Goal: Share content: Share content

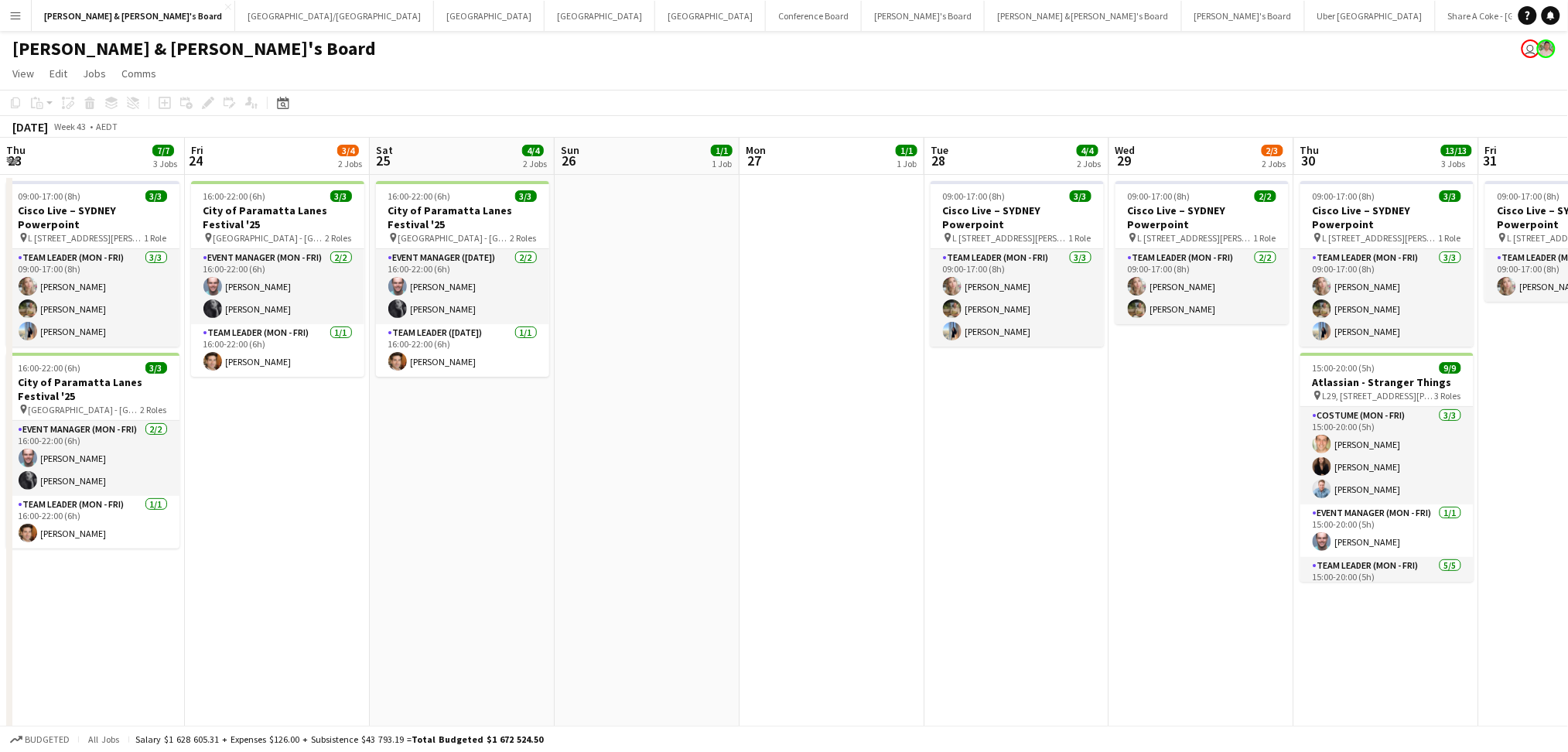
scroll to position [0, 540]
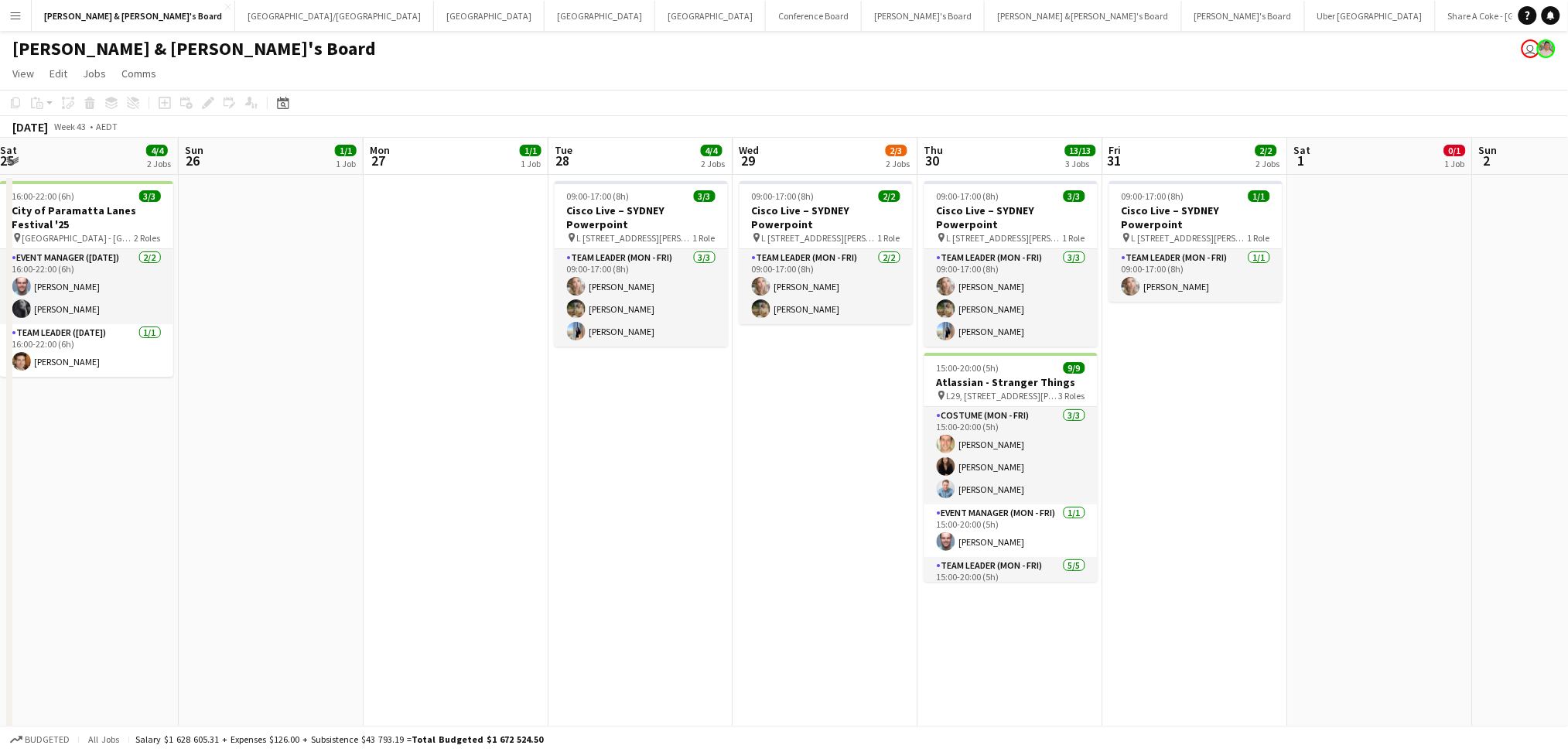
drag, startPoint x: 298, startPoint y: 460, endPoint x: 1244, endPoint y: 474, distance: 946.1
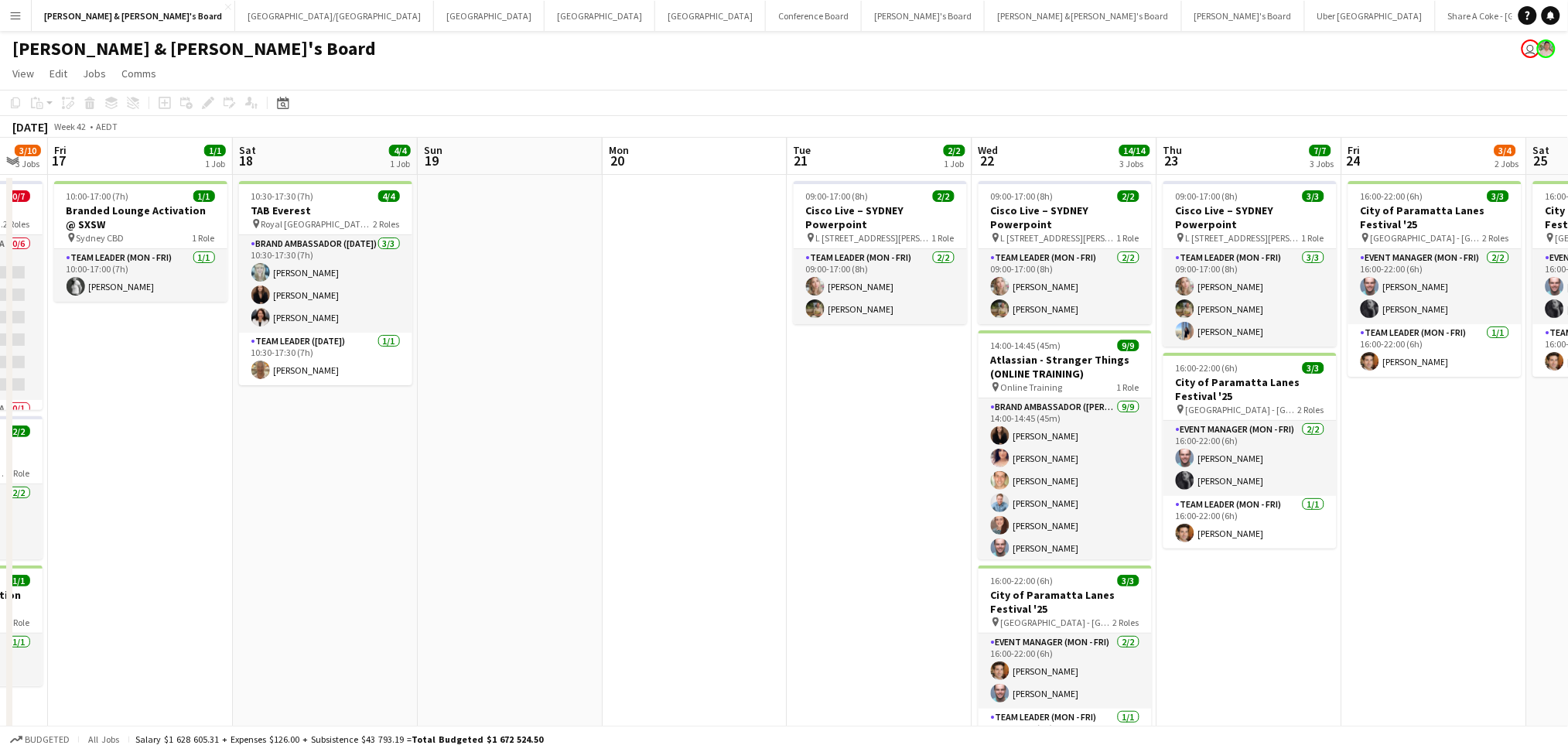
drag, startPoint x: 603, startPoint y: 602, endPoint x: 1249, endPoint y: 572, distance: 646.7
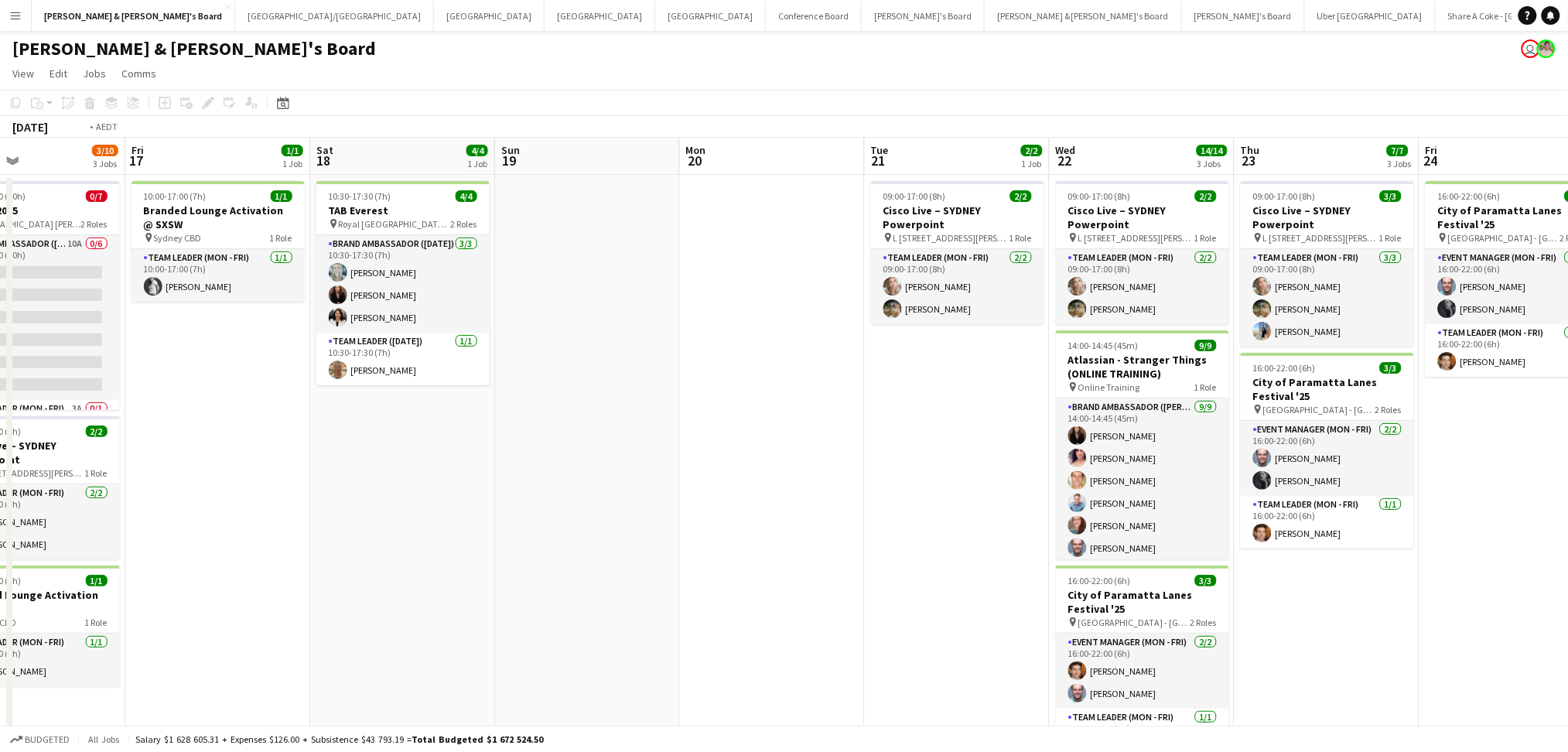
drag, startPoint x: 534, startPoint y: 562, endPoint x: 1197, endPoint y: 542, distance: 663.3
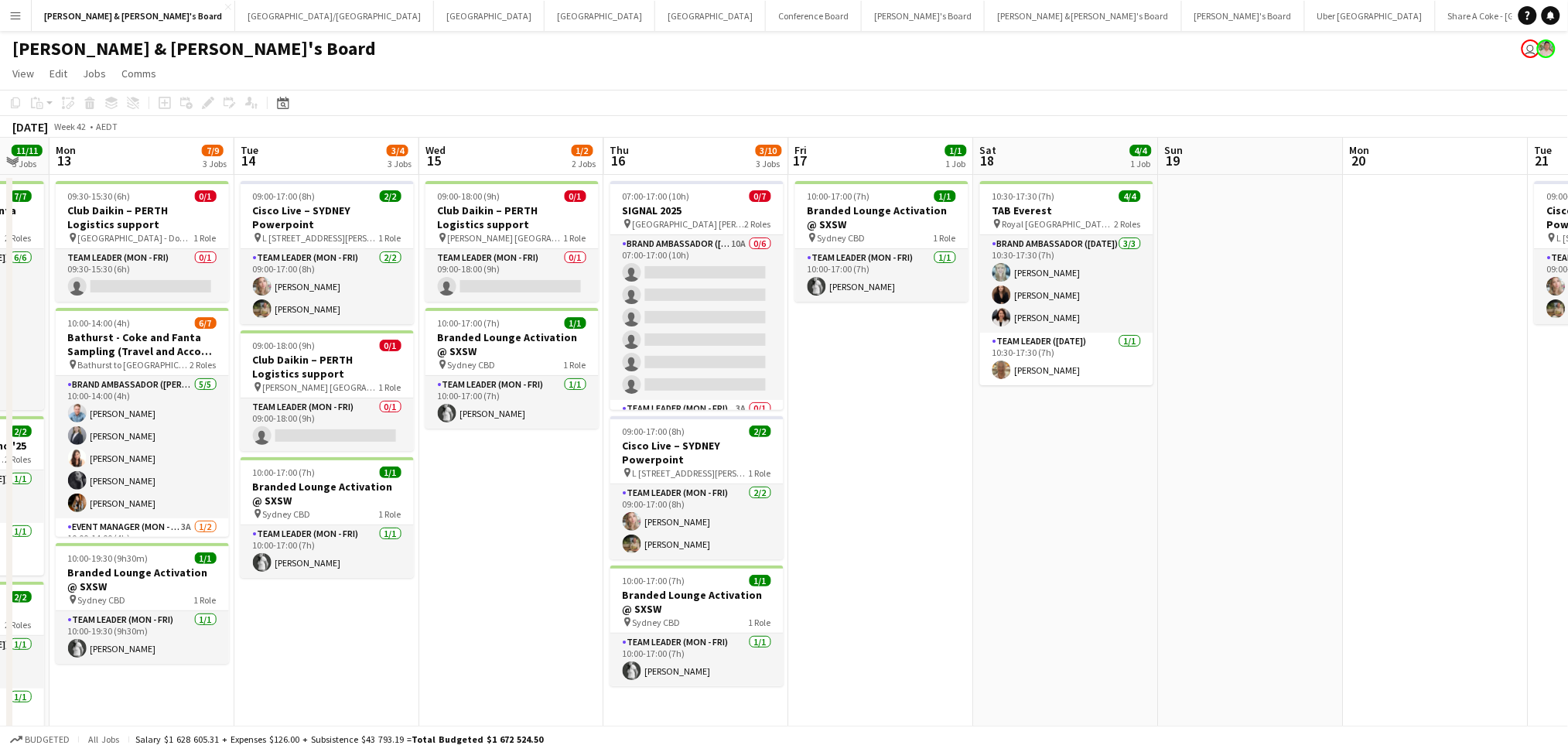
drag, startPoint x: 860, startPoint y: 551, endPoint x: 1349, endPoint y: 517, distance: 490.2
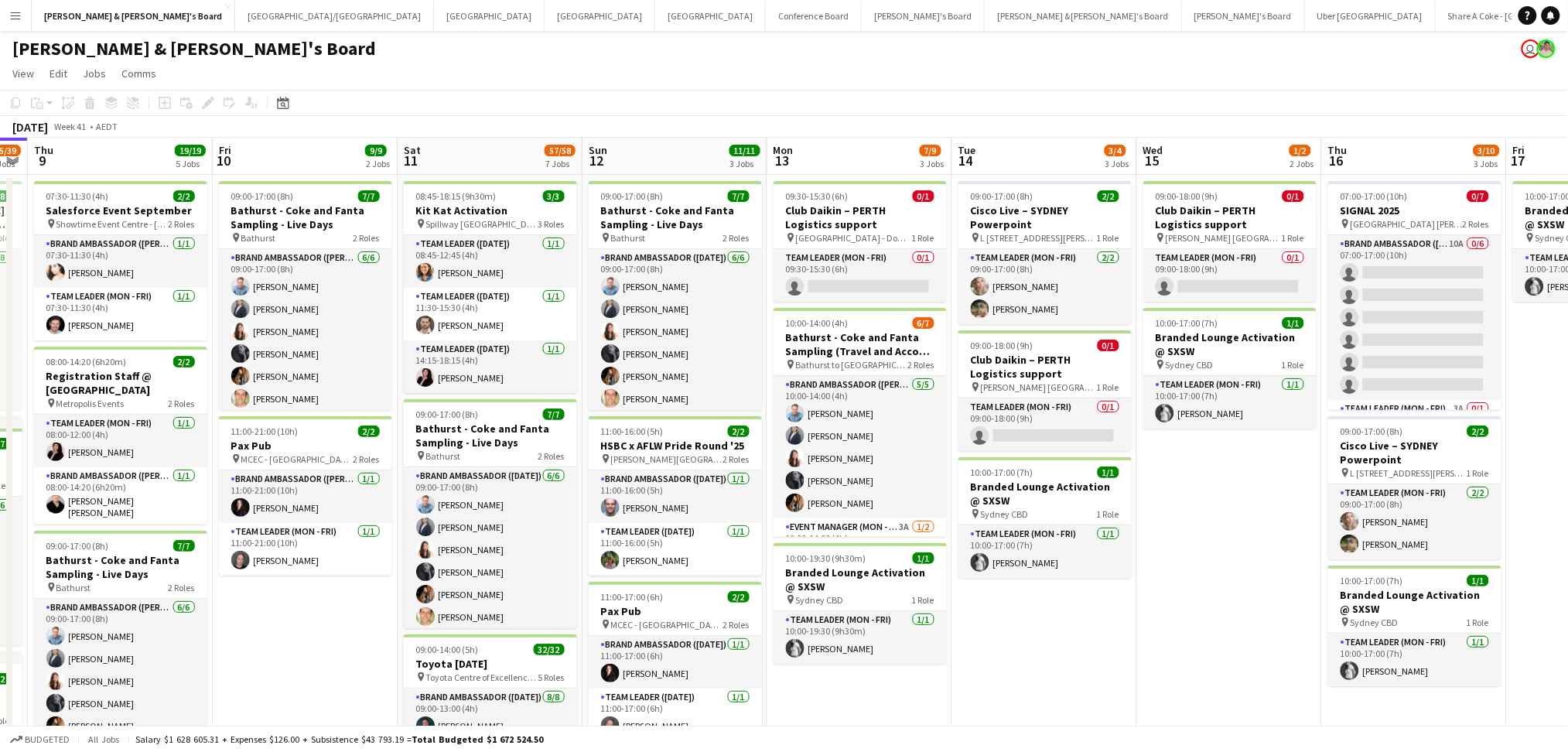
scroll to position [0, 338]
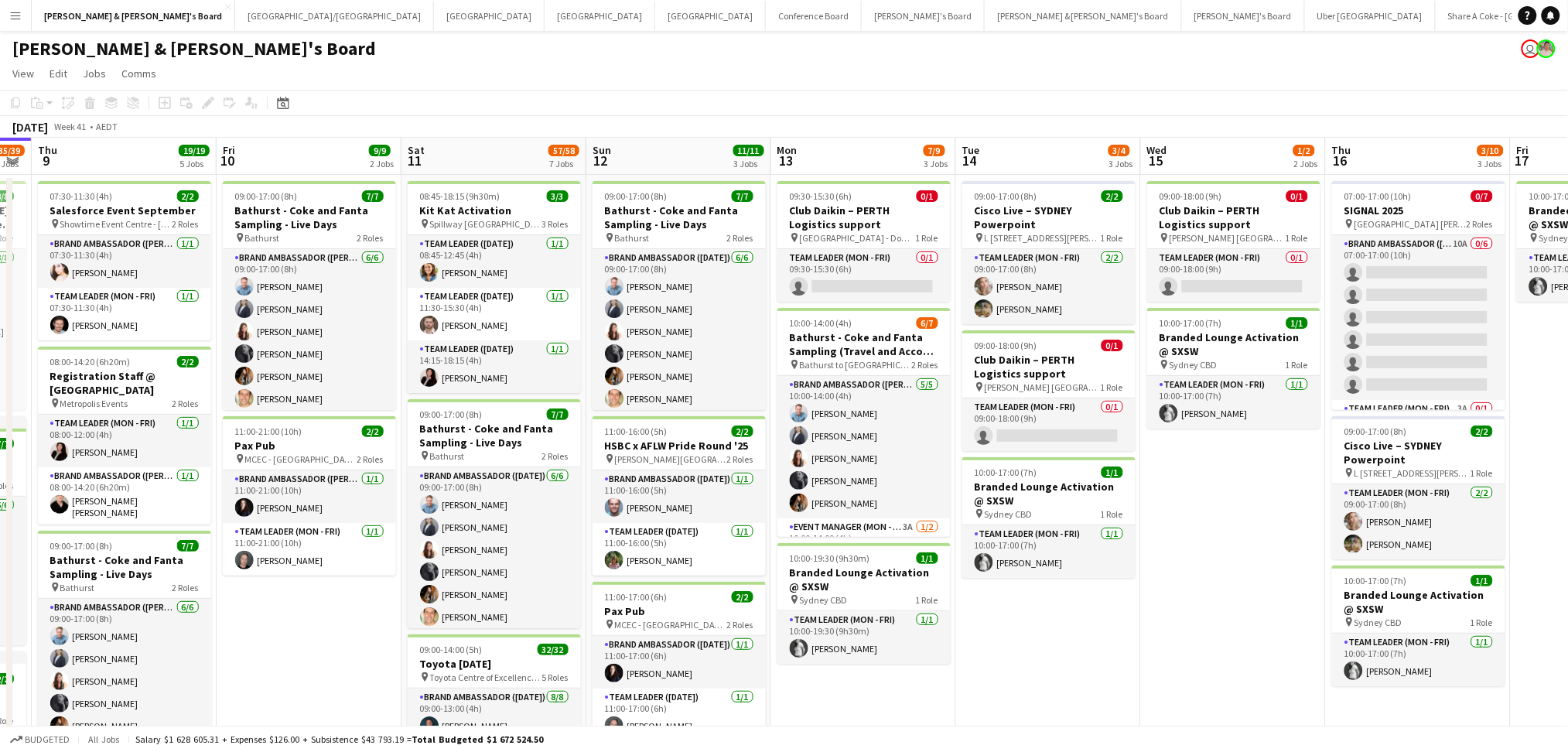
drag, startPoint x: 819, startPoint y: 672, endPoint x: 1029, endPoint y: 661, distance: 210.3
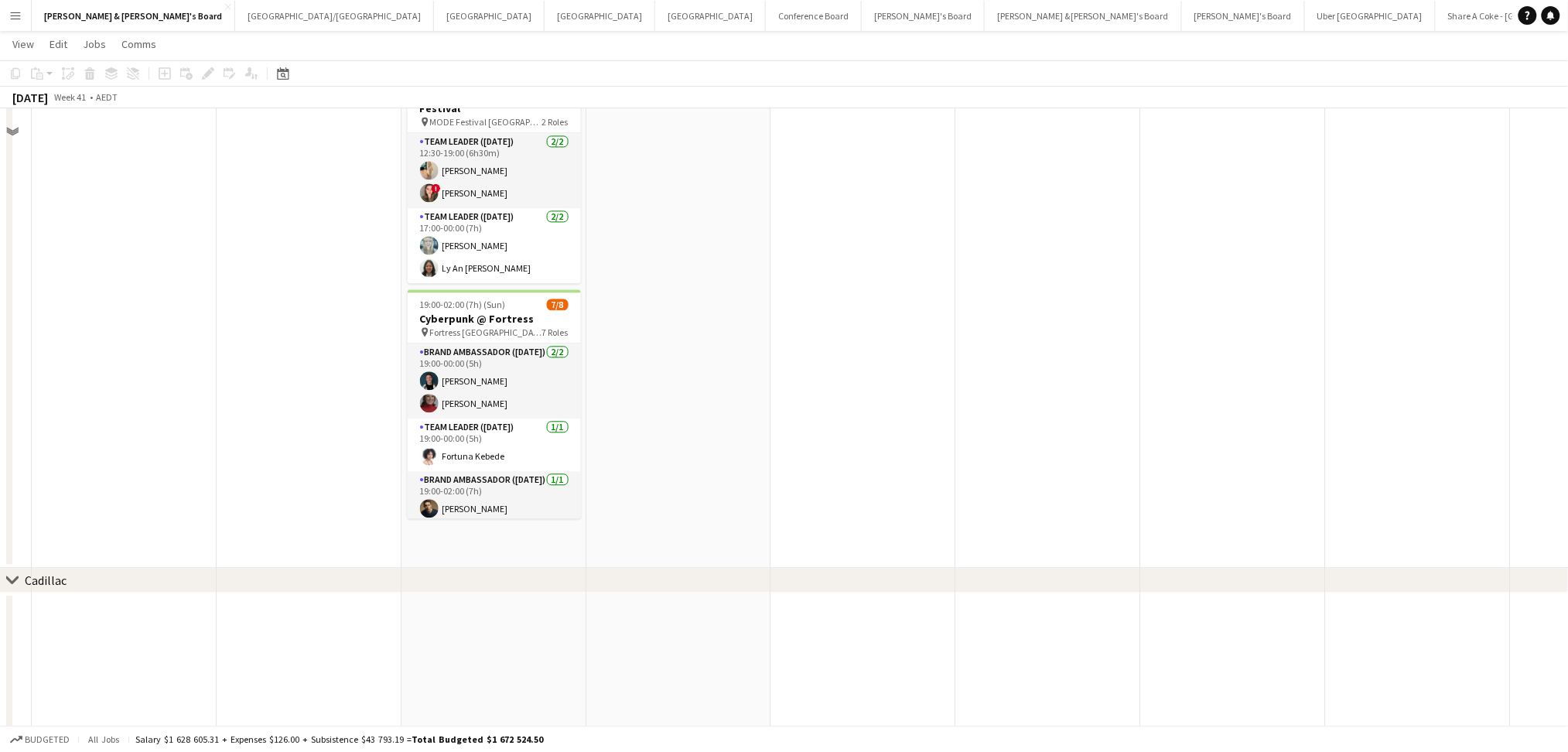
scroll to position [825, 0]
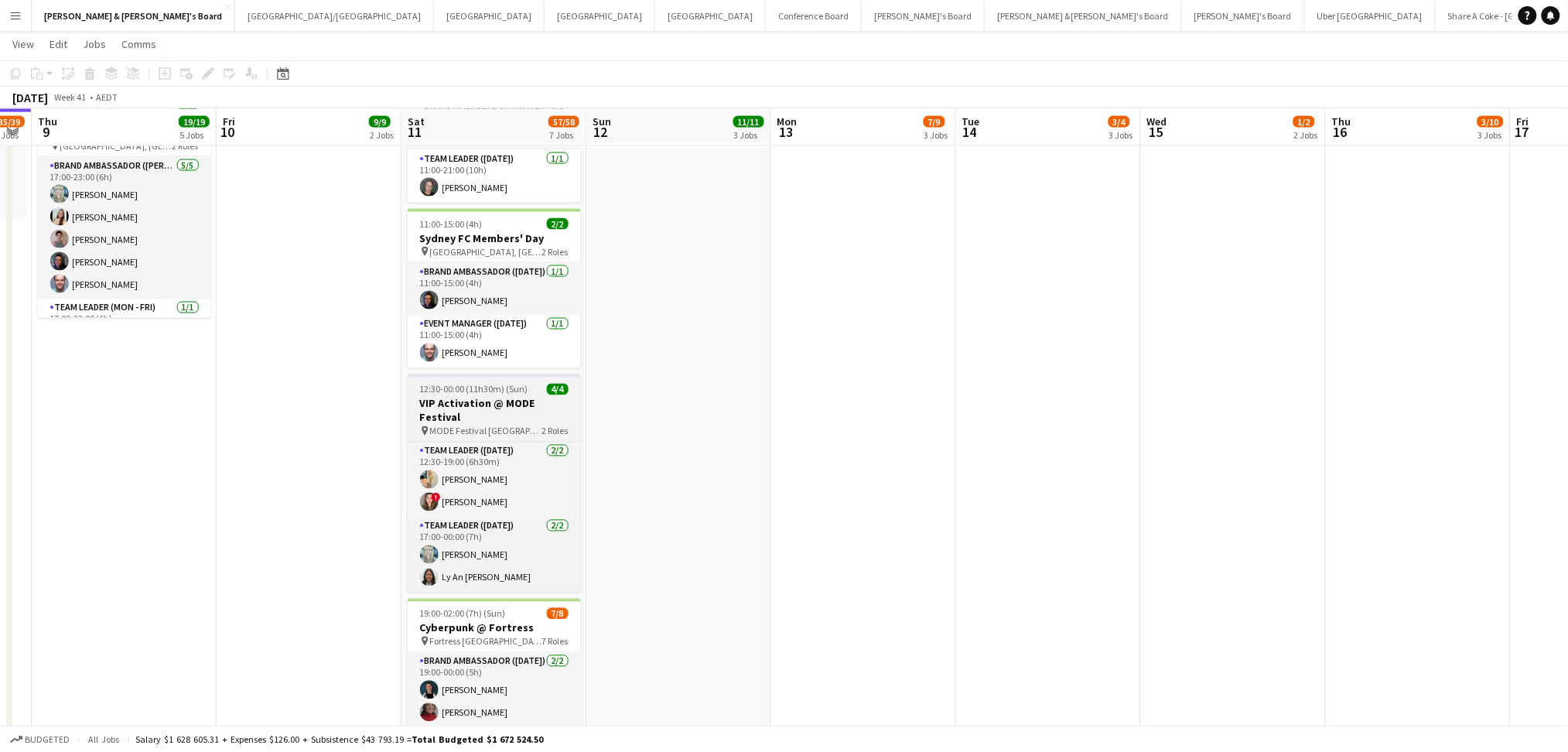
click at [503, 425] on span "MODE Festival [GEOGRAPHIC_DATA]" at bounding box center [486, 431] width 112 height 12
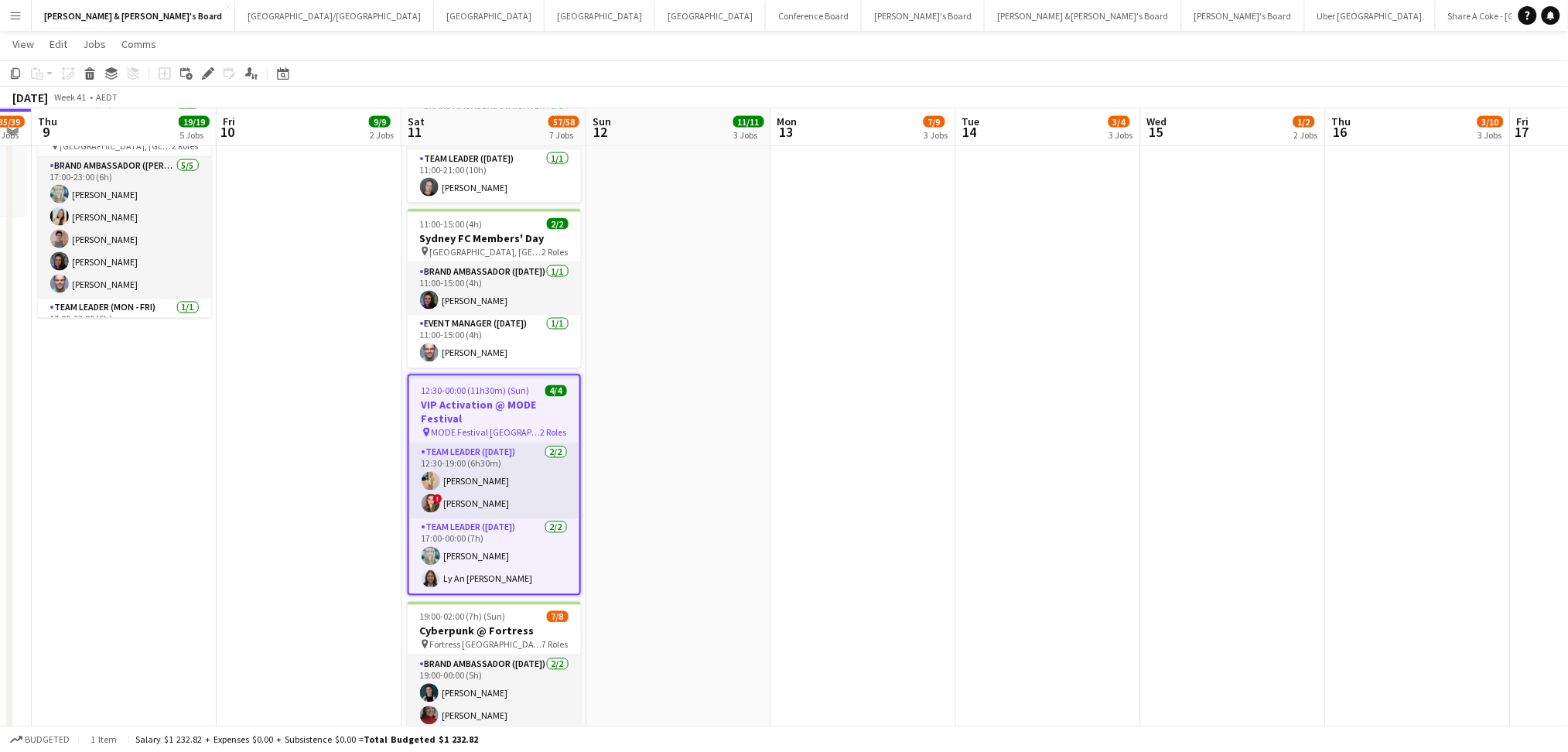
click at [503, 413] on h3 "VIP Activation @ MODE Festival" at bounding box center [494, 412] width 170 height 28
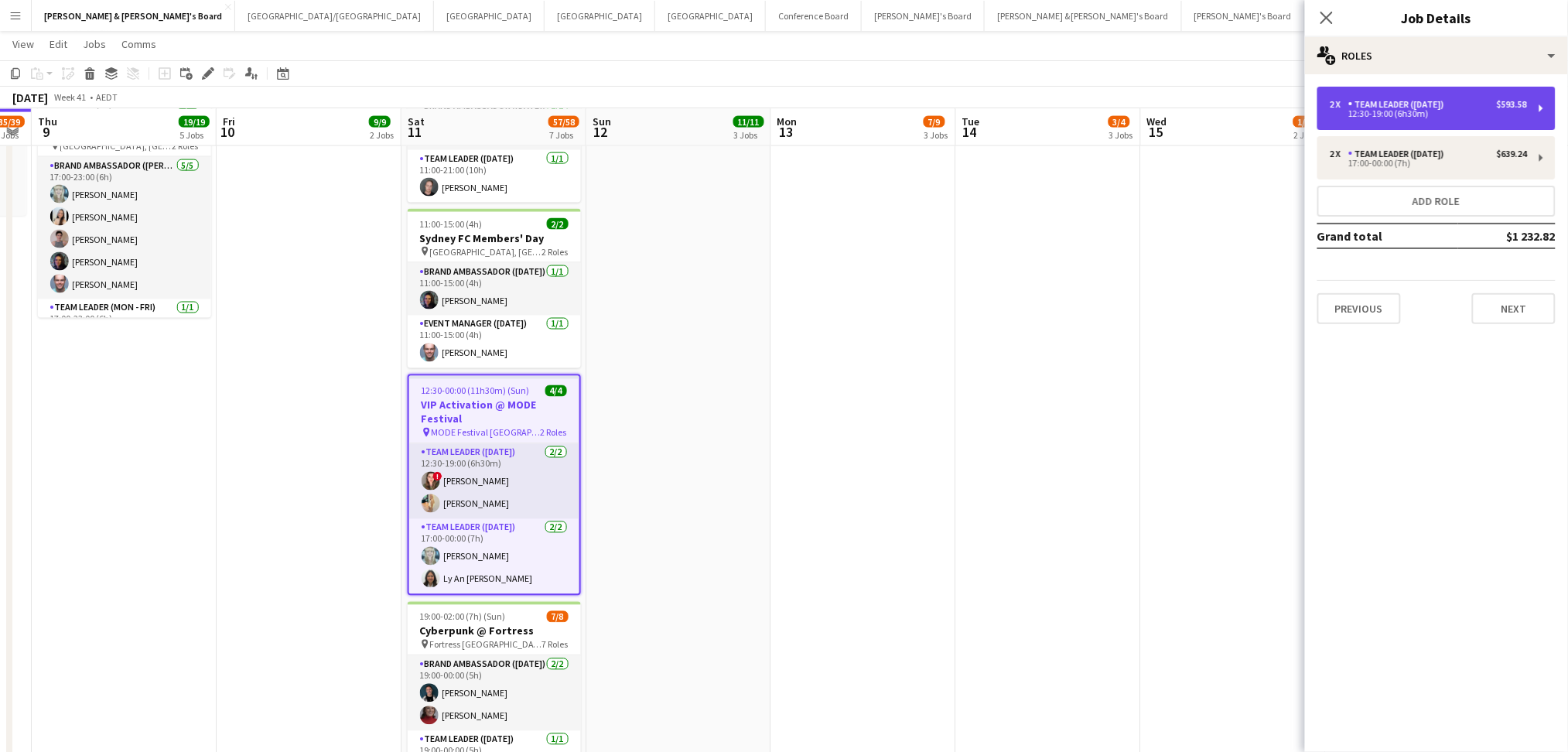
click at [1492, 115] on div "12:30-19:00 (6h30m)" at bounding box center [1428, 114] width 198 height 8
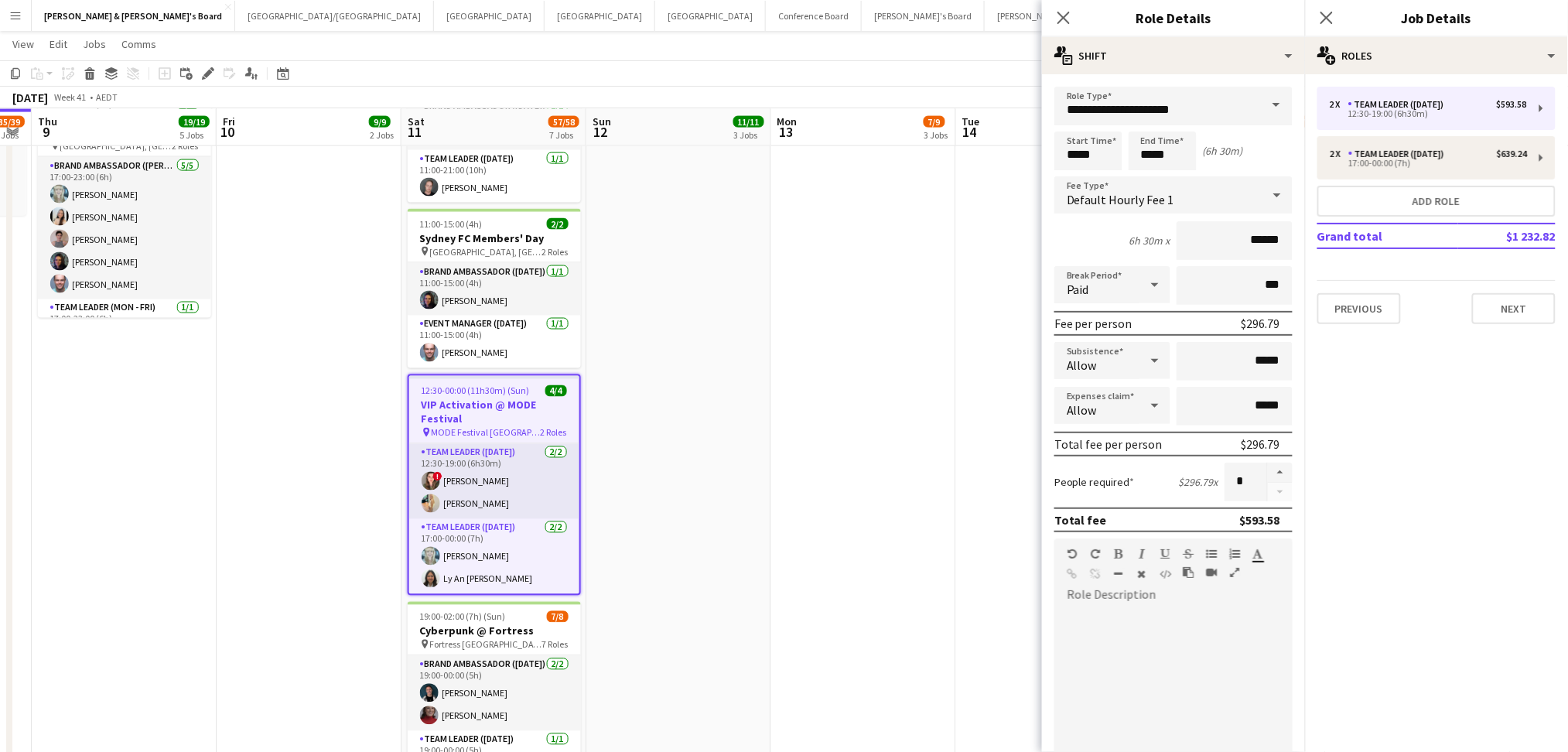
click at [867, 436] on app-date-cell "09:30-15:30 (6h) 0/1 Club Daikin – [GEOGRAPHIC_DATA] Logistics support pin [GEO…" at bounding box center [863, 113] width 185 height 1529
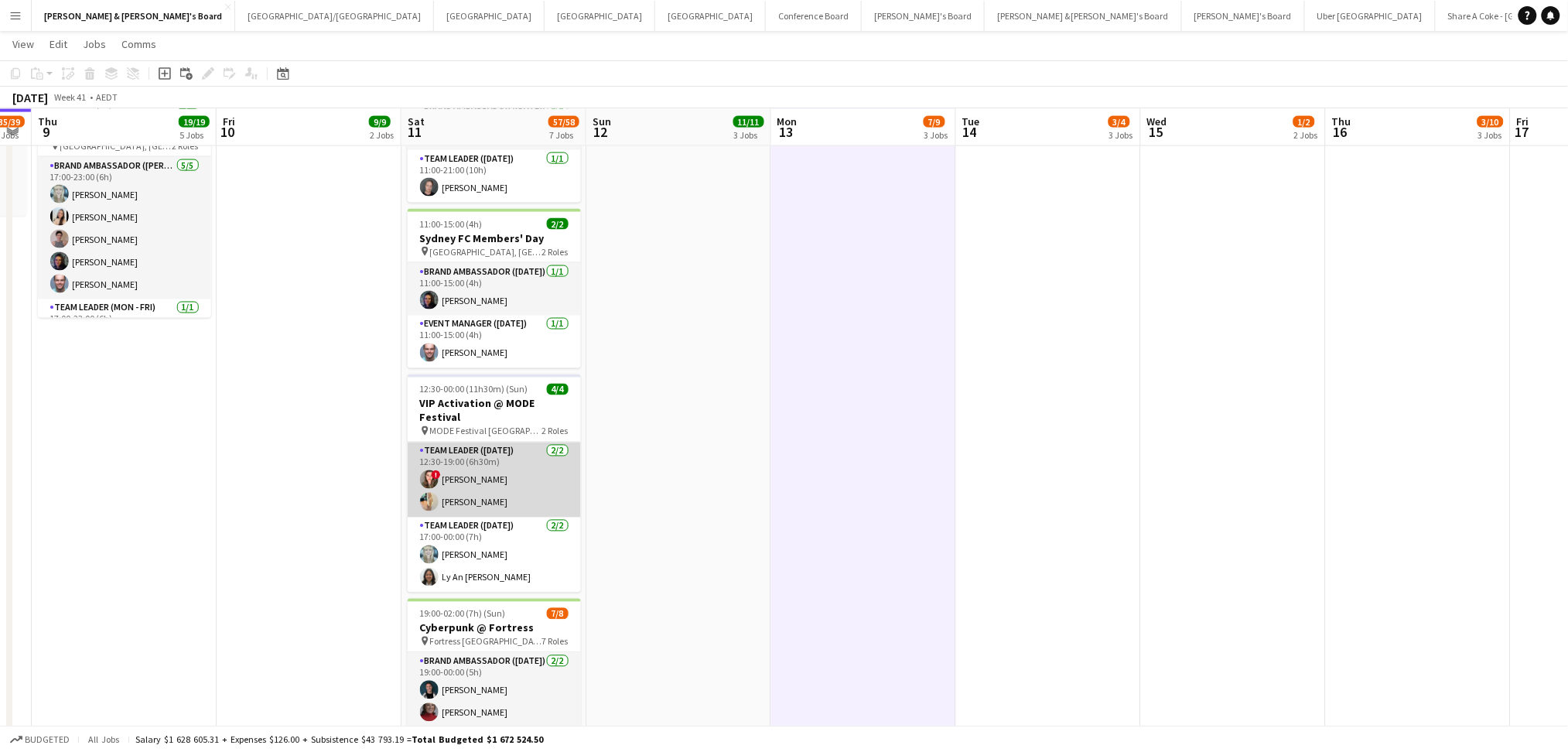
click at [507, 474] on app-card-role "Team Leader ([DATE]) [DATE] 12:30-19:00 (6h30m) ! [PERSON_NAME] [PERSON_NAME]" at bounding box center [494, 479] width 174 height 75
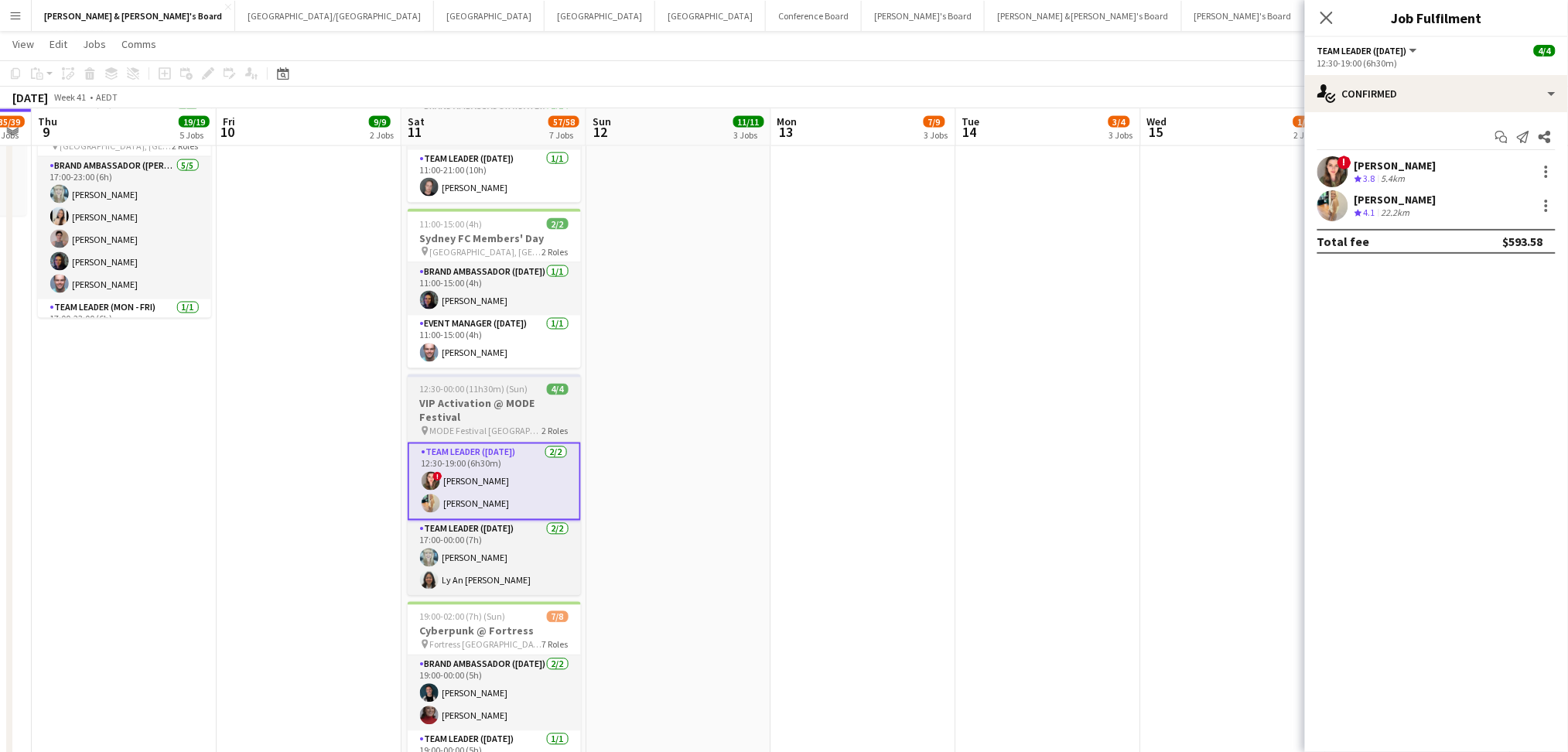
click at [512, 408] on h3 "VIP Activation @ MODE Festival" at bounding box center [494, 410] width 174 height 28
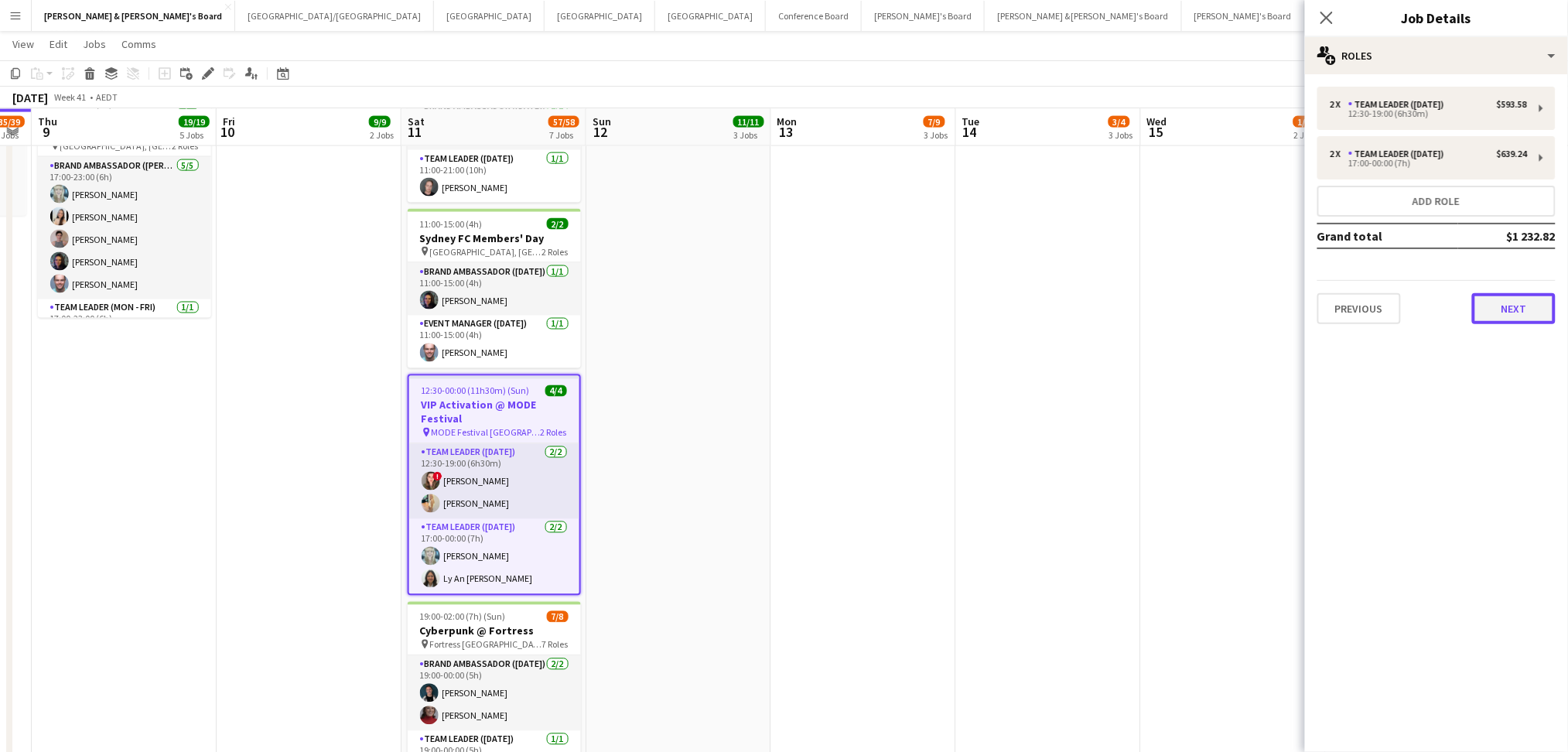
click at [1494, 311] on button "Next" at bounding box center [1514, 309] width 84 height 31
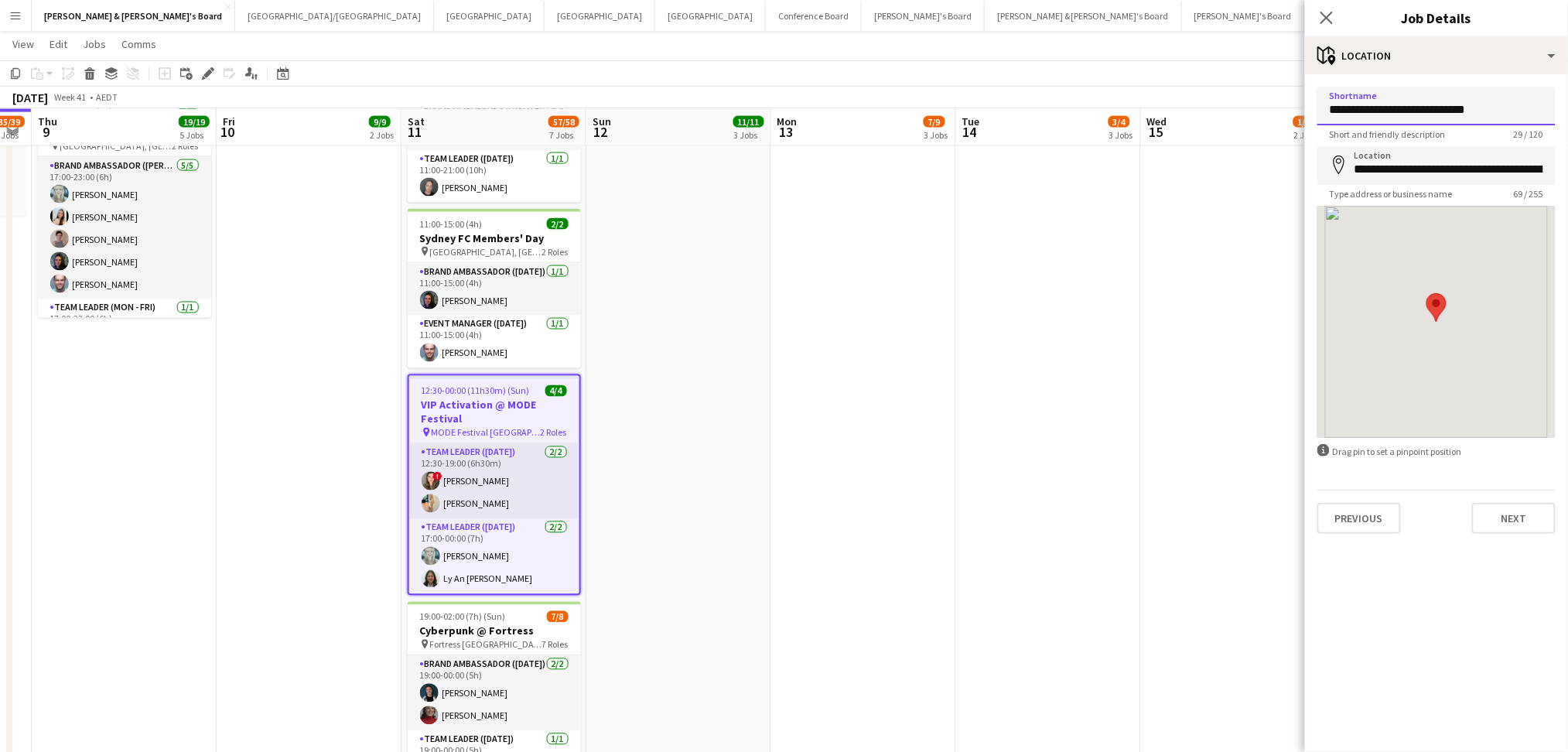
click at [1443, 105] on input "**********" at bounding box center [1436, 106] width 239 height 39
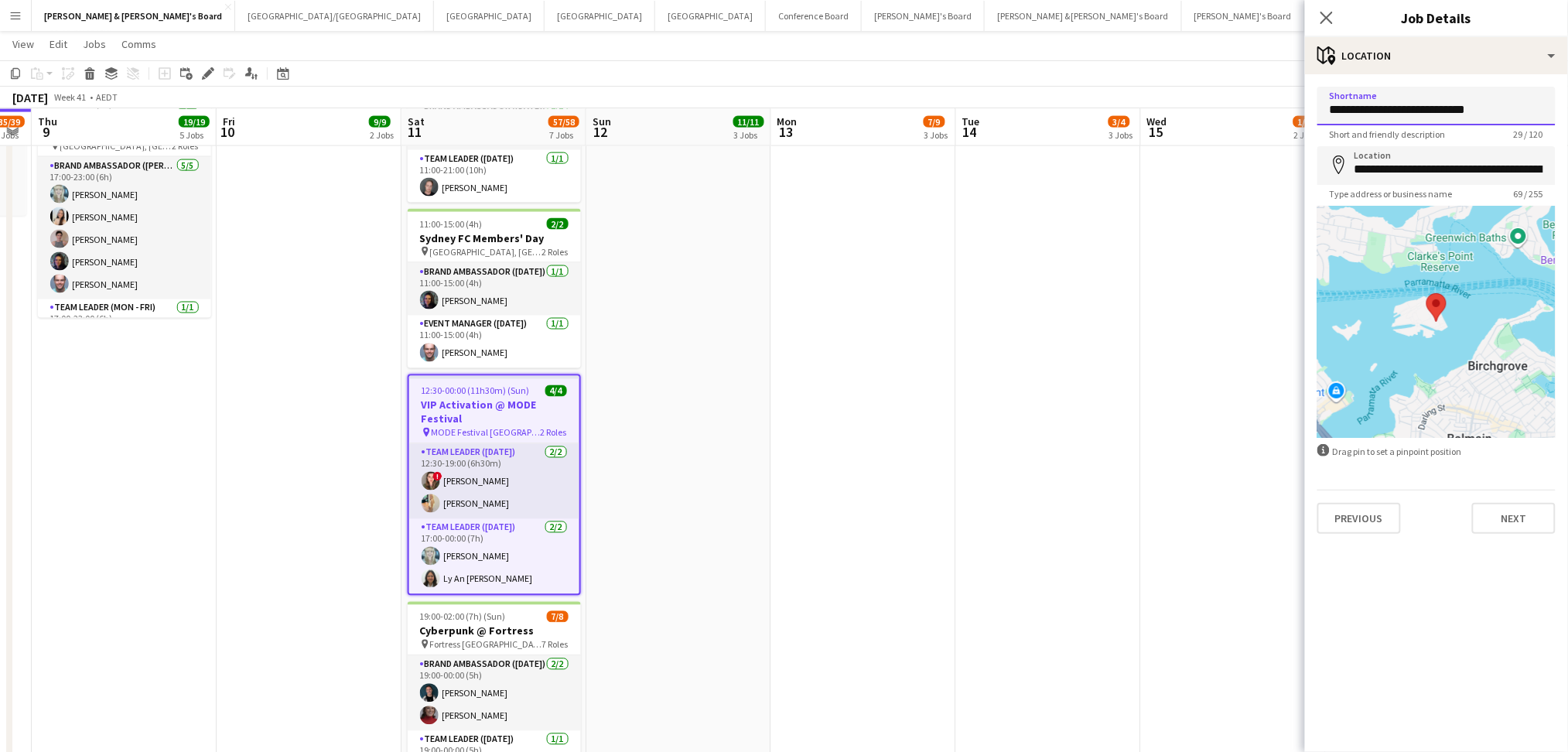
click at [1443, 105] on input "**********" at bounding box center [1436, 106] width 239 height 39
click at [1506, 498] on div "Previous Next" at bounding box center [1436, 511] width 239 height 44
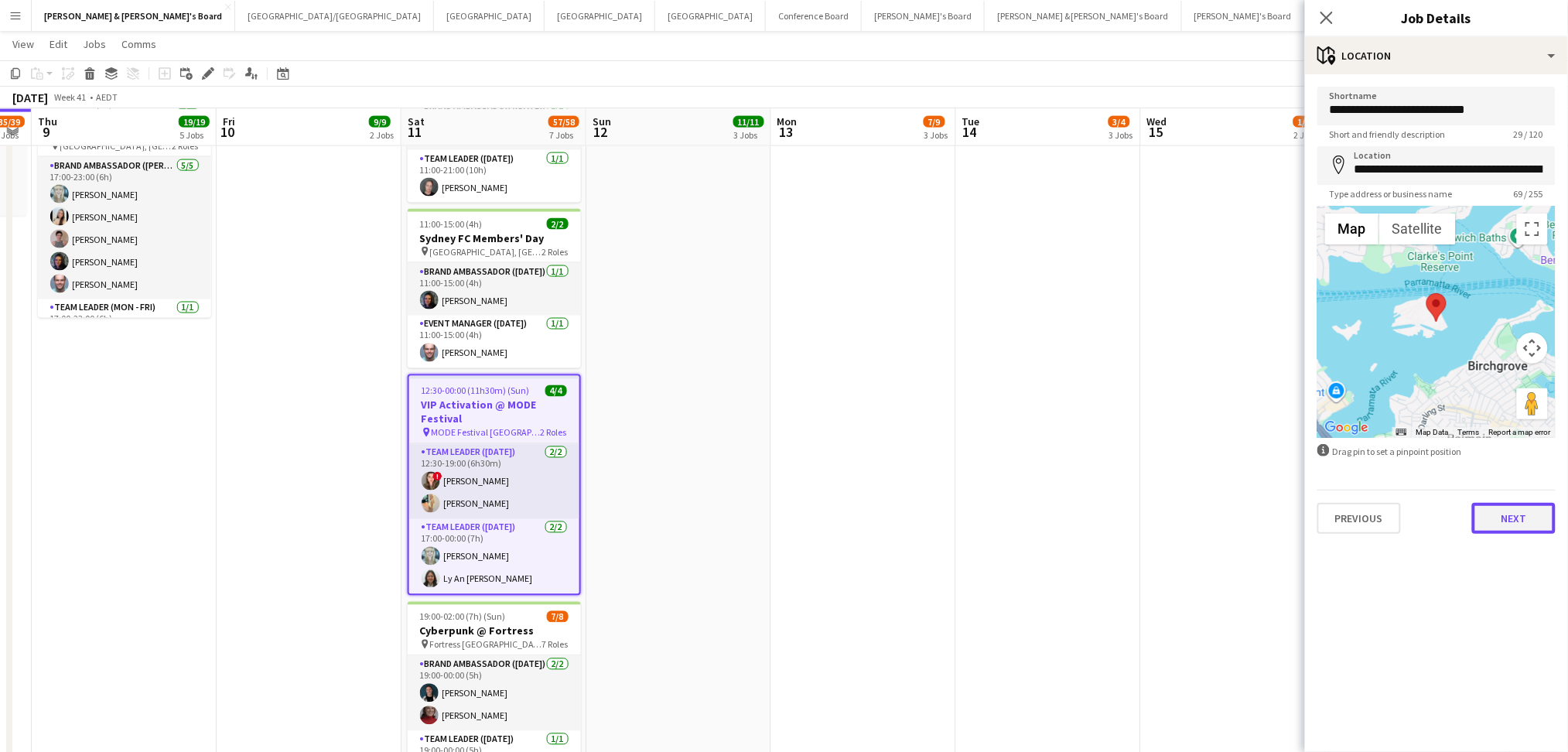
click at [1511, 520] on button "Next" at bounding box center [1514, 518] width 84 height 31
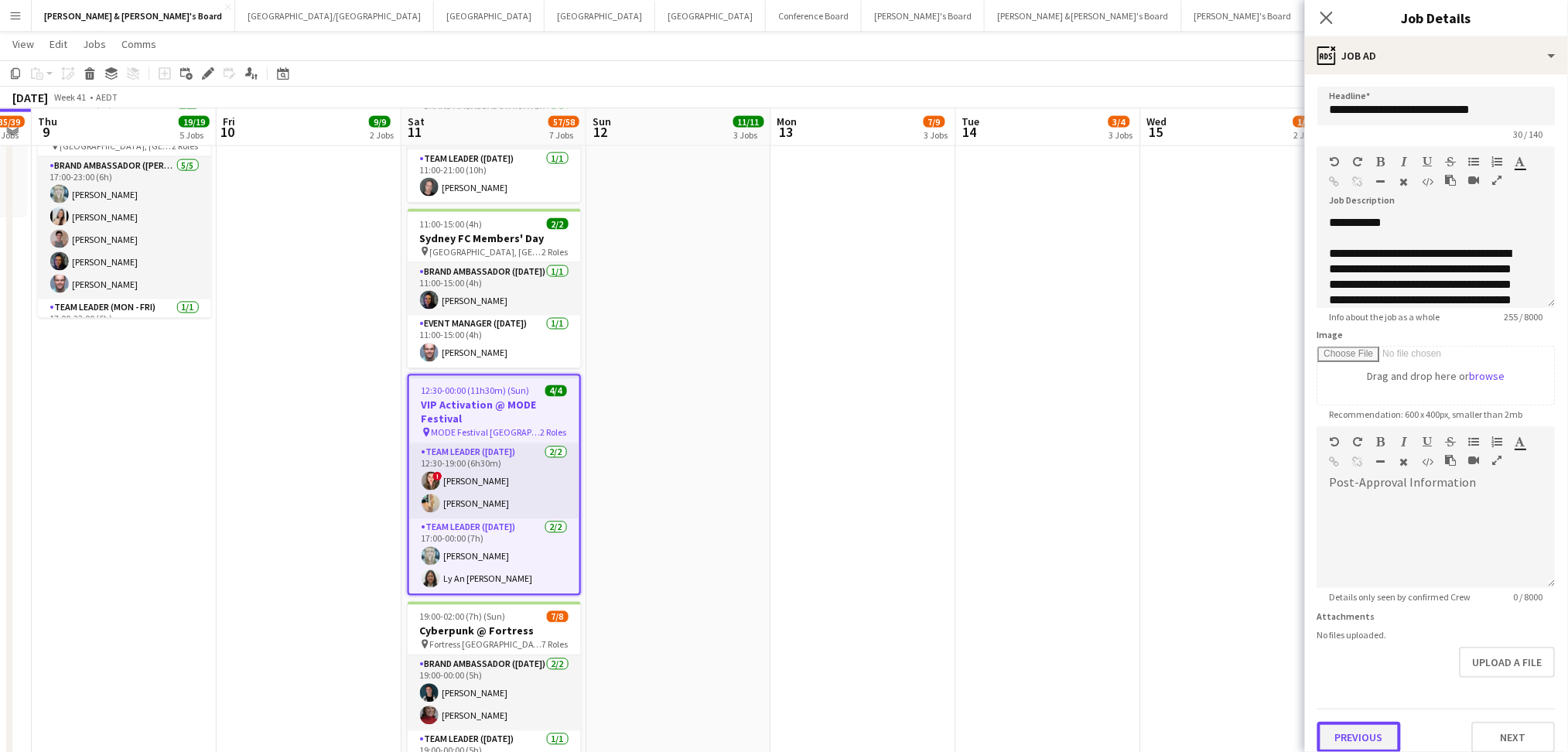
click at [1351, 731] on button "Previous" at bounding box center [1359, 737] width 84 height 31
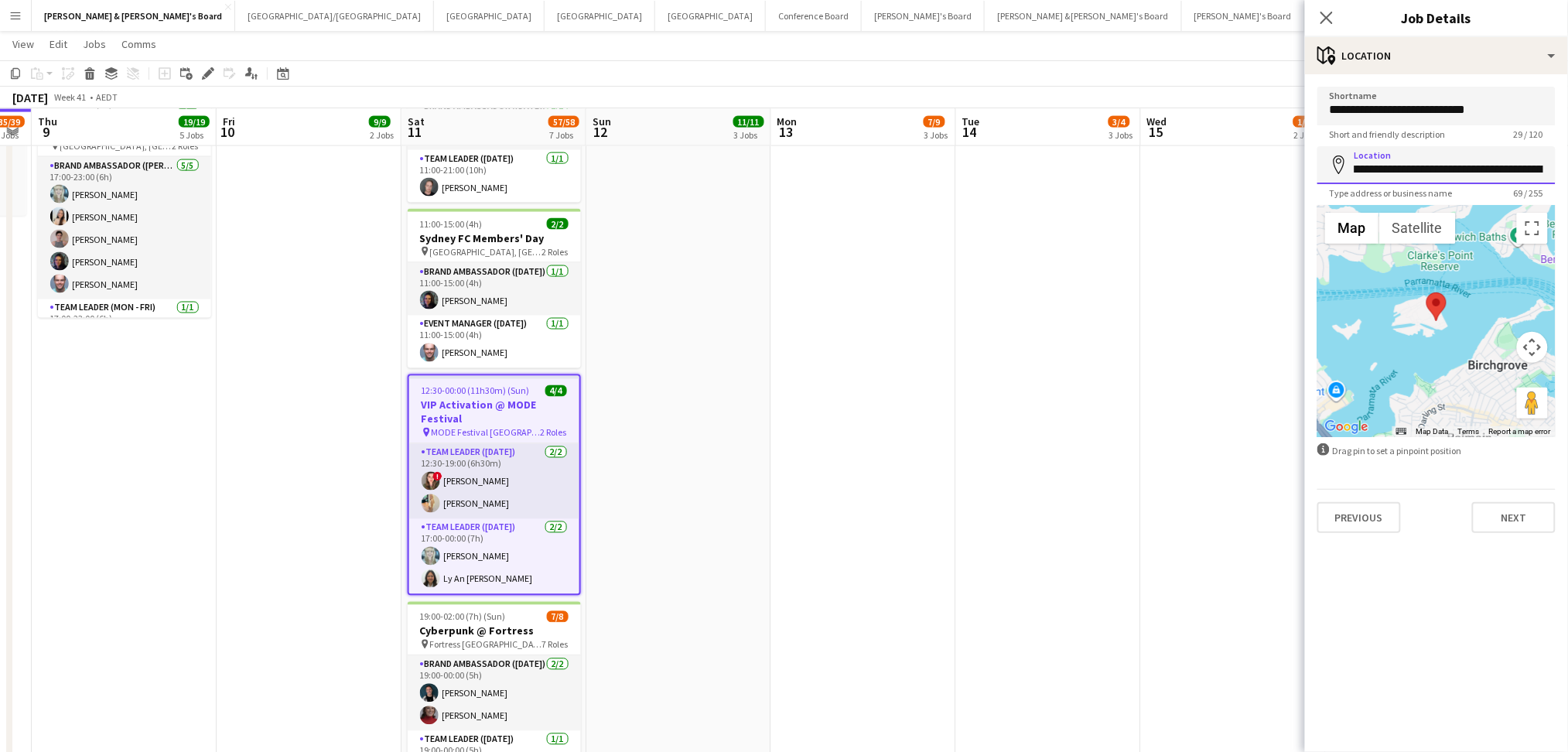
scroll to position [0, 175]
drag, startPoint x: 1492, startPoint y: 170, endPoint x: 1574, endPoint y: 169, distance: 82.0
click at [1567, 169] on html "Menu Boards Boards Boards All jobs Status Workforce Workforce My Workforce Recr…" at bounding box center [784, 141] width 1568 height 1932
click at [1527, 524] on button "Next" at bounding box center [1514, 517] width 84 height 31
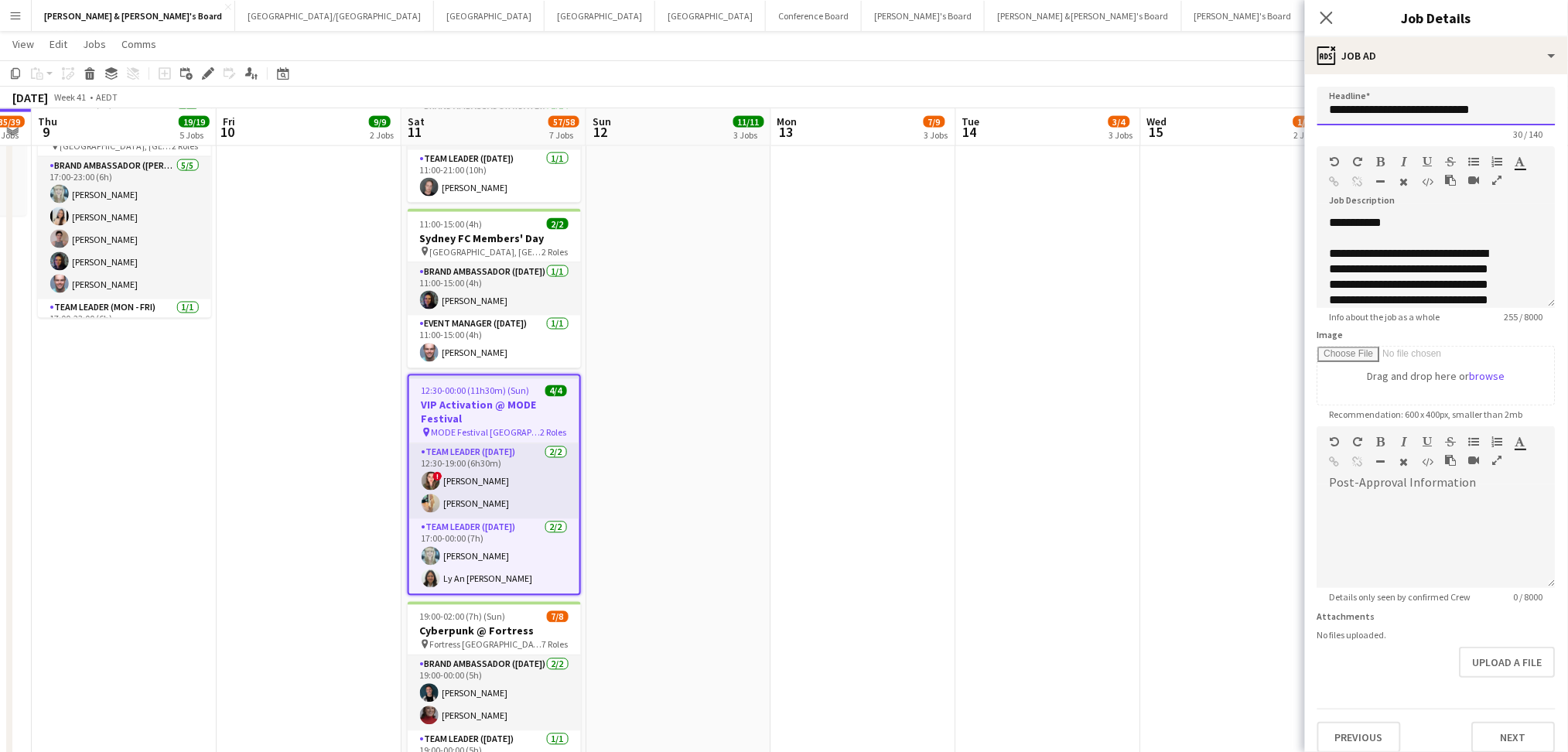
click at [1429, 103] on input "**********" at bounding box center [1436, 106] width 239 height 39
click at [1425, 105] on input "**********" at bounding box center [1436, 106] width 239 height 39
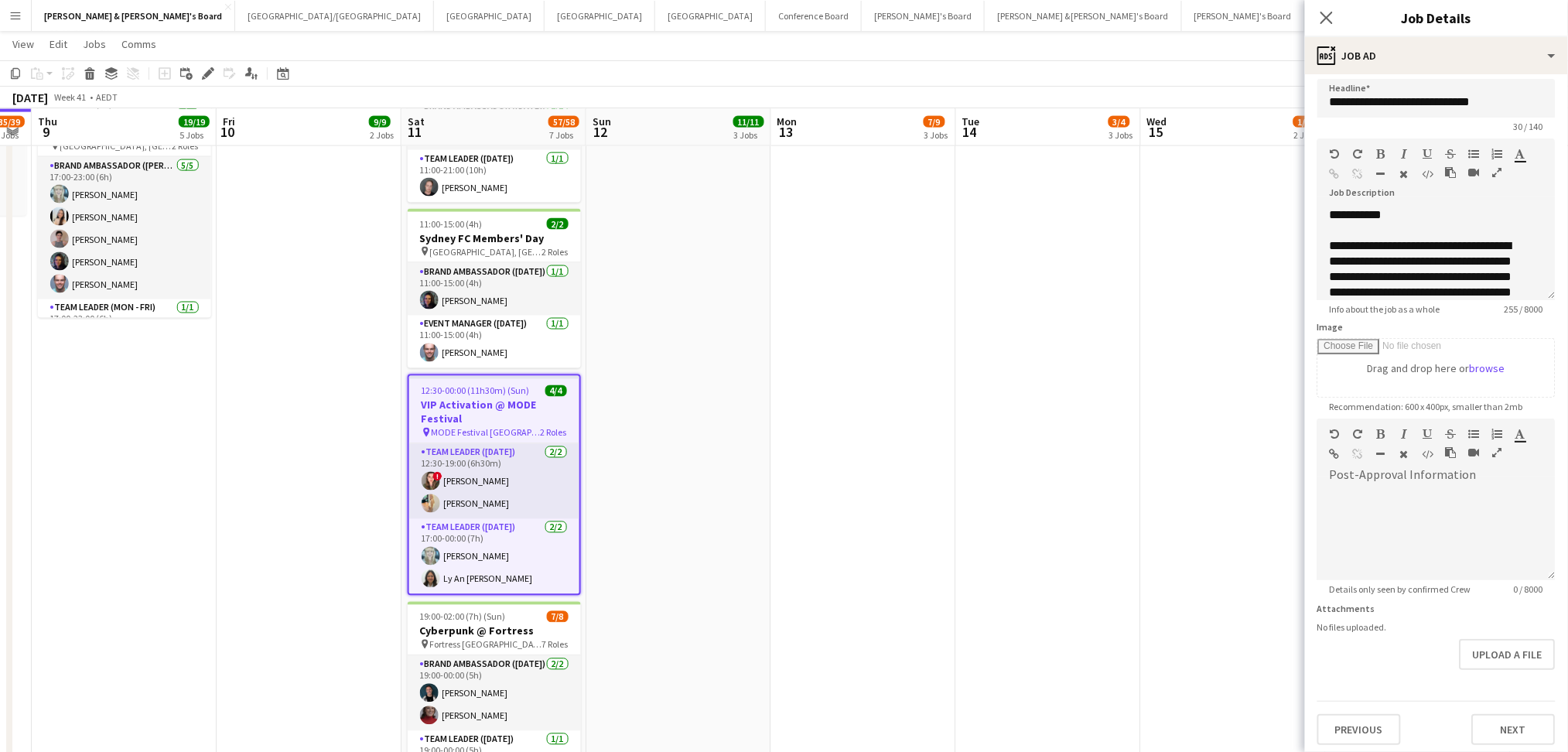
scroll to position [9, 0]
click at [1492, 721] on button "Next" at bounding box center [1514, 728] width 84 height 31
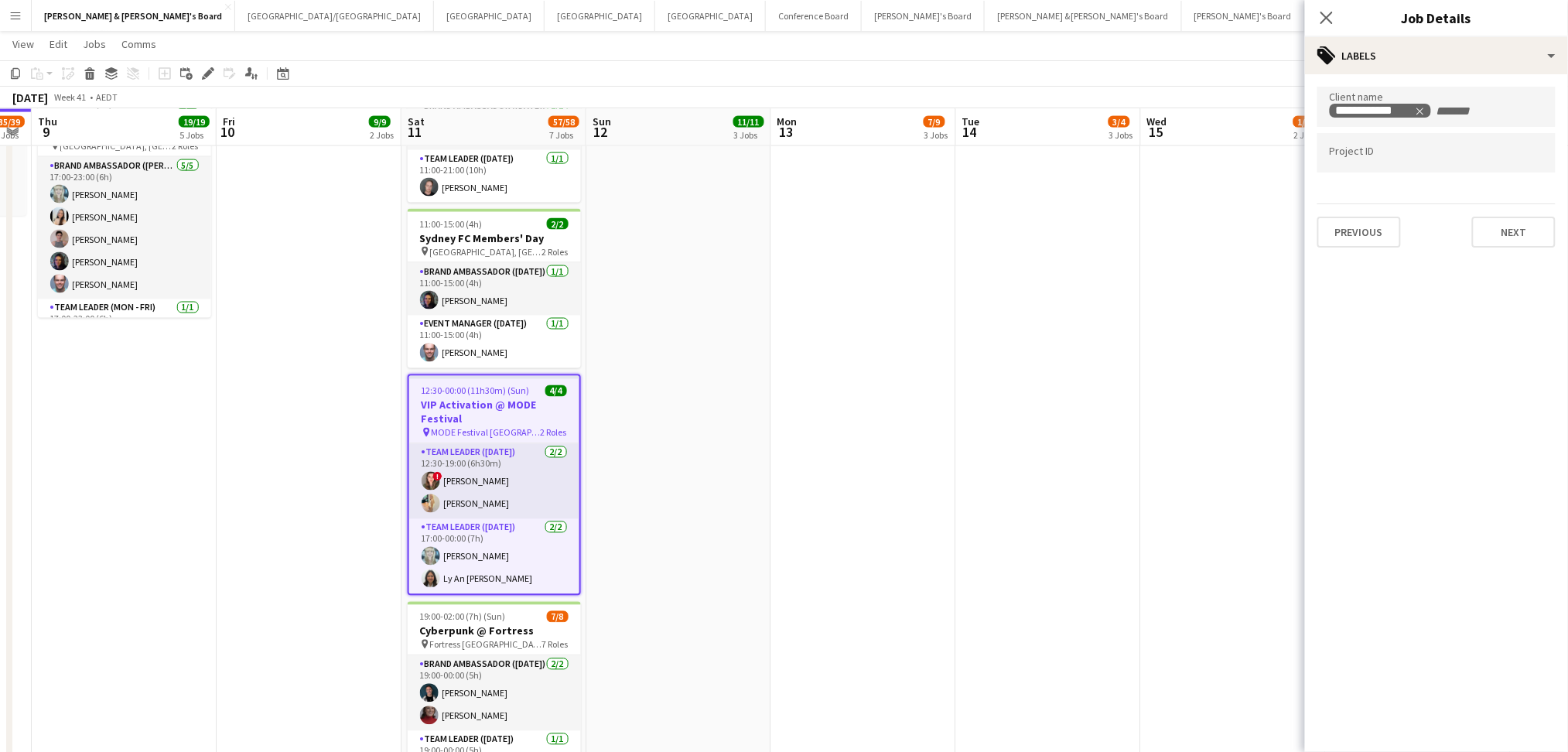
drag, startPoint x: 502, startPoint y: 490, endPoint x: 1582, endPoint y: 105, distance: 1146.6
click at [502, 490] on app-card-role "Team Leader ([DATE]) [DATE] 12:30-19:00 (6h30m) ! [PERSON_NAME] [PERSON_NAME]" at bounding box center [494, 481] width 170 height 75
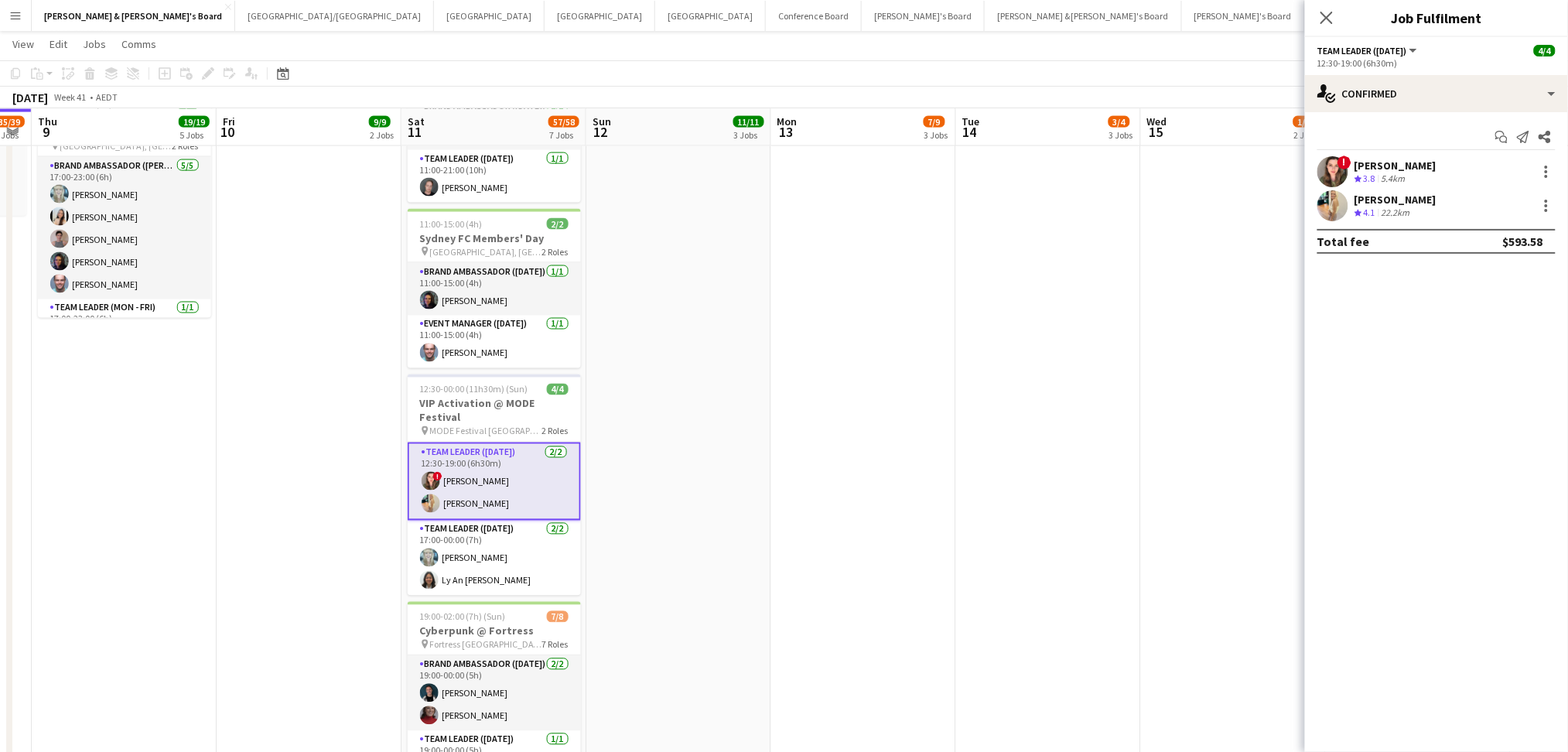
click at [1373, 167] on div "[PERSON_NAME]" at bounding box center [1395, 166] width 82 height 14
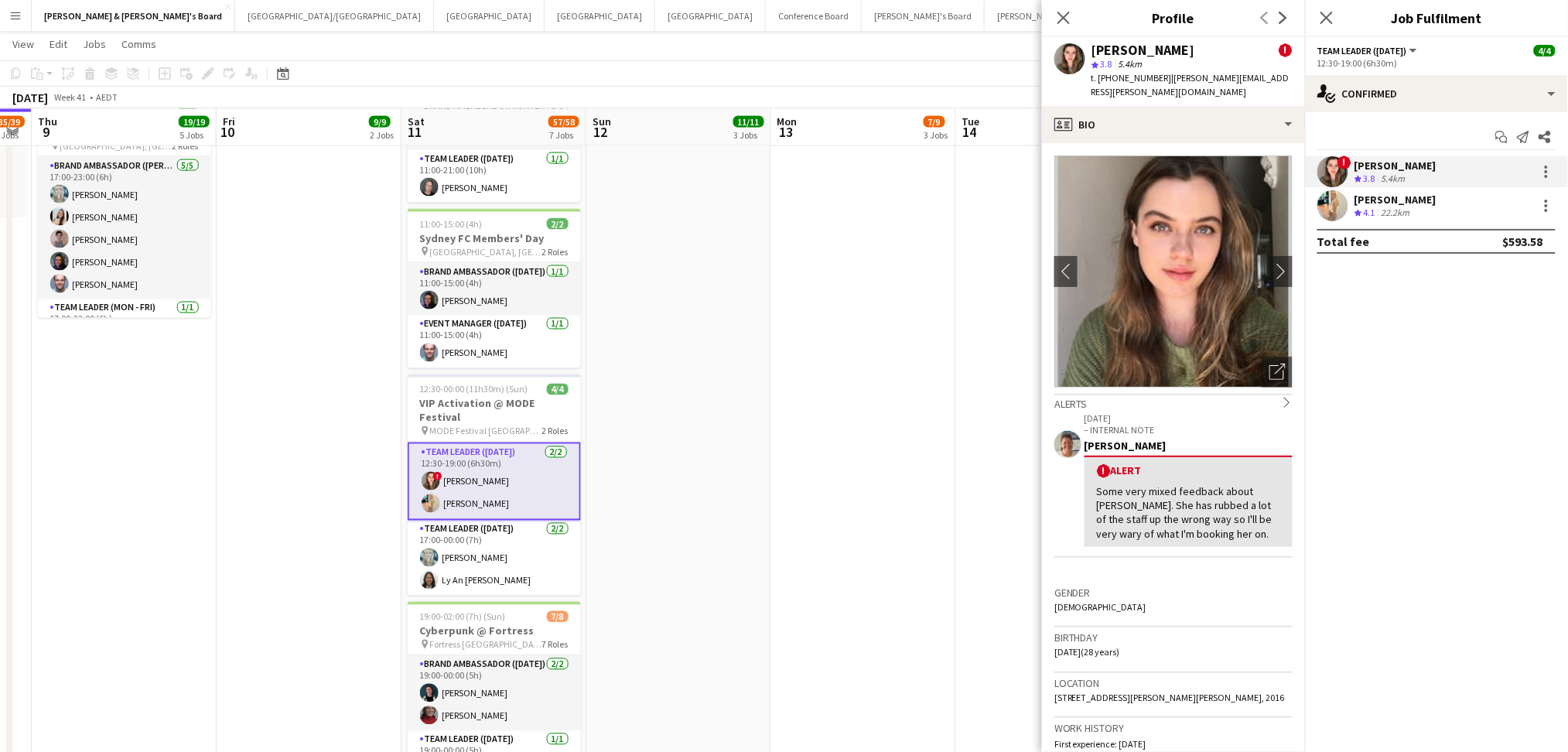
drag, startPoint x: 1094, startPoint y: 53, endPoint x: 1191, endPoint y: 53, distance: 97.0
click at [1191, 53] on div "[PERSON_NAME] !" at bounding box center [1191, 50] width 201 height 14
copy div "[PERSON_NAME]"
drag, startPoint x: 1110, startPoint y: 76, endPoint x: 1123, endPoint y: 76, distance: 13.0
click at [1123, 76] on span "t. [PHONE_NUMBER]" at bounding box center [1131, 78] width 81 height 12
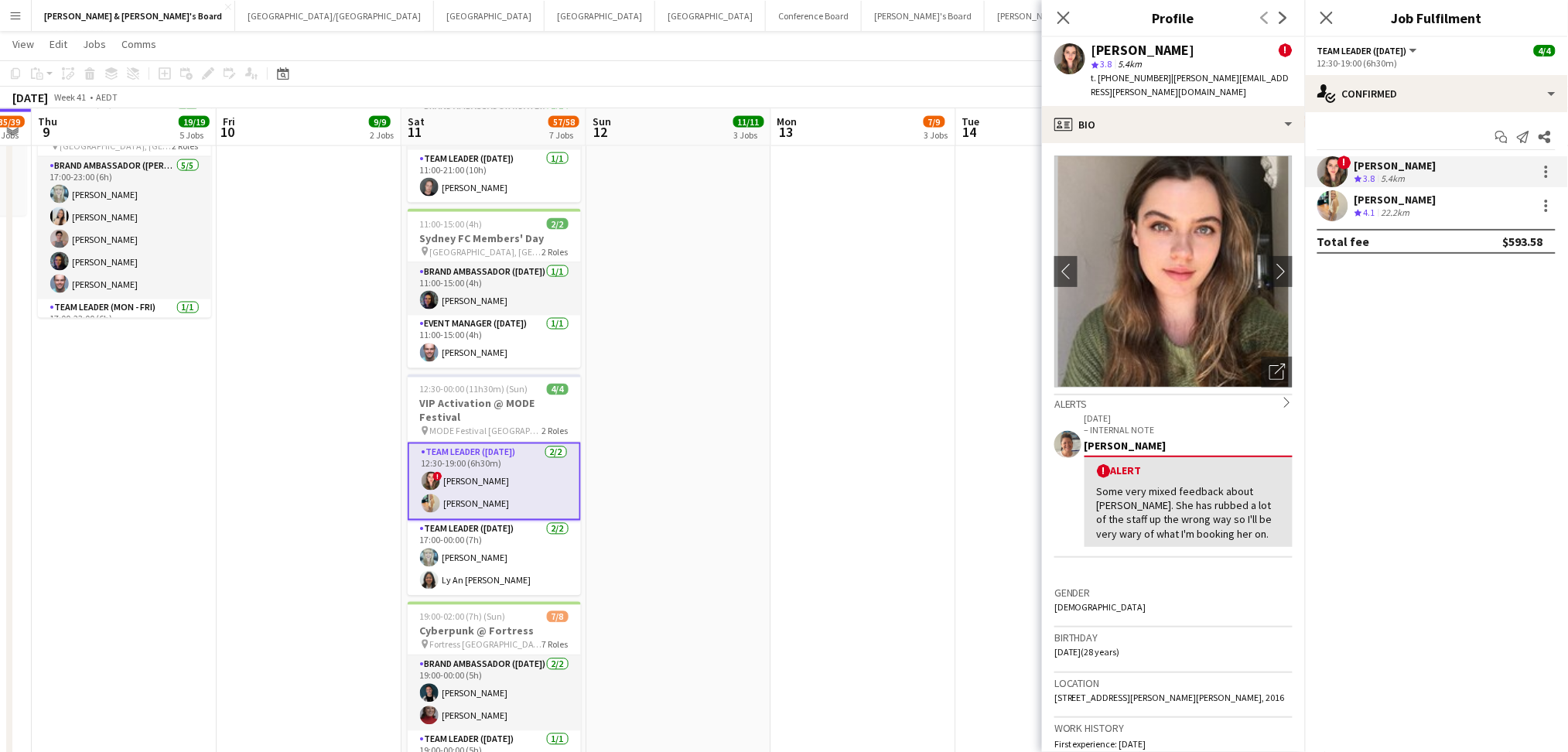
click at [1122, 76] on span "t. [PHONE_NUMBER]" at bounding box center [1131, 78] width 81 height 12
drag, startPoint x: 1115, startPoint y: 76, endPoint x: 1153, endPoint y: 77, distance: 38.0
click at [1153, 77] on span "t. [PHONE_NUMBER]" at bounding box center [1131, 78] width 81 height 12
copy span "429402087"
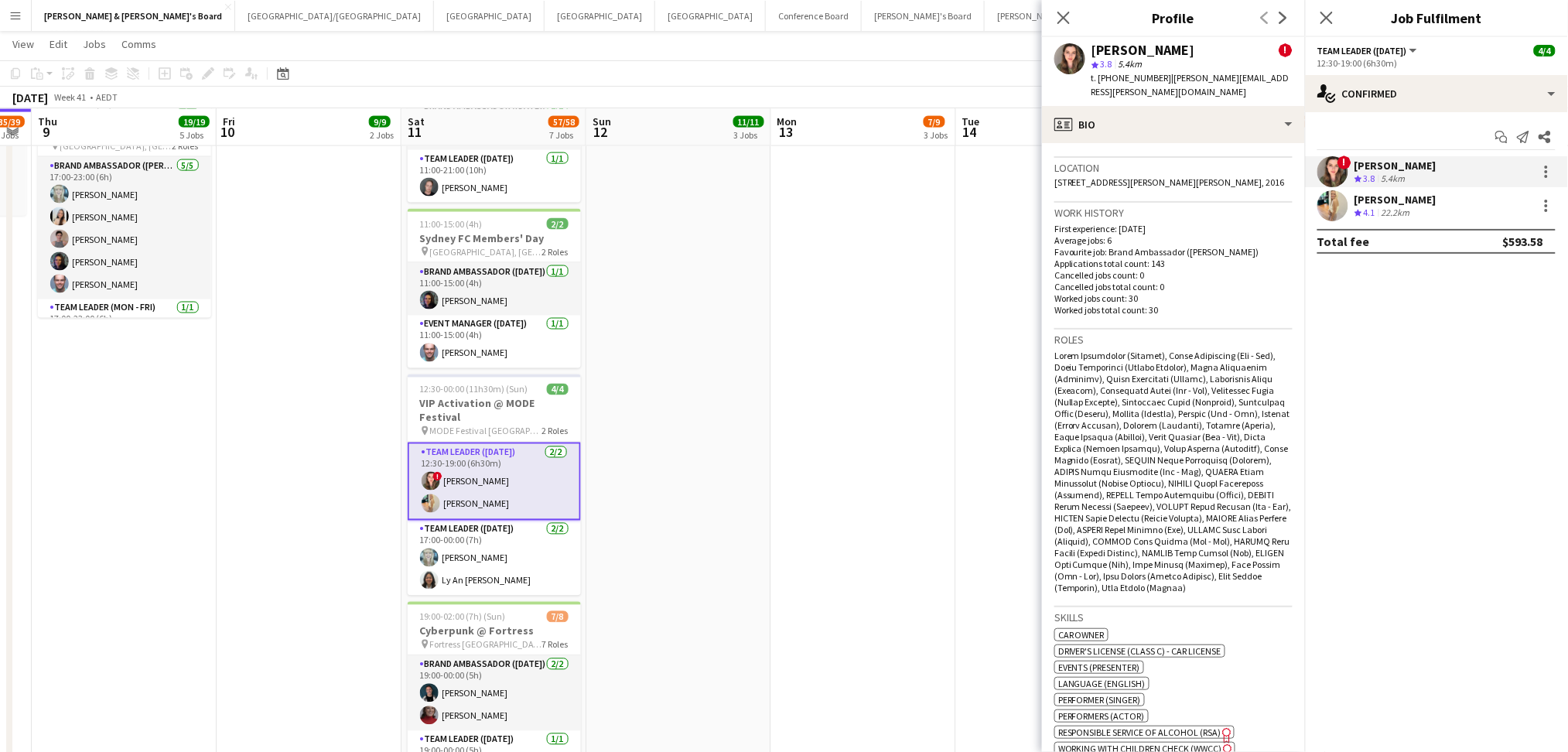
scroll to position [1032, 0]
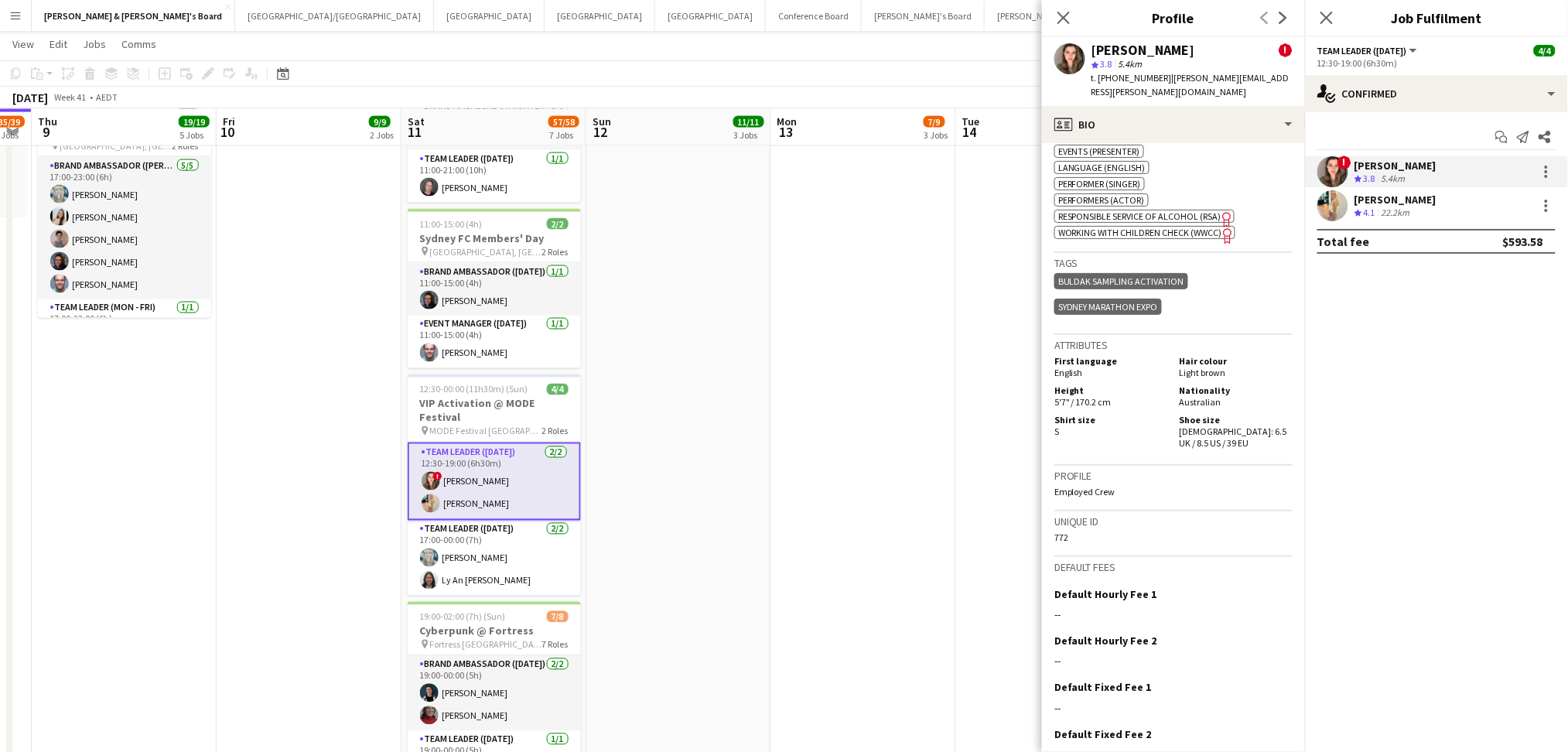
click at [1362, 203] on div "[PERSON_NAME]" at bounding box center [1395, 200] width 82 height 14
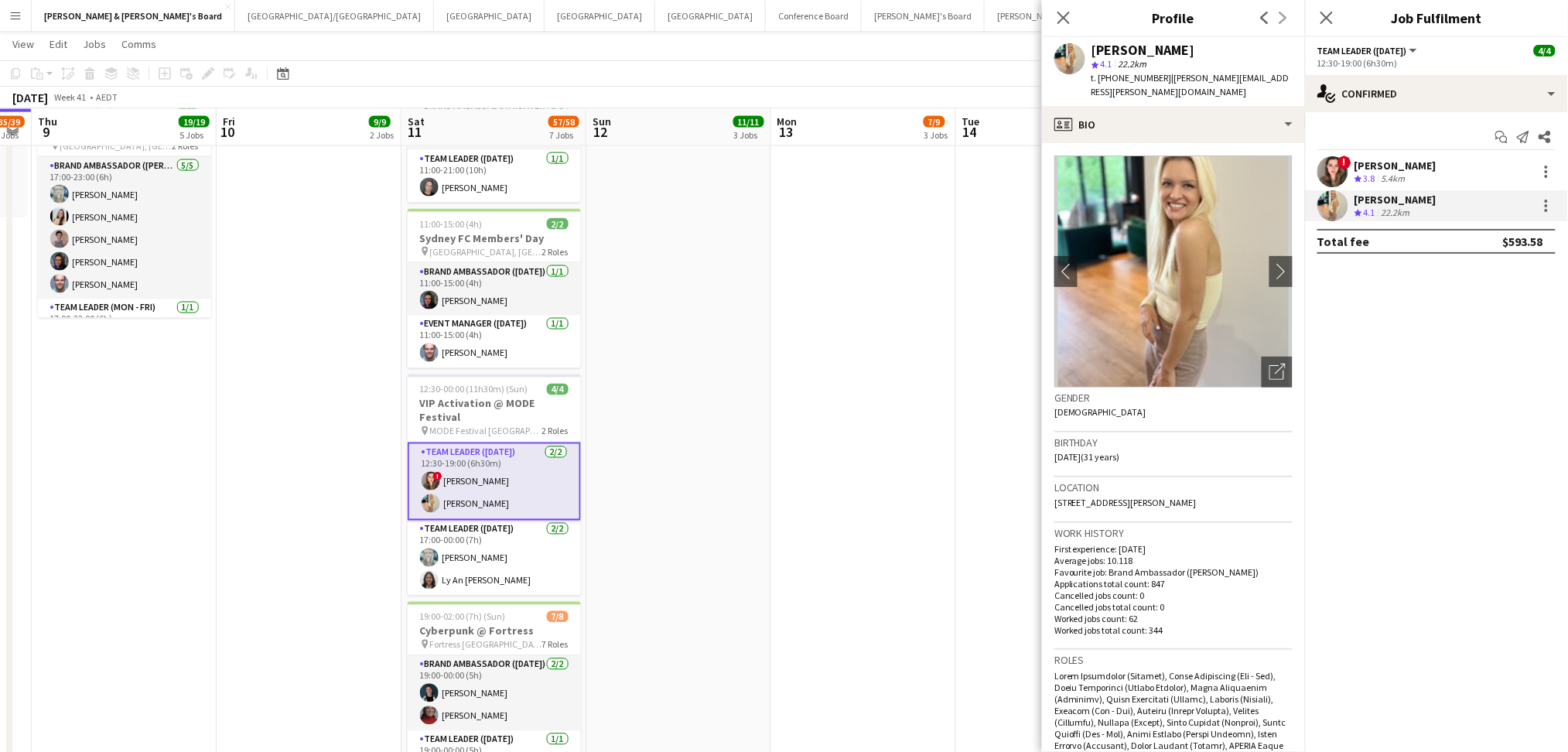
drag, startPoint x: 1094, startPoint y: 50, endPoint x: 1177, endPoint y: 46, distance: 83.1
click at [1177, 46] on div "[PERSON_NAME]" at bounding box center [1191, 50] width 201 height 14
copy div "[PERSON_NAME]"
drag, startPoint x: 1112, startPoint y: 81, endPoint x: 1155, endPoint y: 87, distance: 43.4
click at [1155, 87] on div "[PERSON_NAME] star 4.1 22.2km t. [PHONE_NUMBER] | [PERSON_NAME][EMAIL_ADDRESS][…" at bounding box center [1173, 71] width 262 height 69
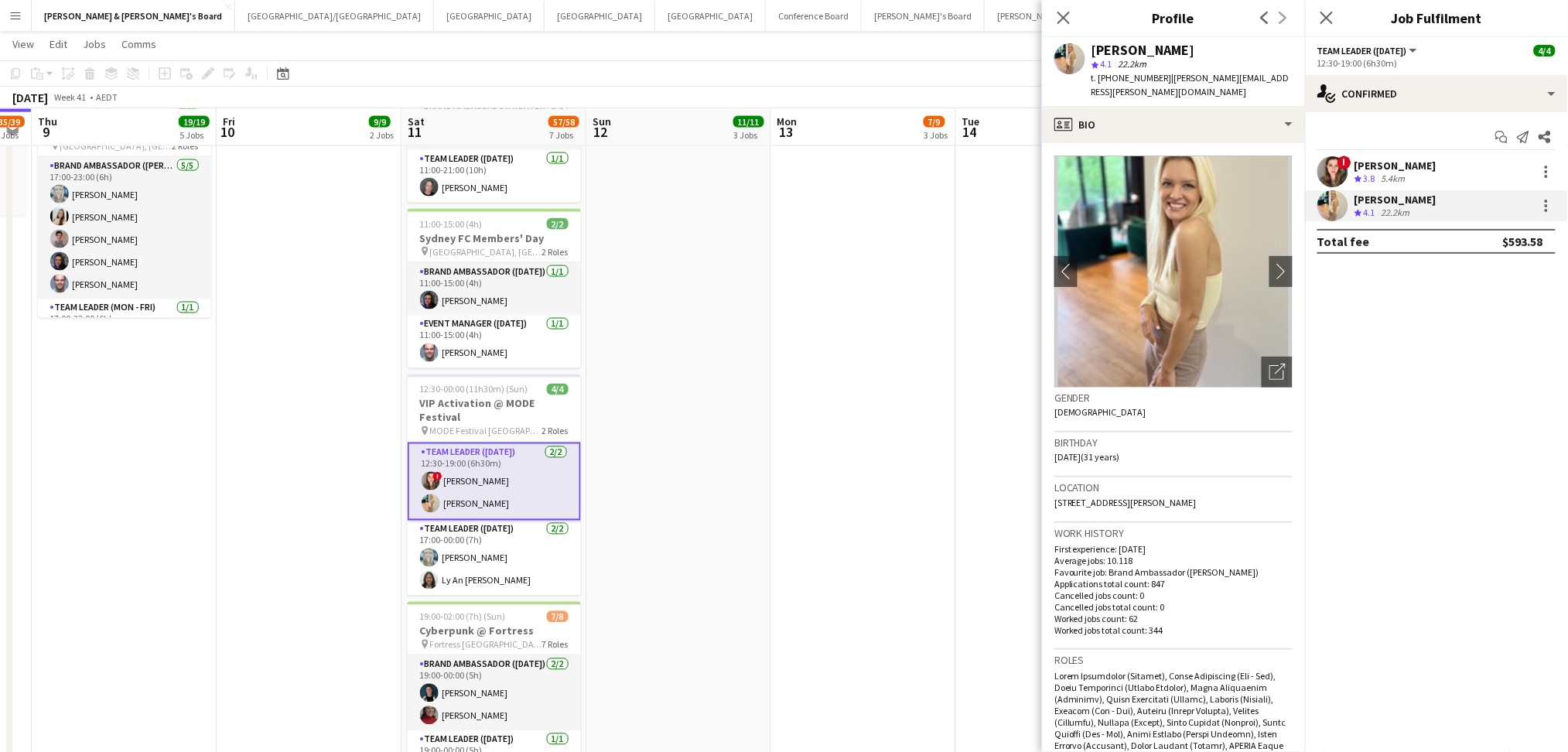
copy span "426868063"
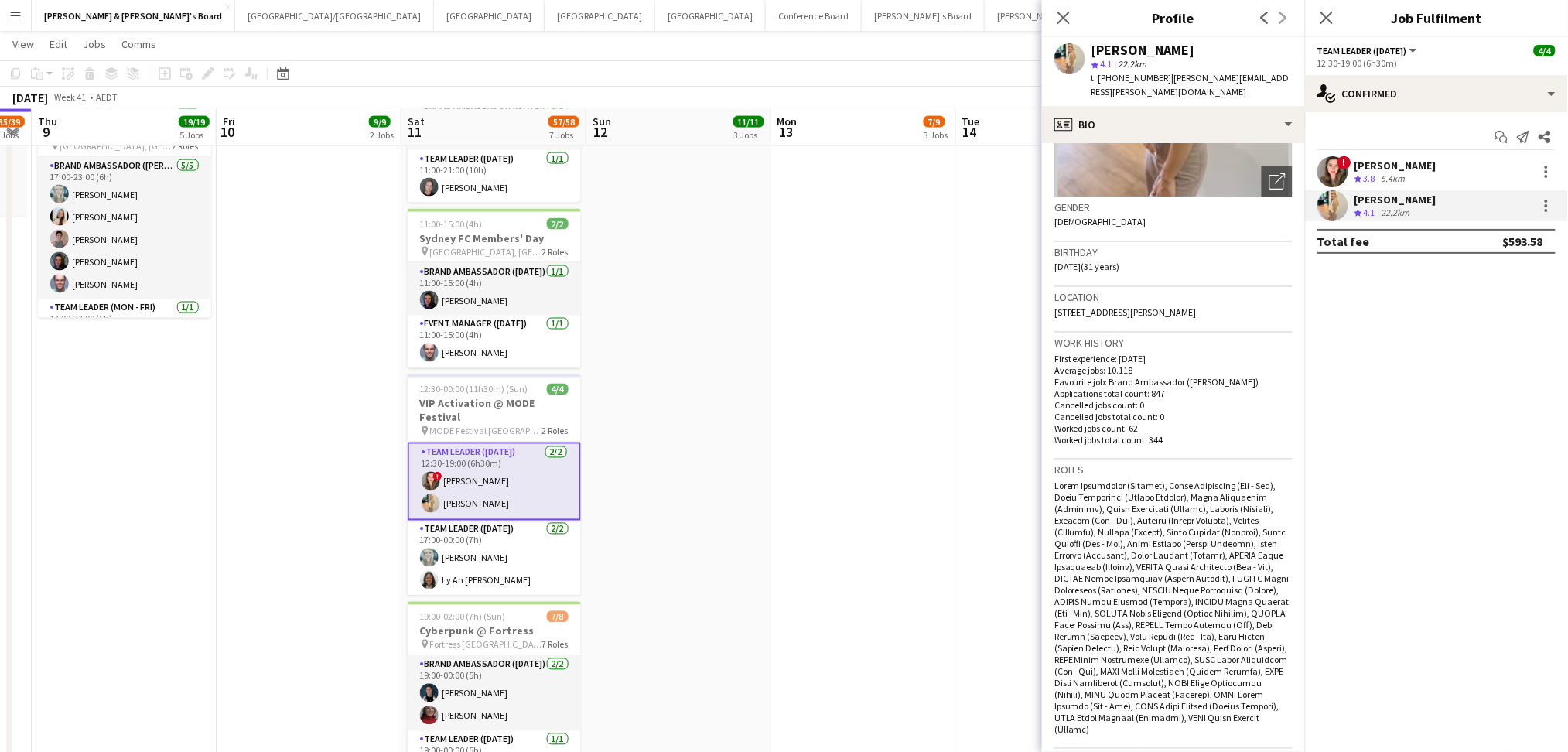
scroll to position [619, 0]
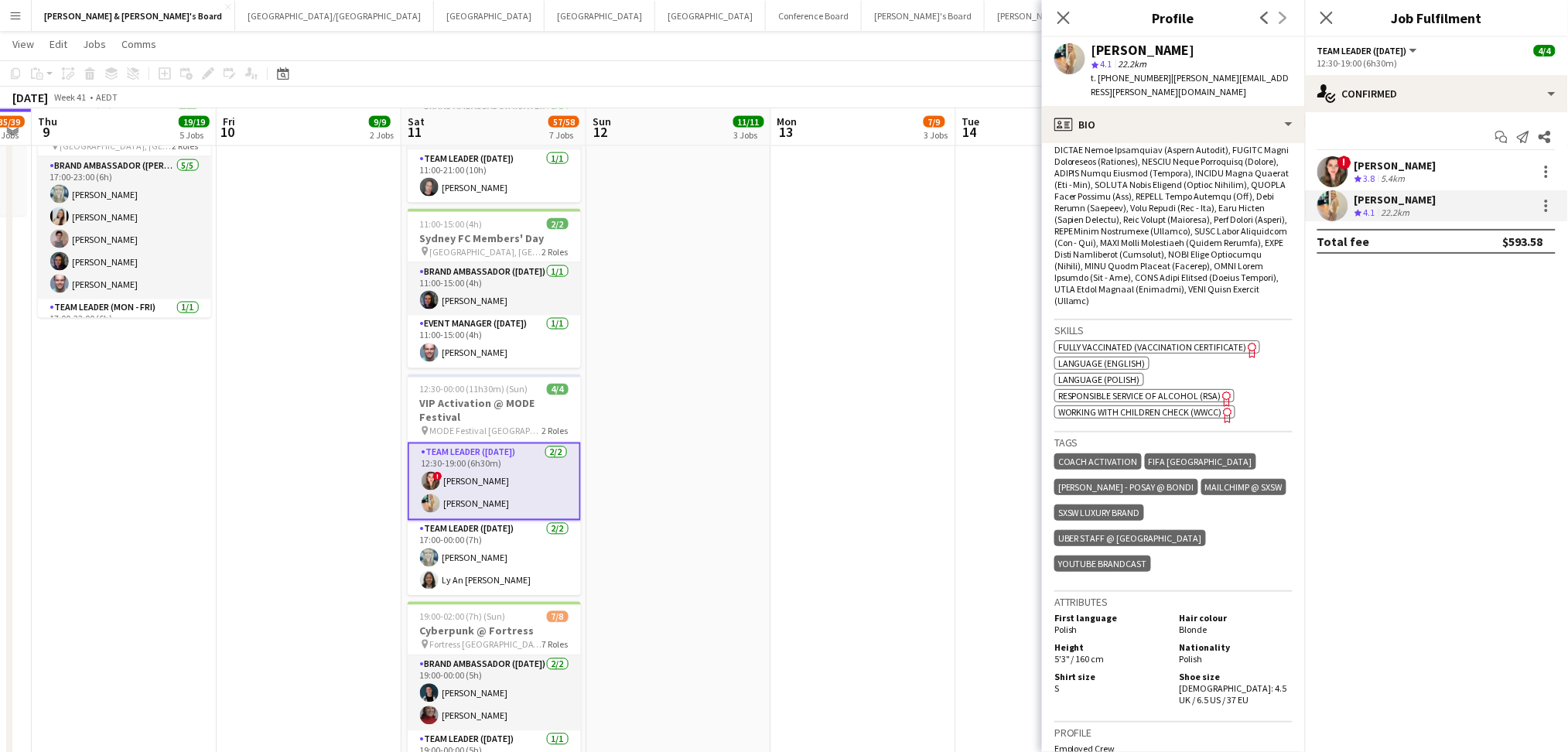
drag, startPoint x: 492, startPoint y: 554, endPoint x: 895, endPoint y: 440, distance: 418.8
click at [492, 554] on app-card-role "Team Leader ([DATE]) [DATE] 17:00-00:00 (7h) [PERSON_NAME] Ly An [PERSON_NAME]" at bounding box center [494, 557] width 174 height 75
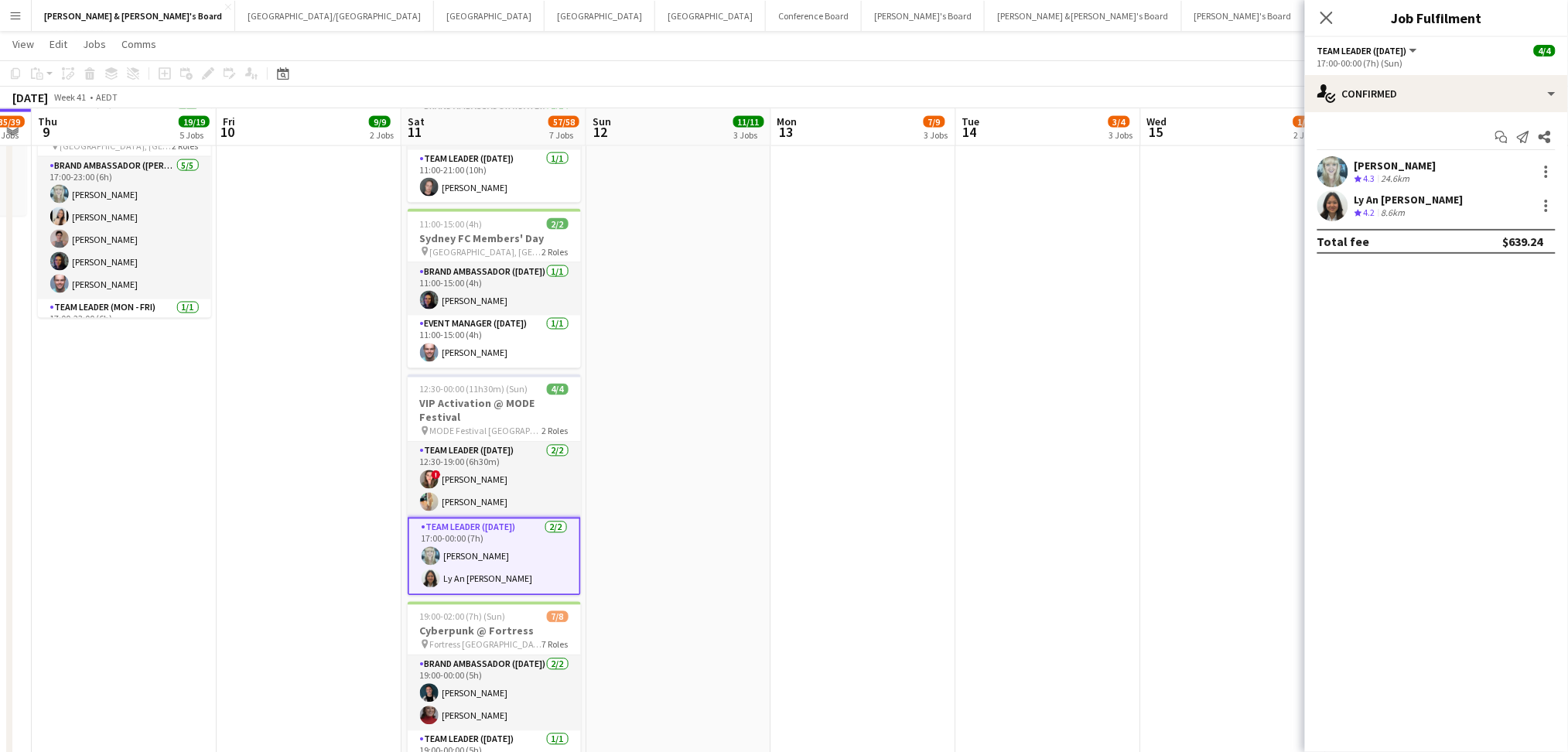
click at [1419, 181] on div "Crew rating 4.3 24.6km" at bounding box center [1395, 179] width 82 height 13
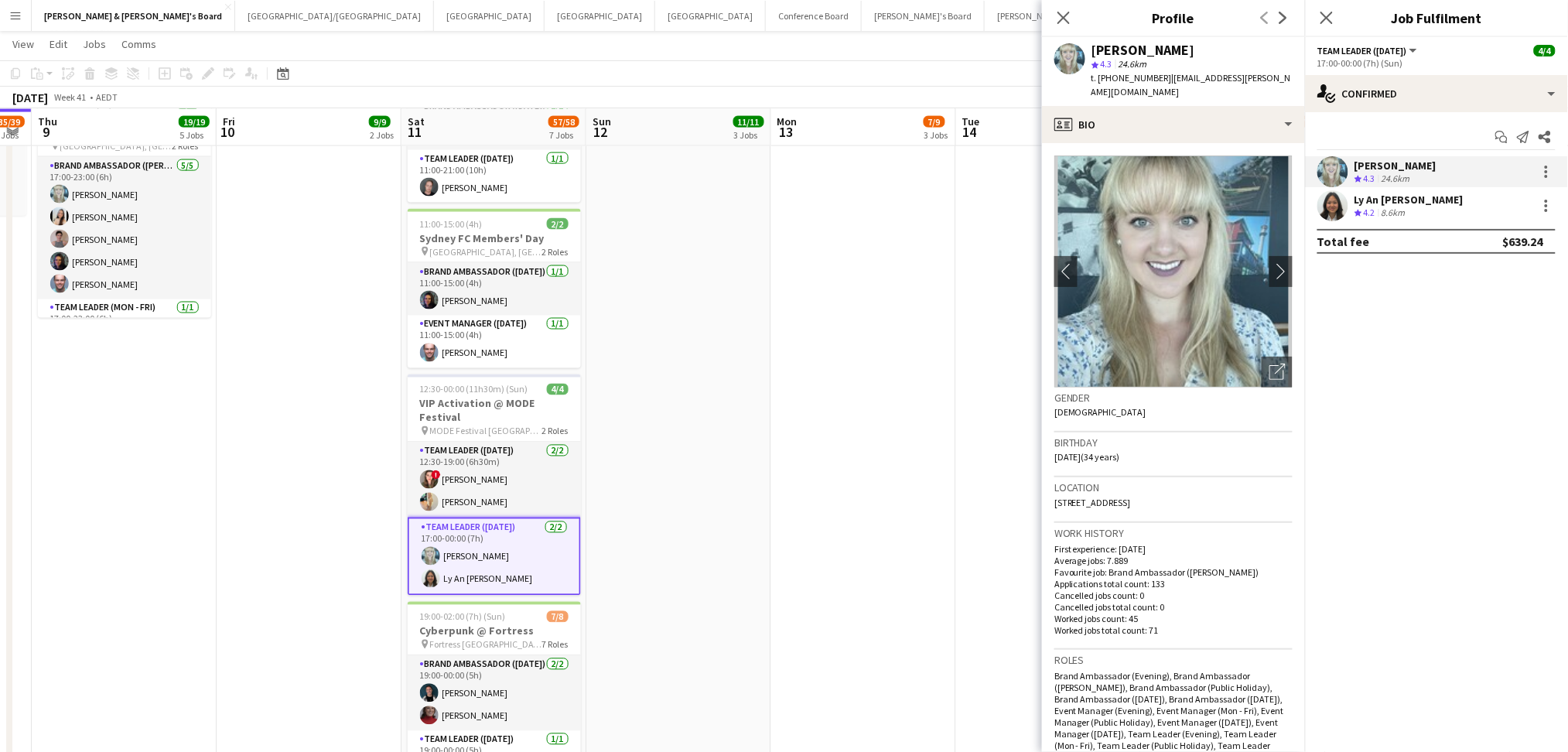
drag, startPoint x: 1092, startPoint y: 49, endPoint x: 1206, endPoint y: 42, distance: 114.2
click at [1201, 45] on div "[PERSON_NAME]" at bounding box center [1191, 50] width 201 height 14
copy div "[PERSON_NAME]"
drag, startPoint x: 1115, startPoint y: 76, endPoint x: 1153, endPoint y: 77, distance: 38.0
click at [1153, 77] on span "t. [PHONE_NUMBER]" at bounding box center [1131, 78] width 81 height 12
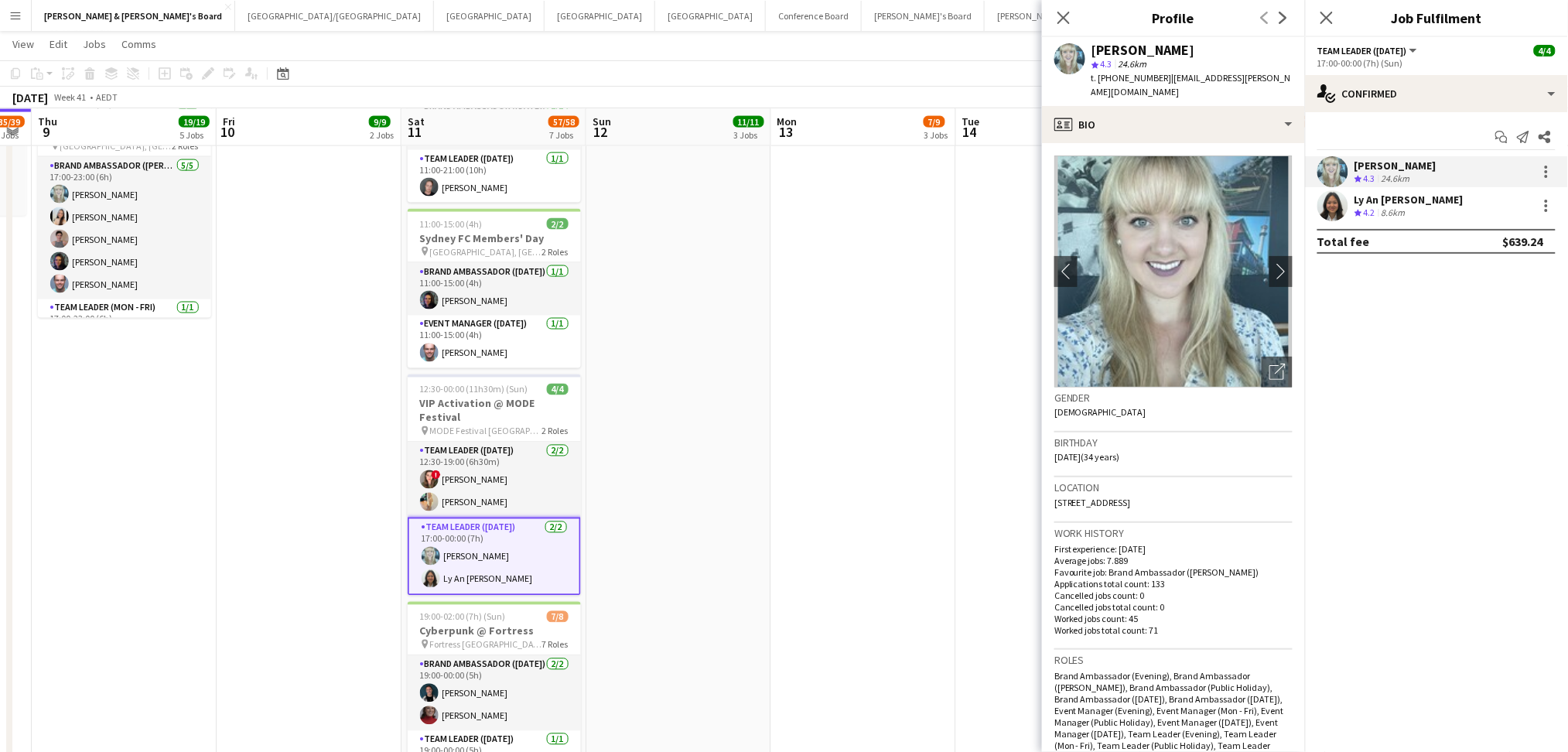
copy span "424323351"
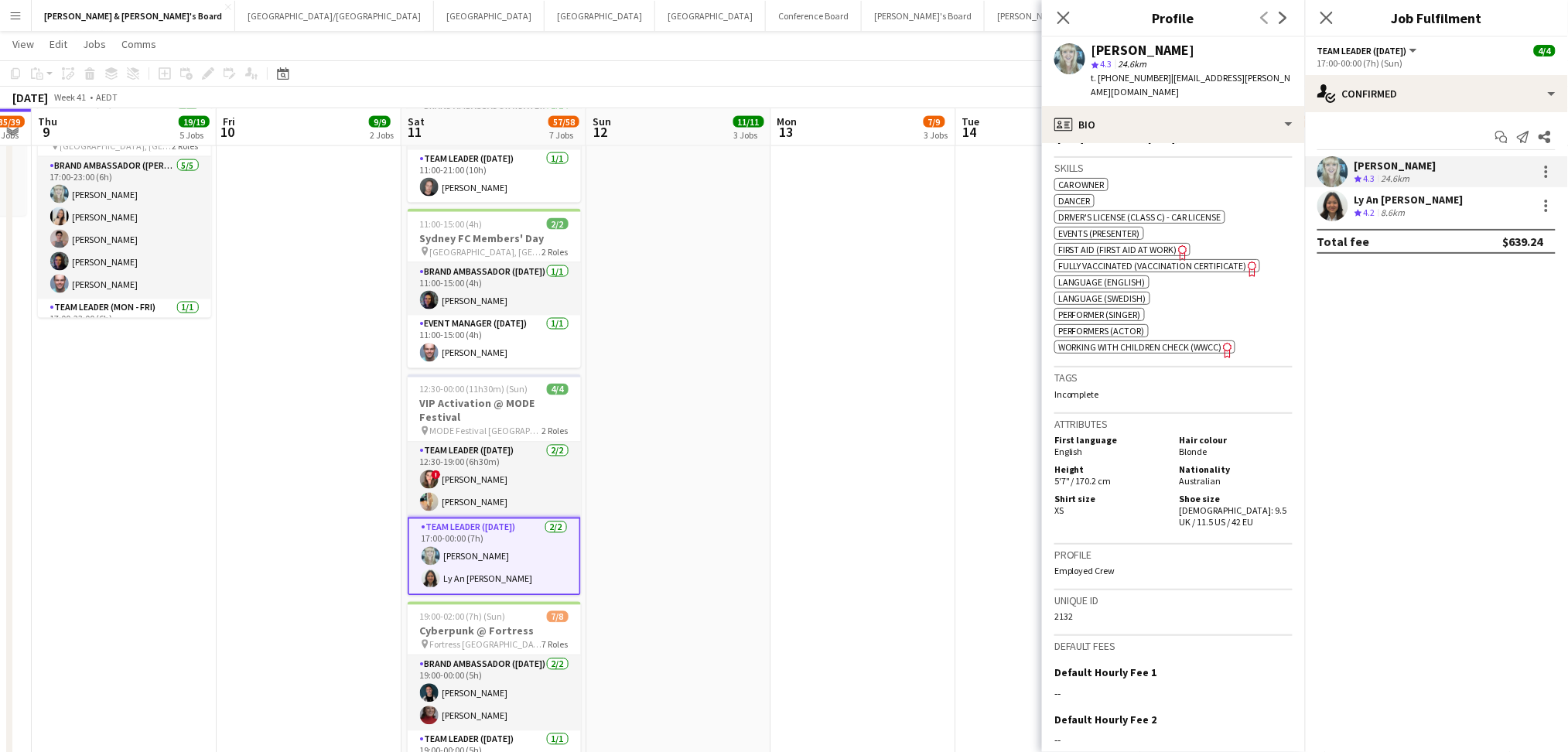
click at [1362, 211] on icon "Crew rating" at bounding box center [1358, 213] width 8 height 8
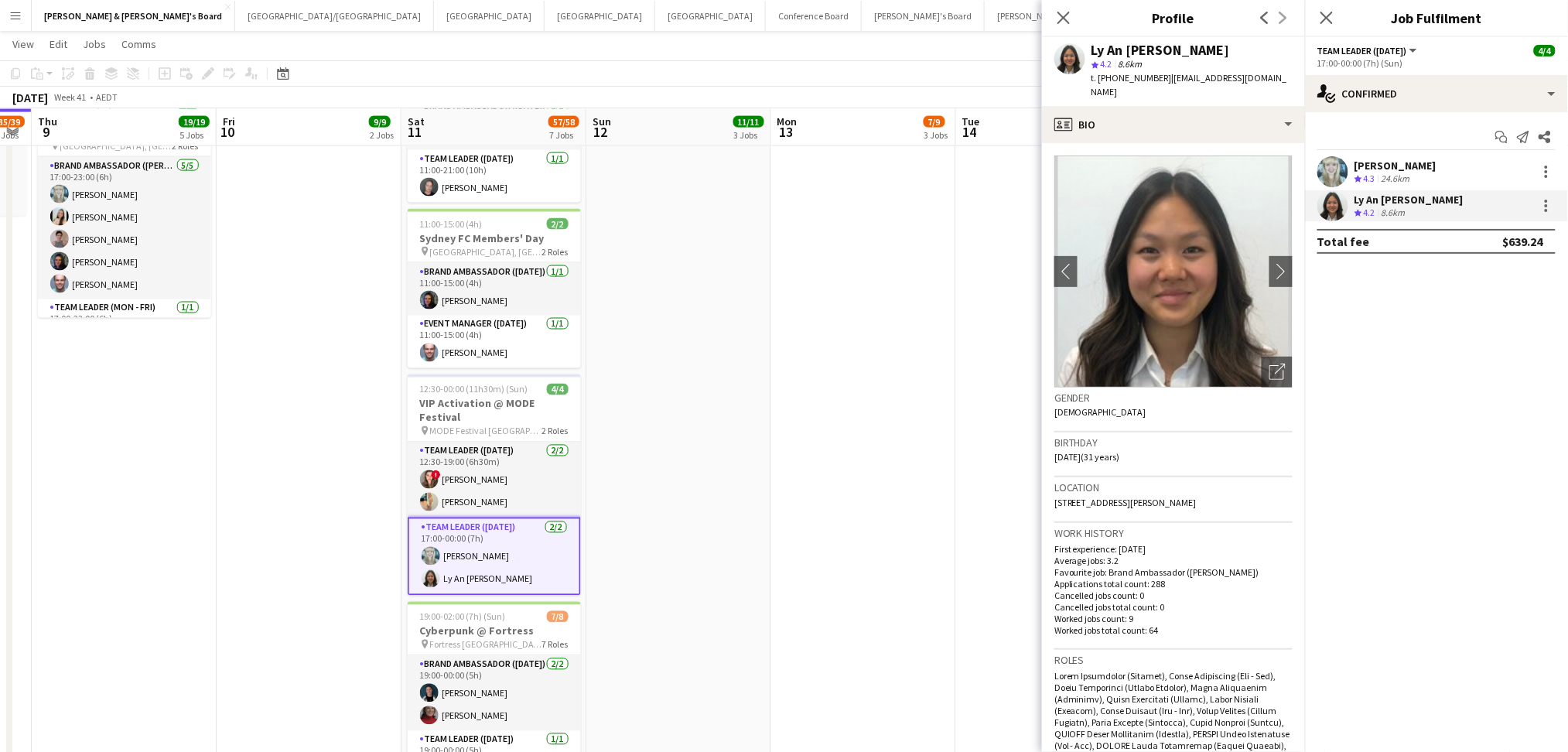
copy div "Ly An [PERSON_NAME]"
drag, startPoint x: 1094, startPoint y: 51, endPoint x: 1189, endPoint y: 50, distance: 95.0
click at [1180, 50] on div "Ly An [PERSON_NAME]" at bounding box center [1191, 50] width 201 height 14
drag, startPoint x: 1111, startPoint y: 77, endPoint x: 1155, endPoint y: 79, distance: 44.0
click at [1155, 79] on span "t. [PHONE_NUMBER]" at bounding box center [1131, 78] width 81 height 12
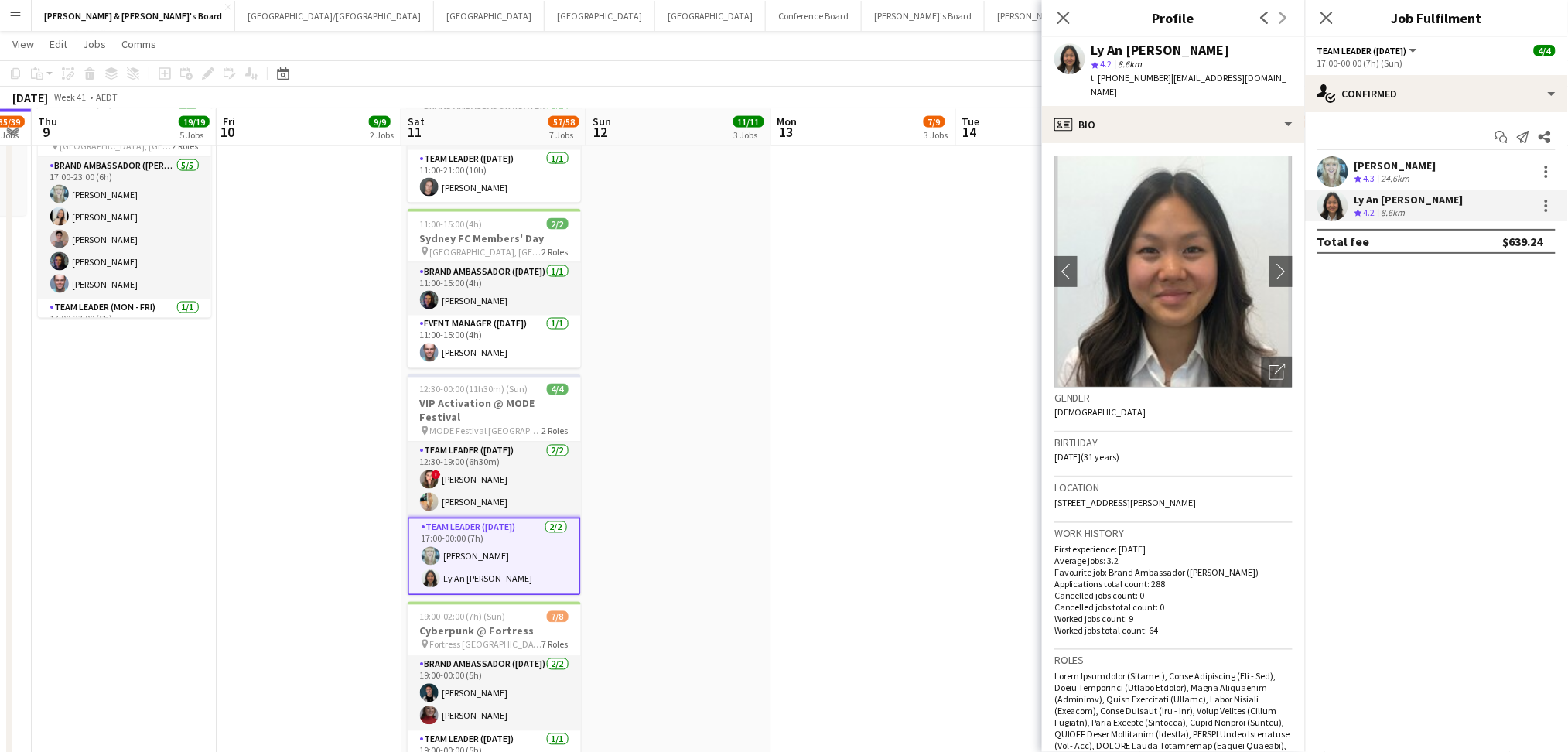
copy span "466097971"
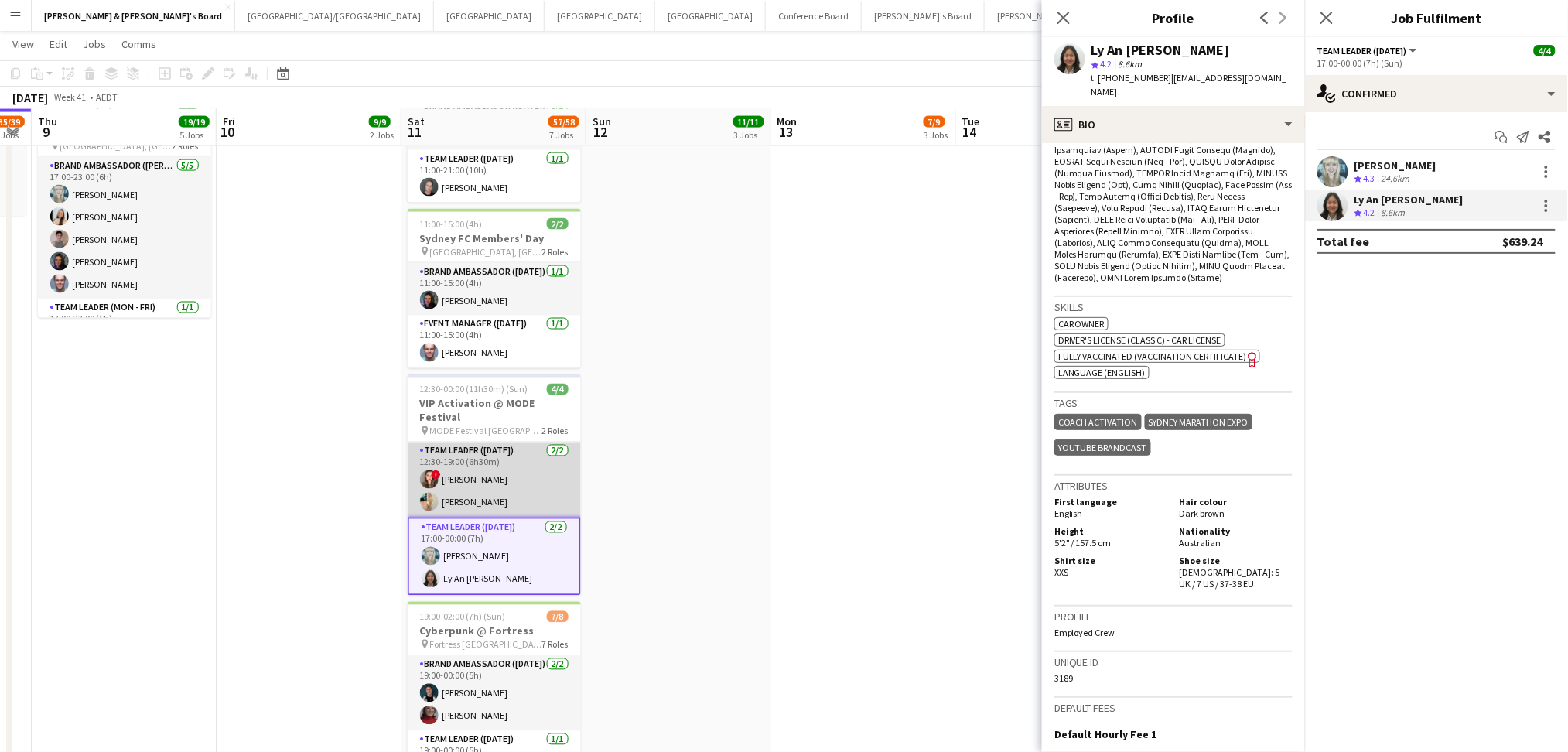
click at [481, 489] on app-card-role "Team Leader ([DATE]) [DATE] 12:30-19:00 (6h30m) ! [PERSON_NAME] [PERSON_NAME]" at bounding box center [494, 479] width 174 height 75
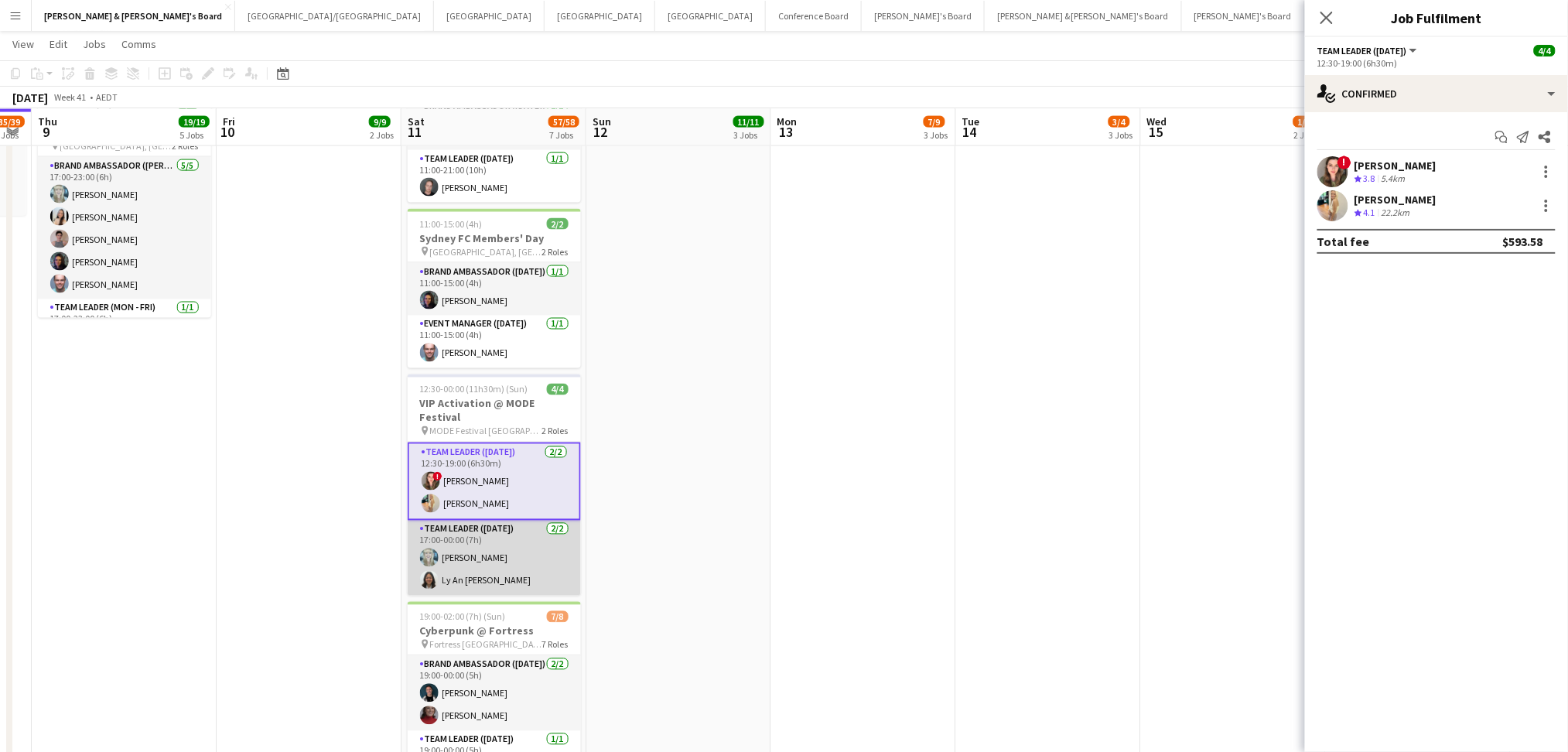
click at [477, 527] on app-card-role "Team Leader ([DATE]) [DATE] 17:00-00:00 (7h) [PERSON_NAME] Ly An [PERSON_NAME]" at bounding box center [494, 557] width 174 height 75
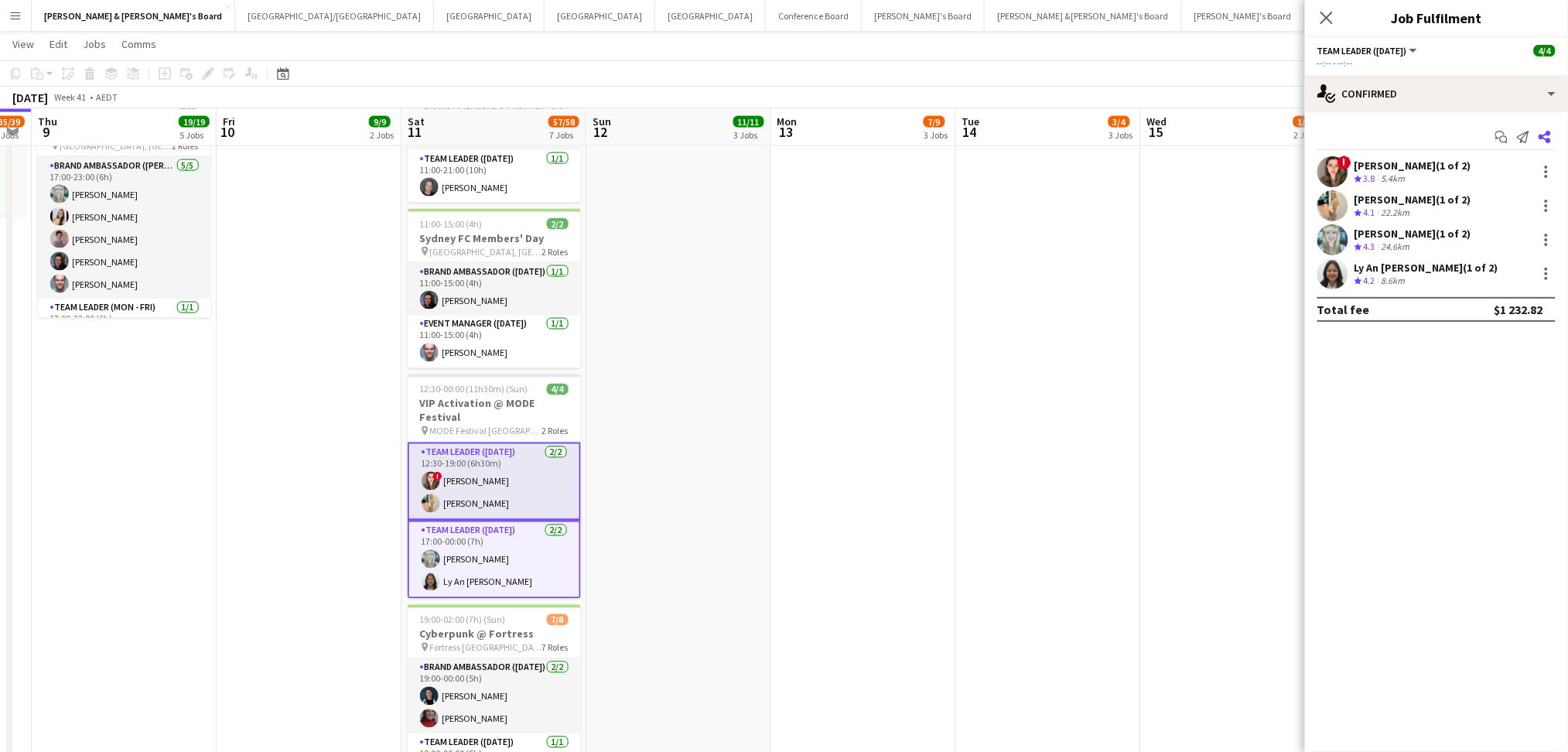
click at [1549, 134] on icon at bounding box center [1544, 137] width 12 height 12
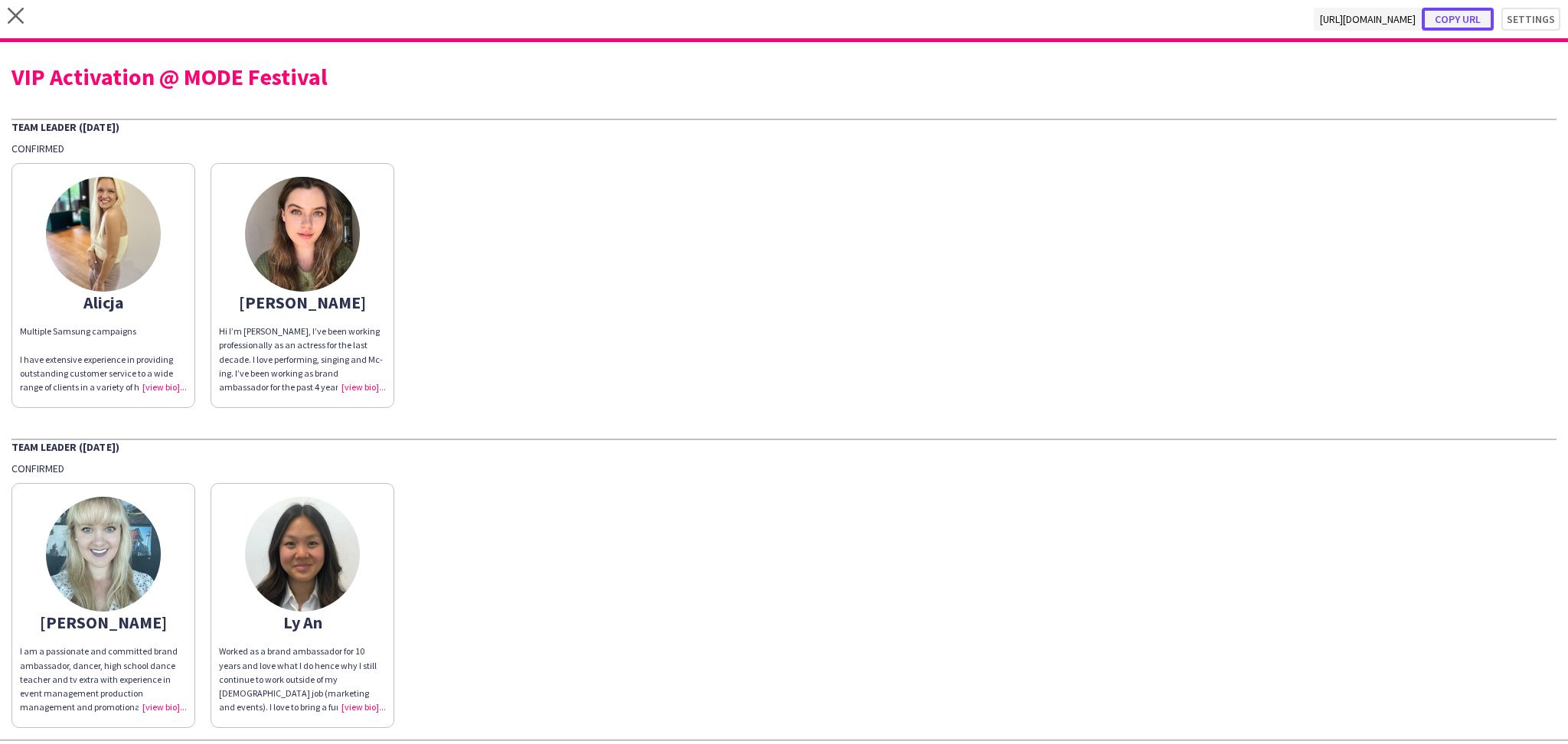
click at [1435, 19] on button "Copy url" at bounding box center [1457, 19] width 72 height 23
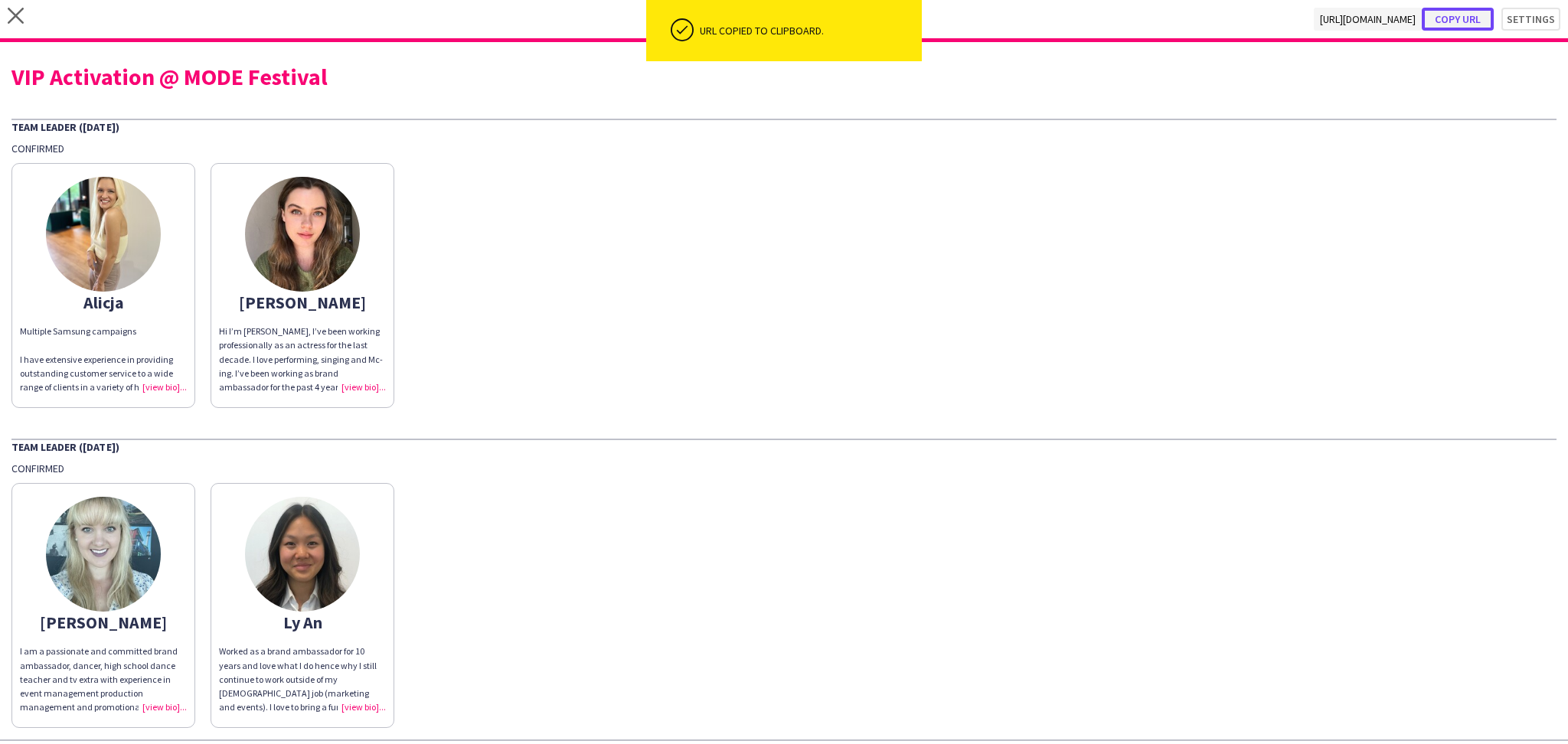
click at [1451, 26] on button "Copy url" at bounding box center [1457, 19] width 72 height 23
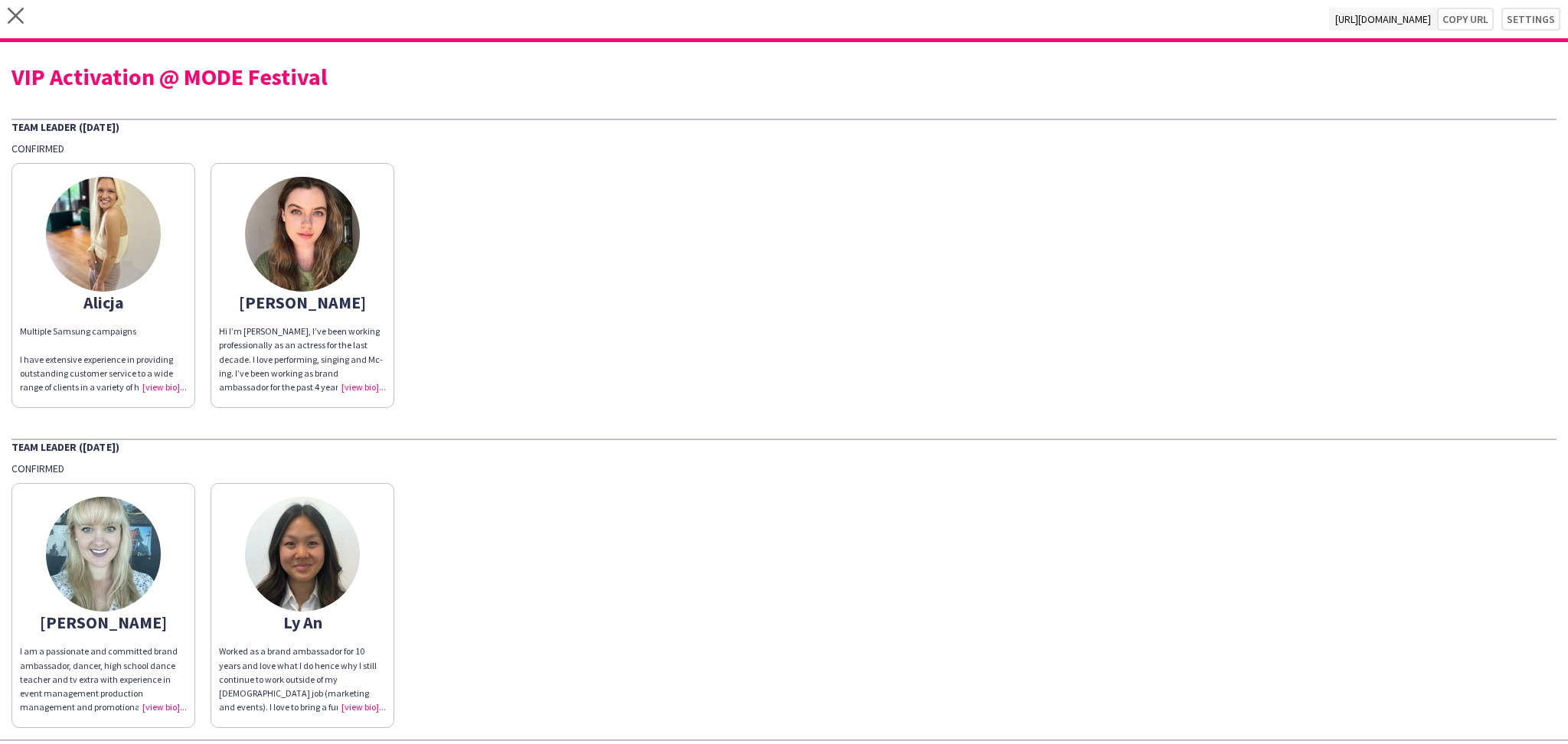
click at [249, 87] on div "VIP Activation @ MODE Festival" at bounding box center [784, 76] width 1545 height 23
click at [249, 78] on div "VIP Activation @ MODE Festival" at bounding box center [784, 76] width 1545 height 23
copy div "VIP Activation @ MODE Festival"
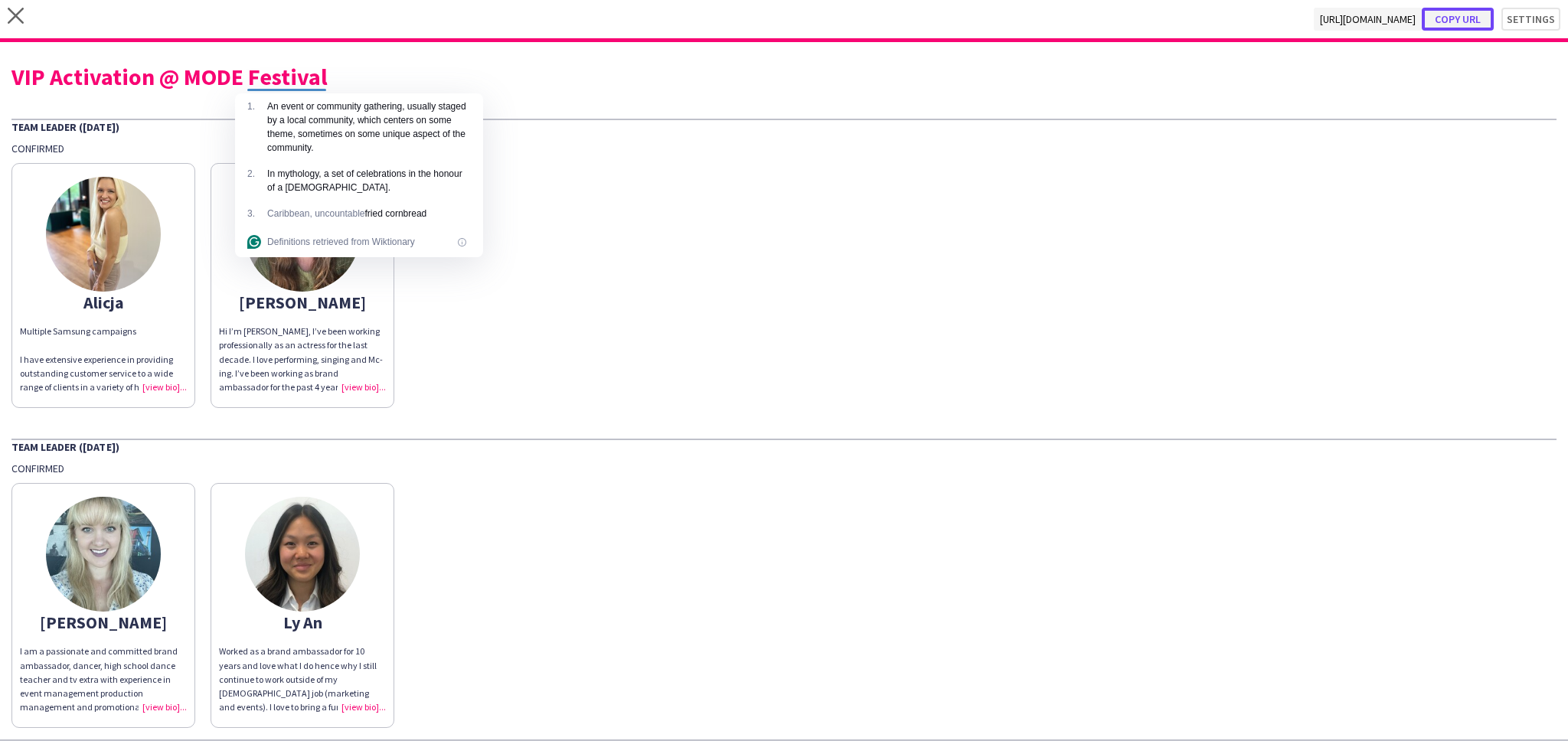
click at [1460, 15] on button "Copy url" at bounding box center [1457, 19] width 72 height 23
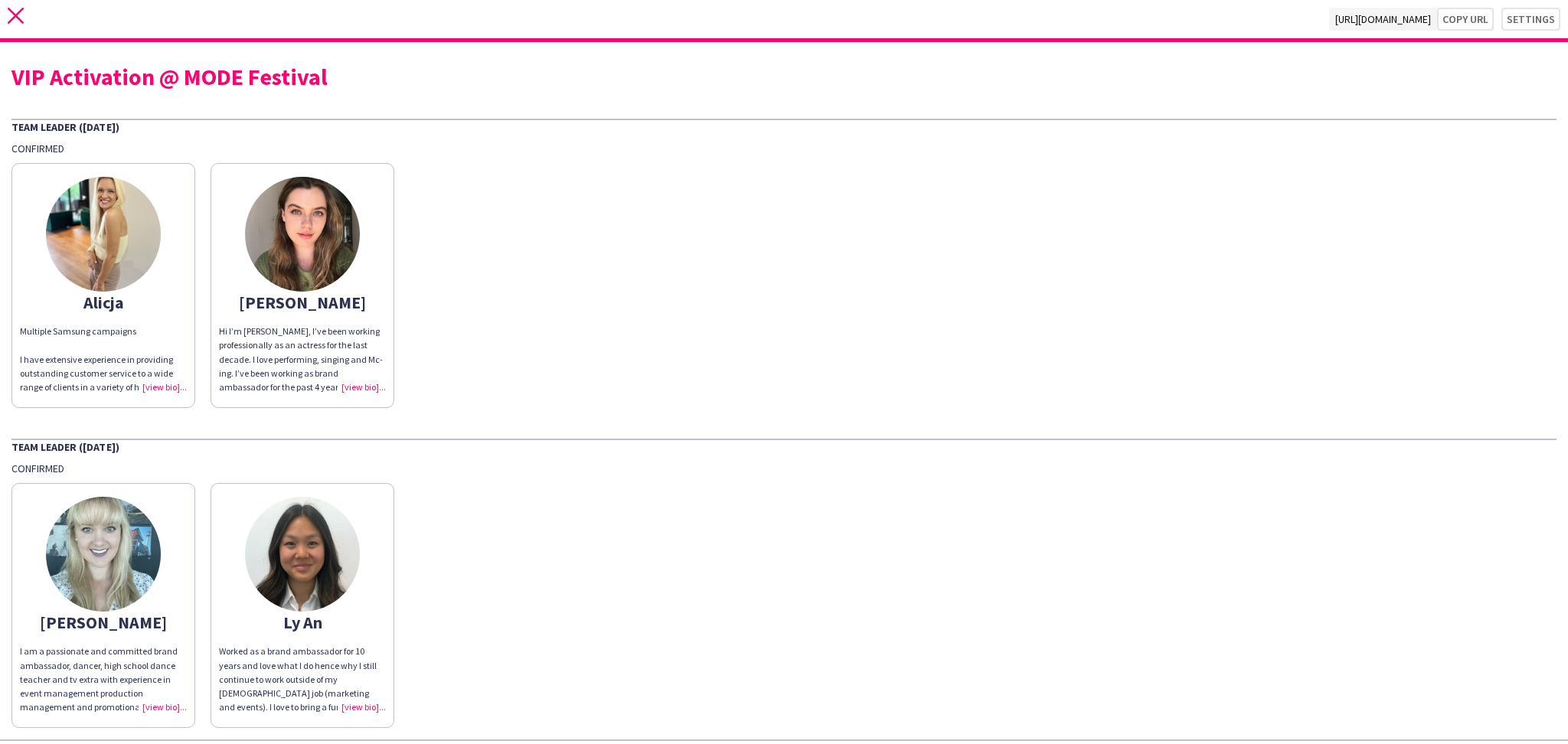
click at [17, 13] on icon at bounding box center [16, 16] width 16 height 16
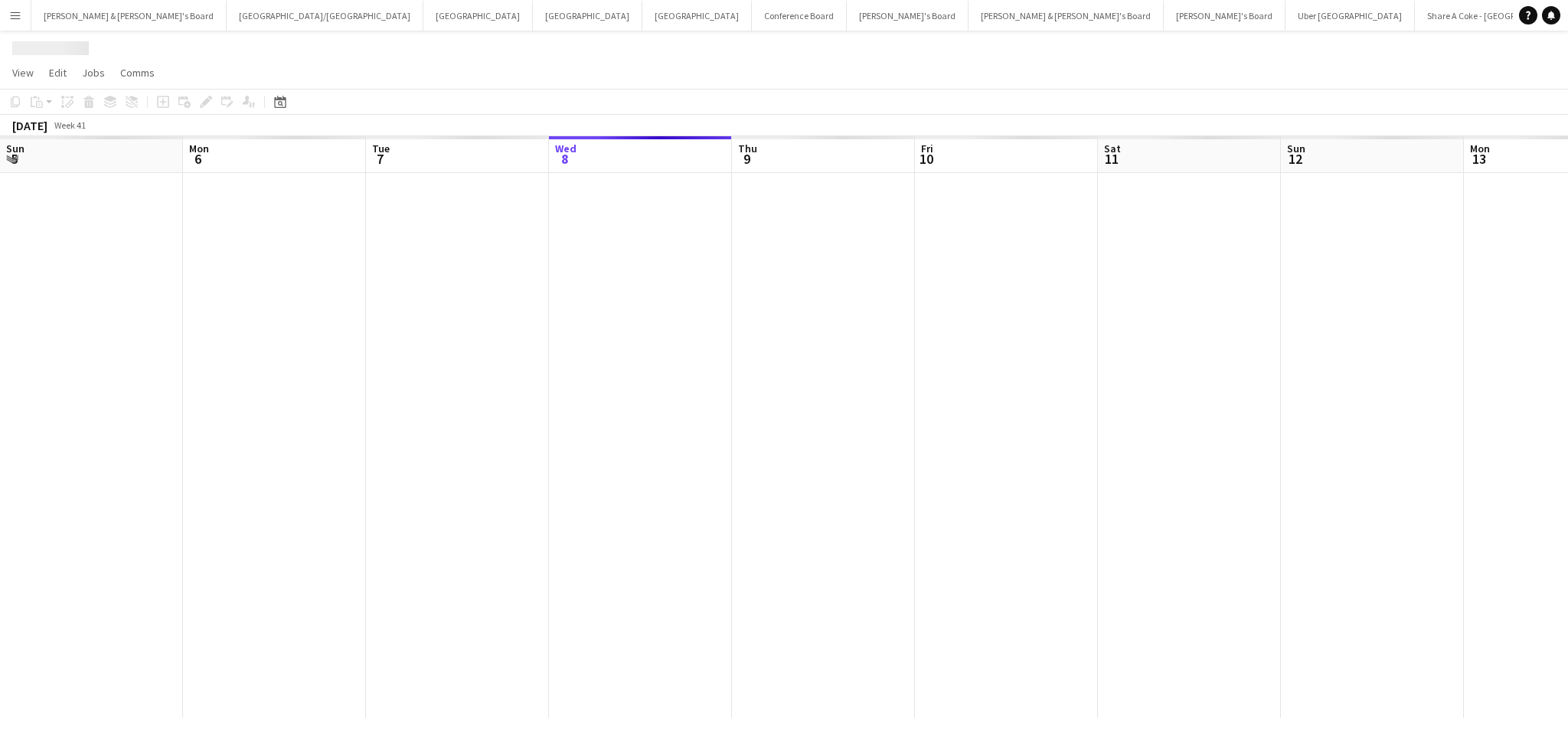
scroll to position [0, 366]
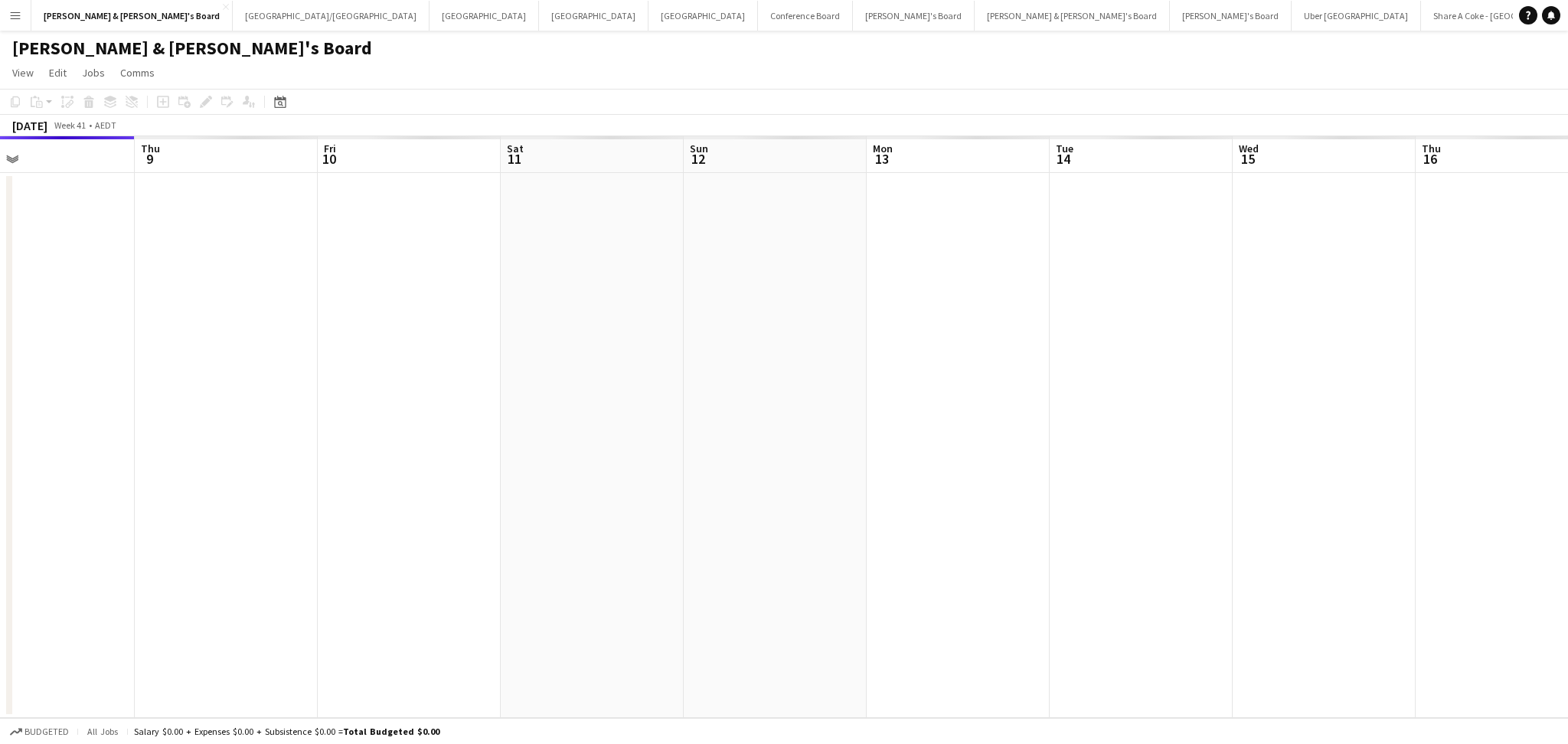
drag, startPoint x: 848, startPoint y: 392, endPoint x: 556, endPoint y: 369, distance: 292.9
click at [563, 376] on app-calendar-viewport "Sun 5 Mon 6 Tue 7 Wed 8 Thu 9 Fri 10 Sat 11 Sun 12 Mon 13 Tue 14 Wed 15 Thu 16 …" at bounding box center [784, 427] width 1568 height 582
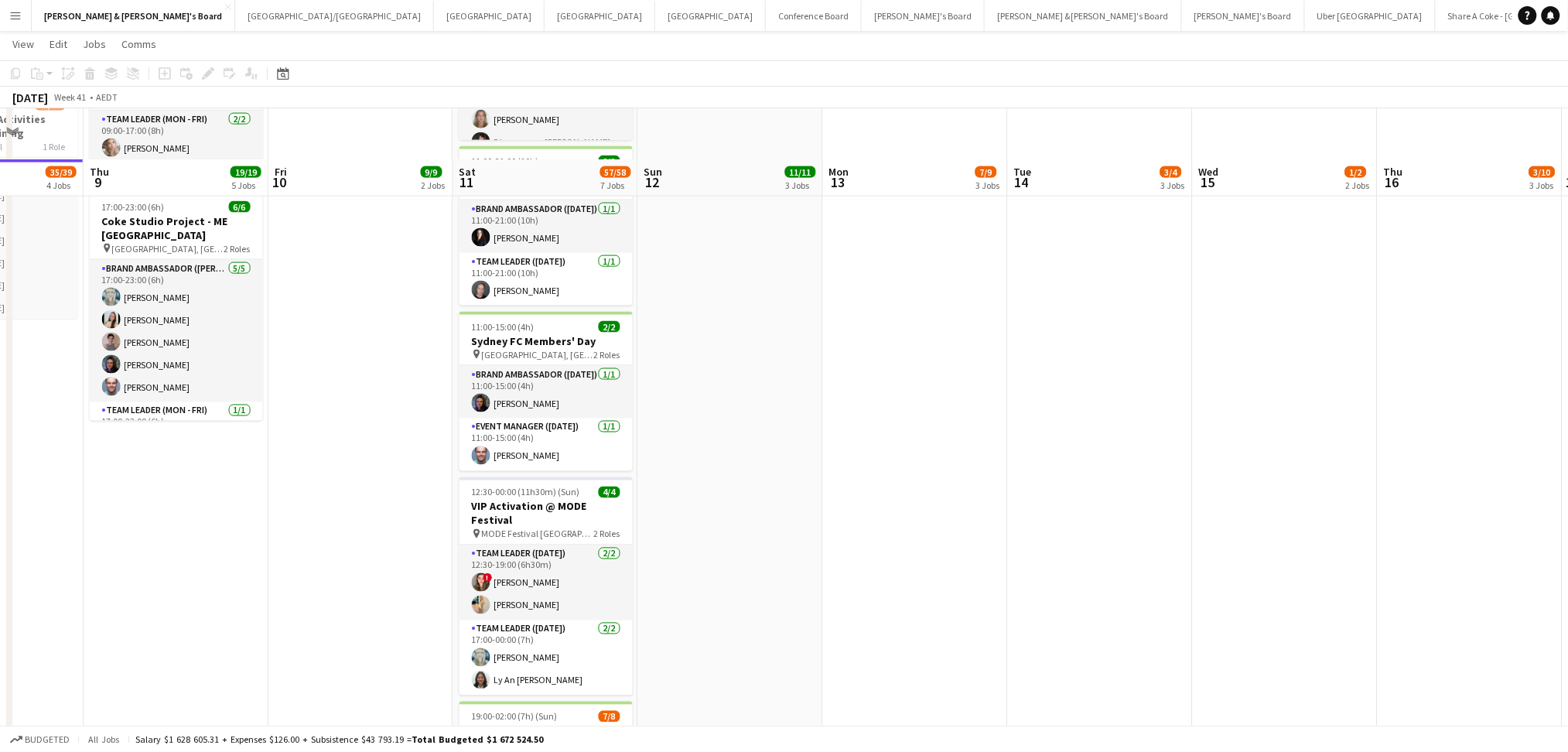
scroll to position [929, 0]
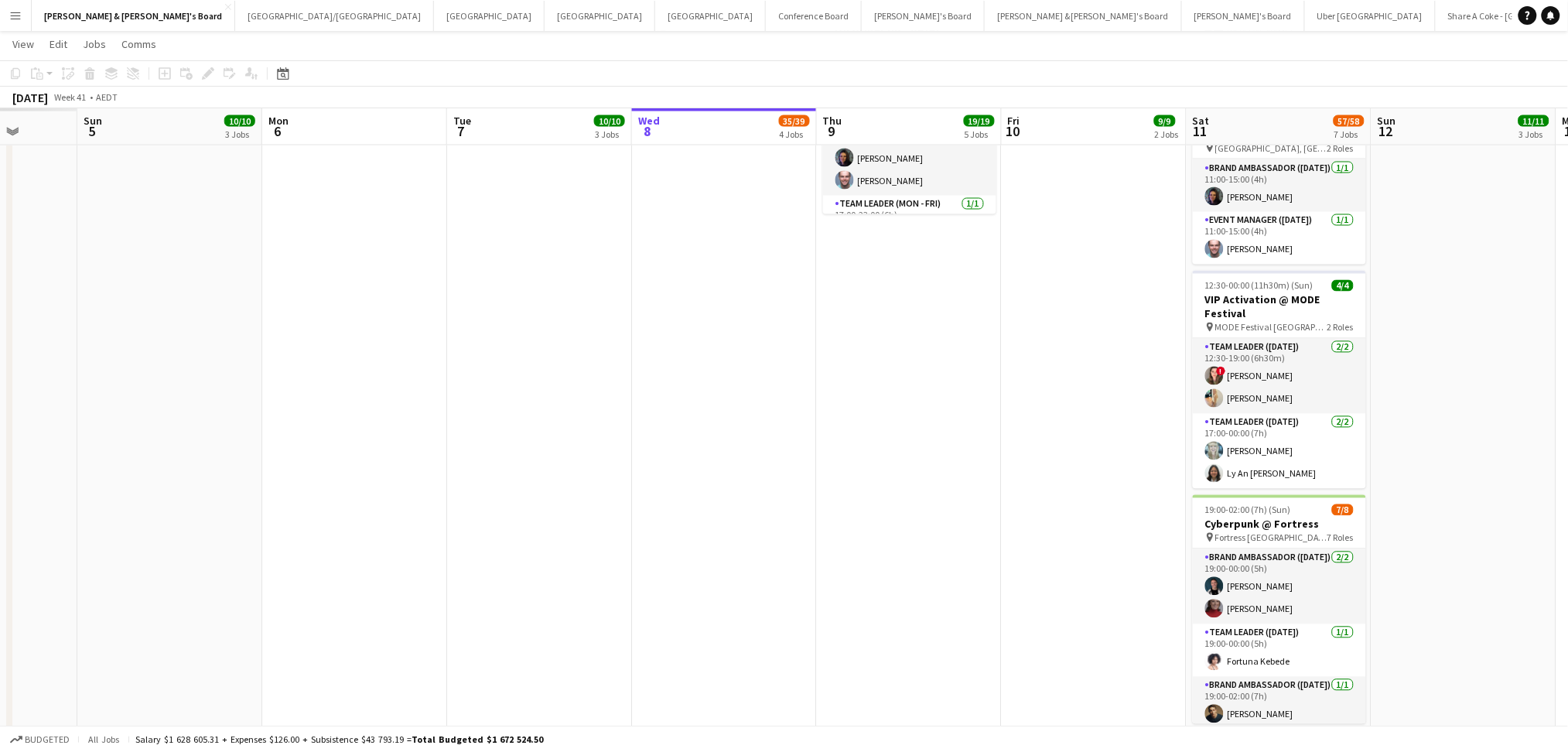
drag, startPoint x: 943, startPoint y: 375, endPoint x: 1073, endPoint y: 388, distance: 130.6
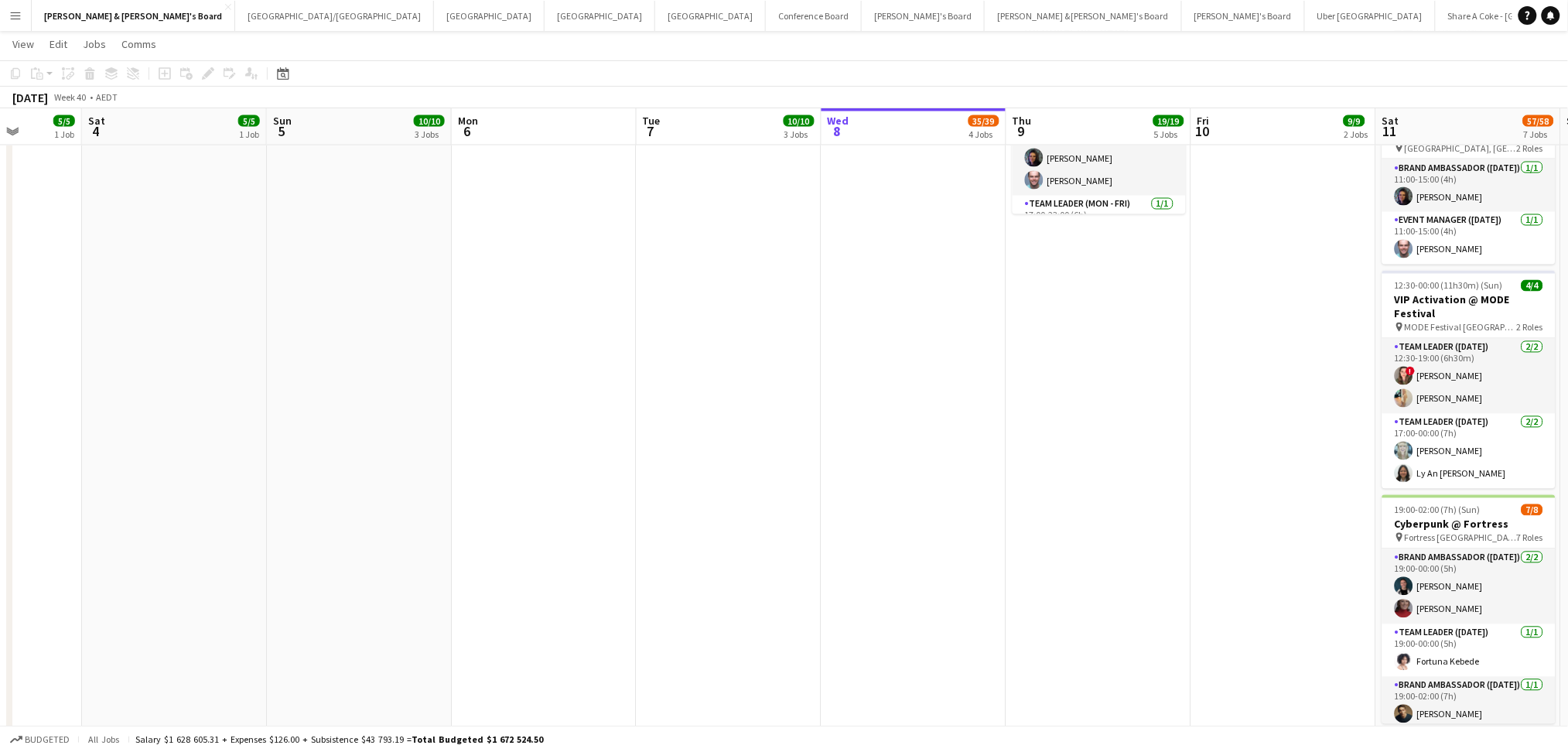
scroll to position [0, 324]
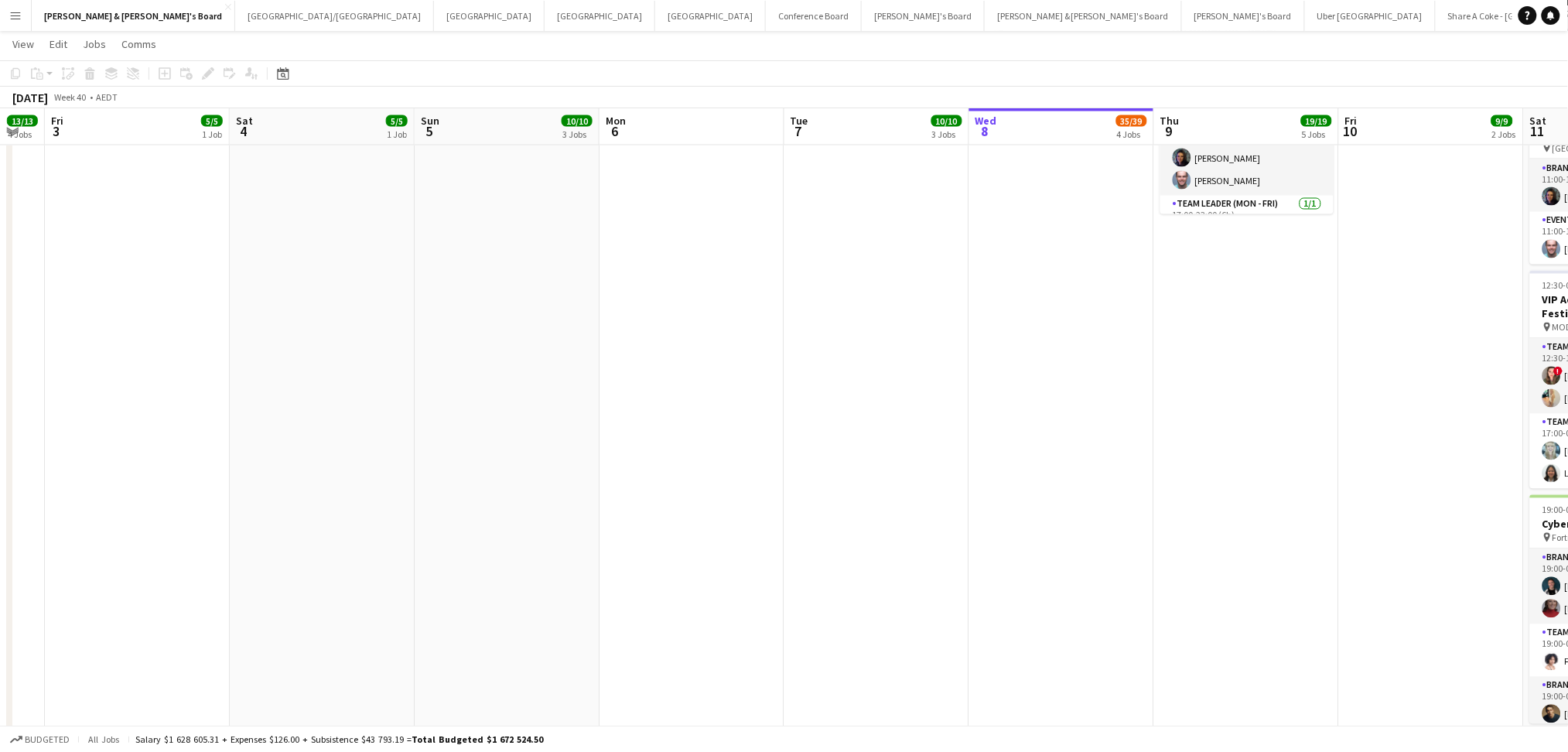
drag, startPoint x: 562, startPoint y: 437, endPoint x: 1045, endPoint y: 416, distance: 483.5
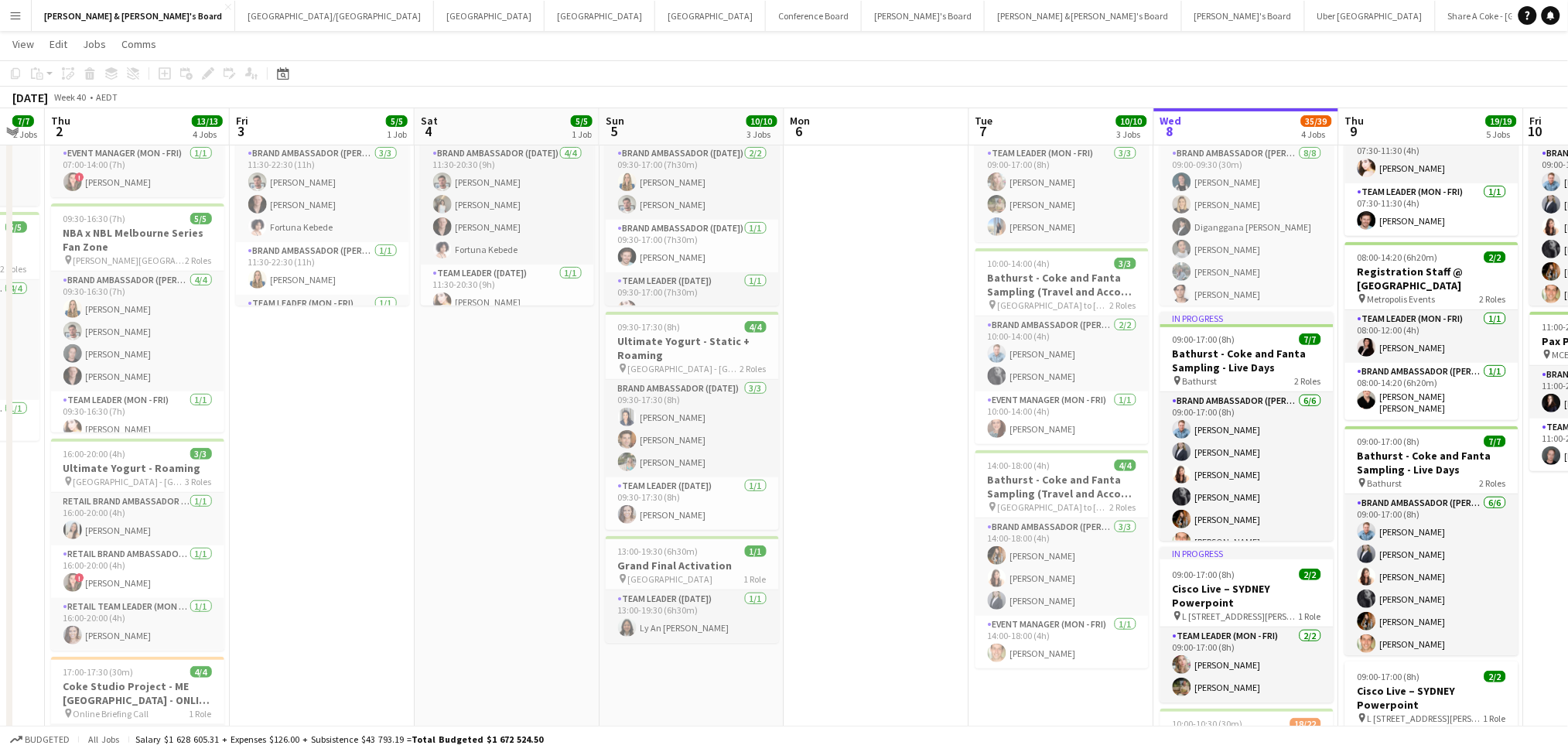
scroll to position [0, 506]
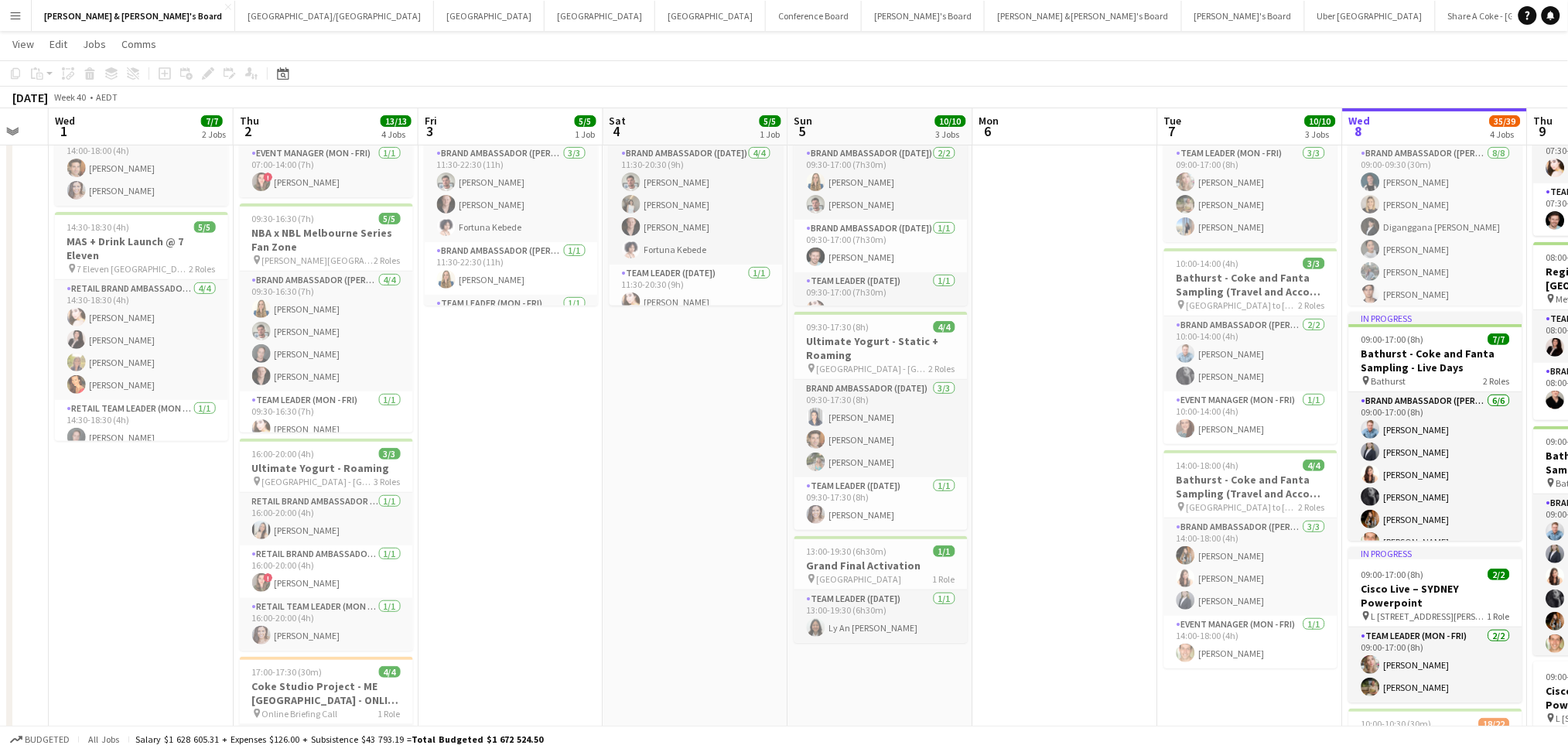
drag, startPoint x: 429, startPoint y: 529, endPoint x: 617, endPoint y: 521, distance: 188.2
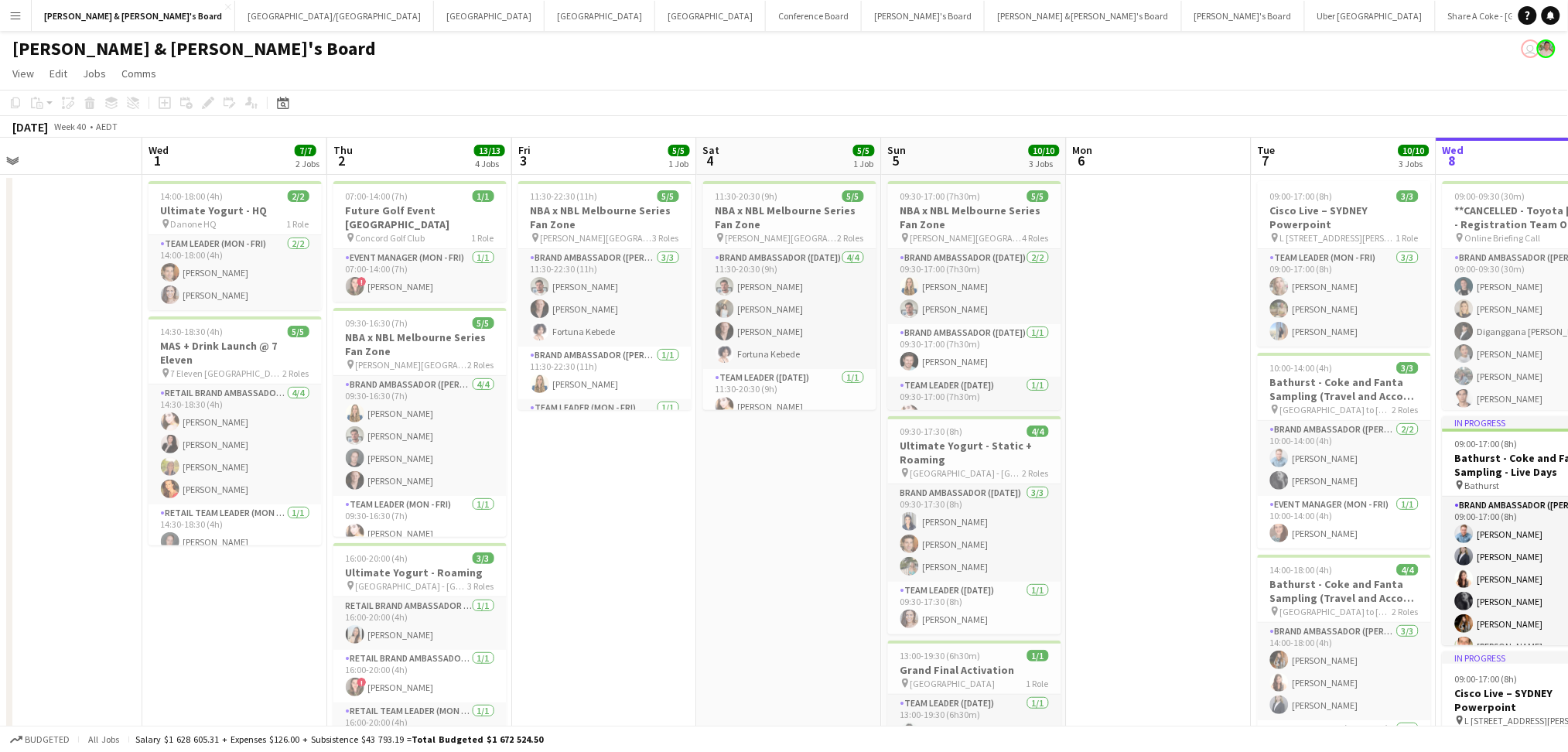
scroll to position [0, 399]
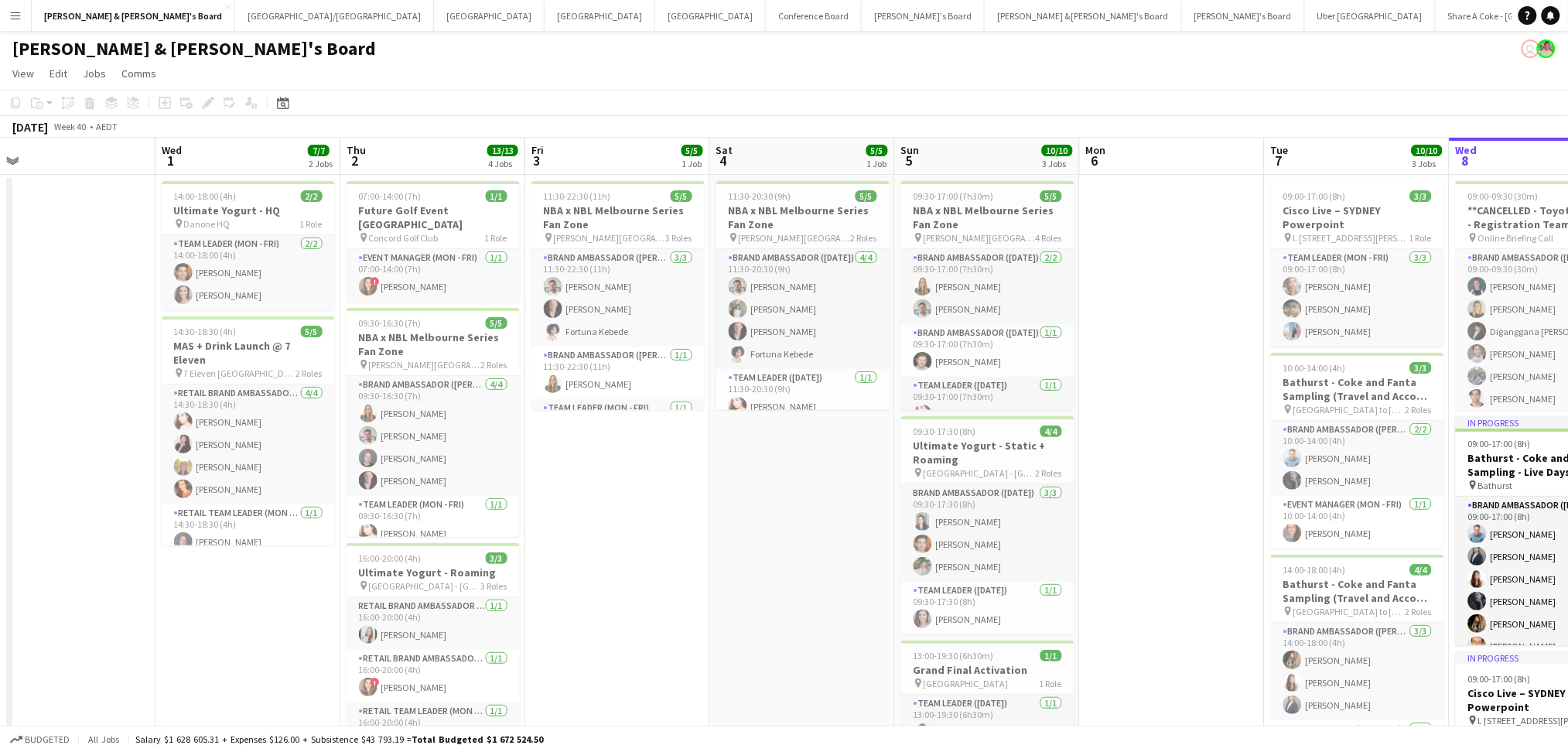
drag, startPoint x: 513, startPoint y: 538, endPoint x: 620, endPoint y: 535, distance: 107.0
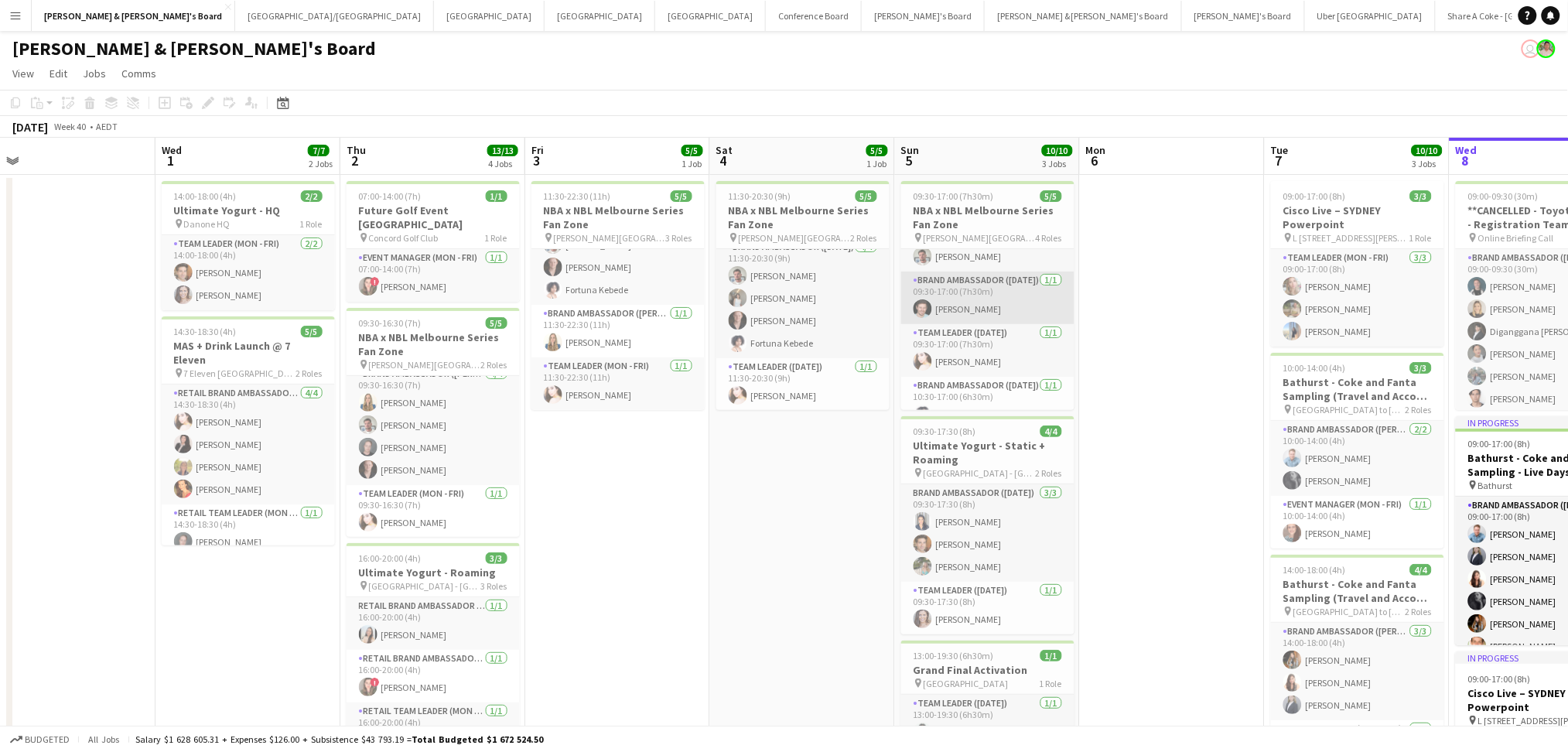
scroll to position [72, 0]
click at [1046, 212] on h3 "NBA x NBL Melbourne Series Fan Zone" at bounding box center [988, 218] width 174 height 28
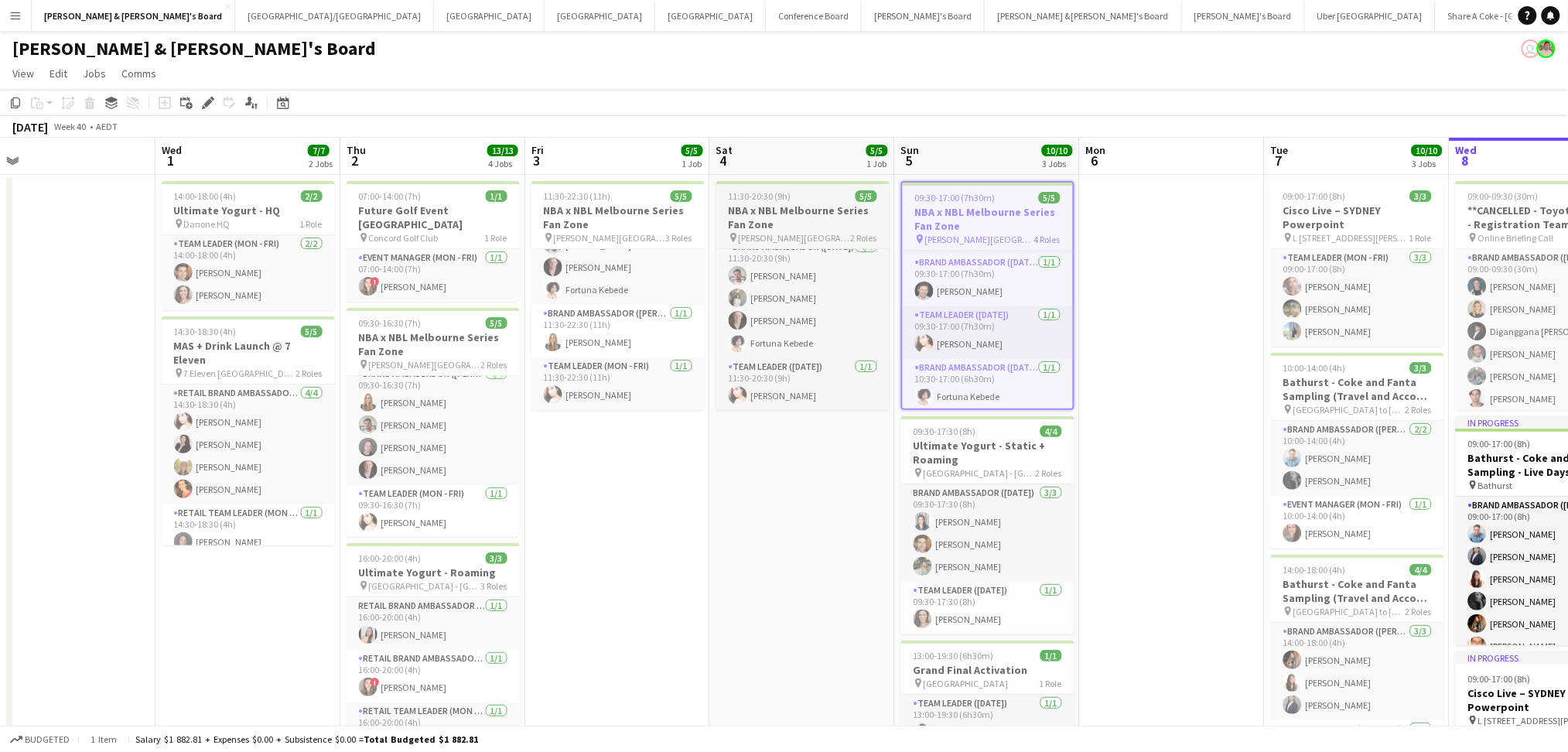
click at [821, 225] on h3 "NBA x NBL Melbourne Series Fan Zone" at bounding box center [803, 218] width 174 height 28
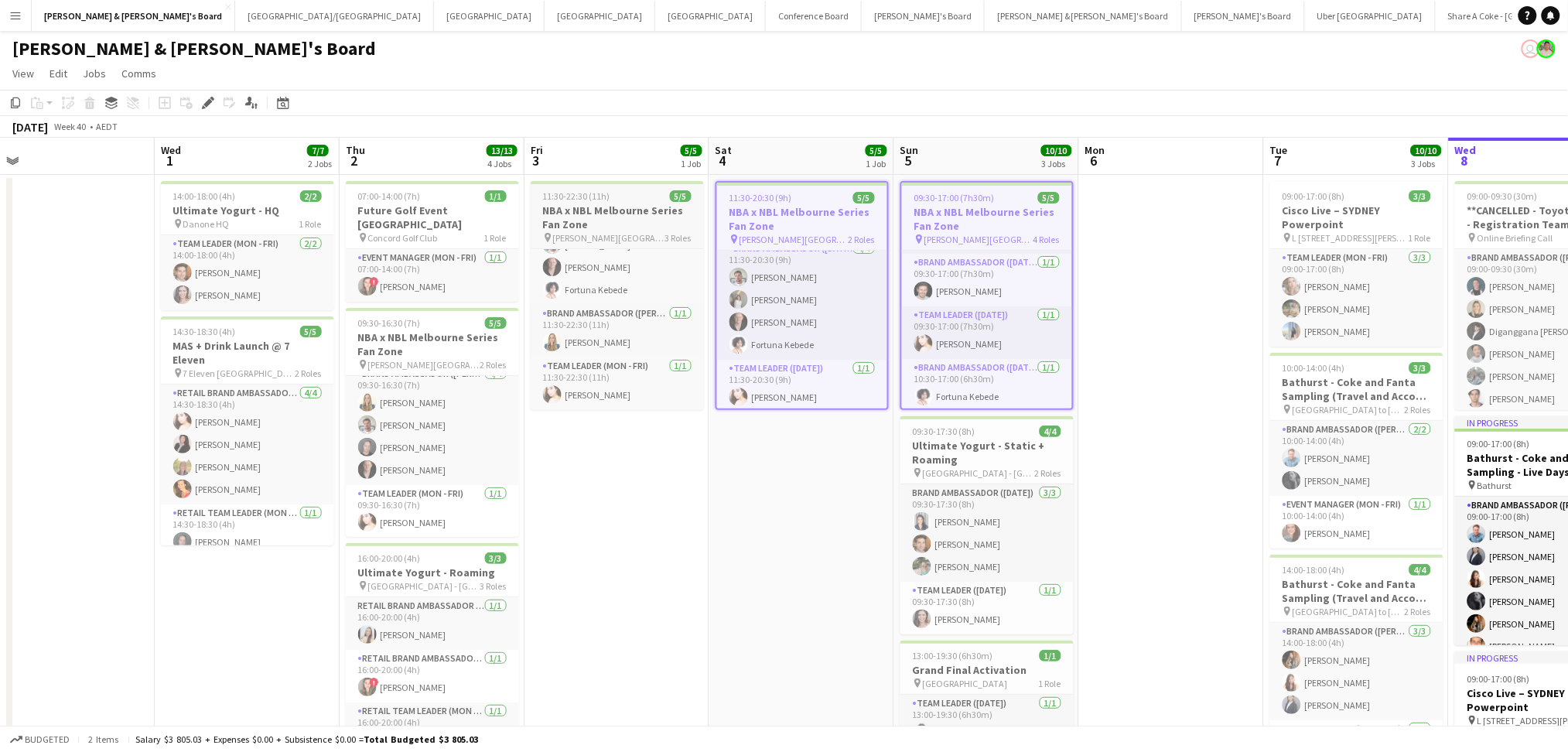
click at [648, 212] on h3 "NBA x NBL Melbourne Series Fan Zone" at bounding box center [618, 218] width 174 height 28
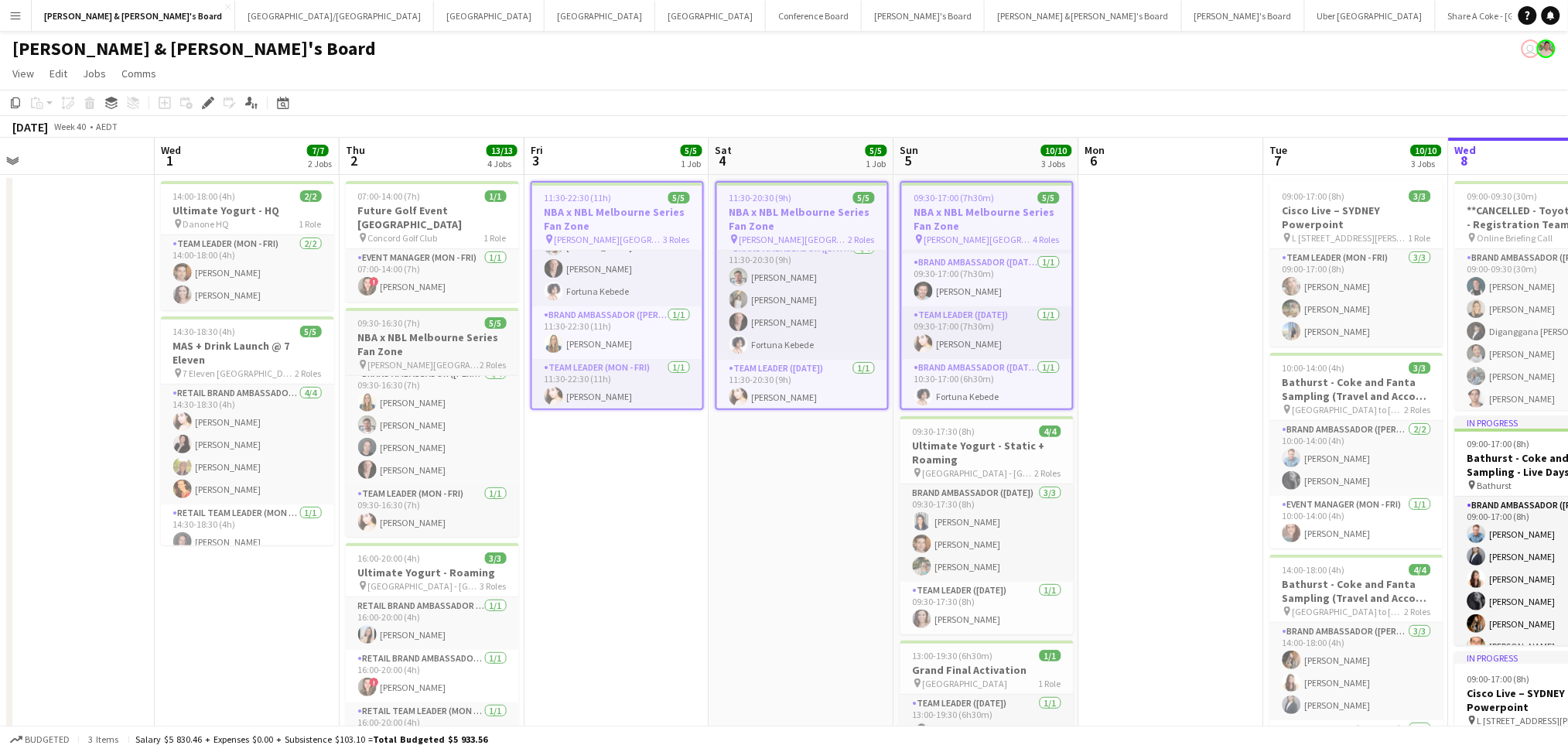
click at [422, 335] on h3 "NBA x NBL Melbourne Series Fan Zone" at bounding box center [432, 345] width 174 height 28
